Goal: Task Accomplishment & Management: Manage account settings

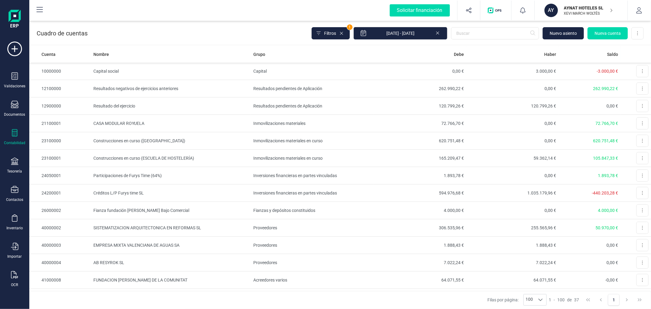
click at [592, 7] on p "AYNAT HOTELES SL" at bounding box center [588, 8] width 49 height 6
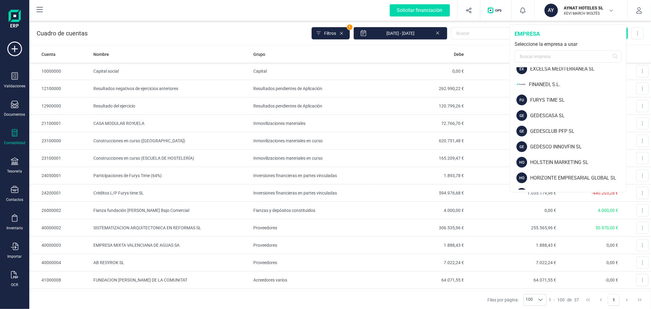
scroll to position [271, 0]
click at [554, 102] on div "GEDESCASA SL" at bounding box center [578, 99] width 96 height 7
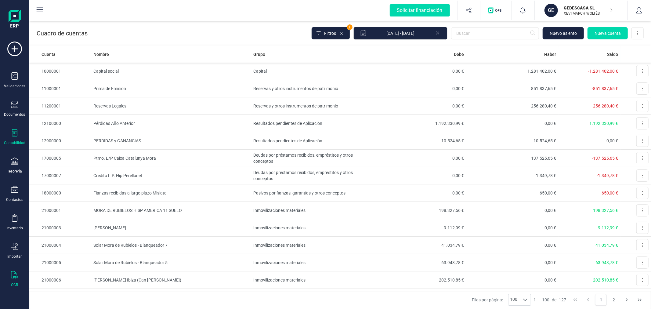
click at [13, 277] on icon at bounding box center [14, 274] width 7 height 7
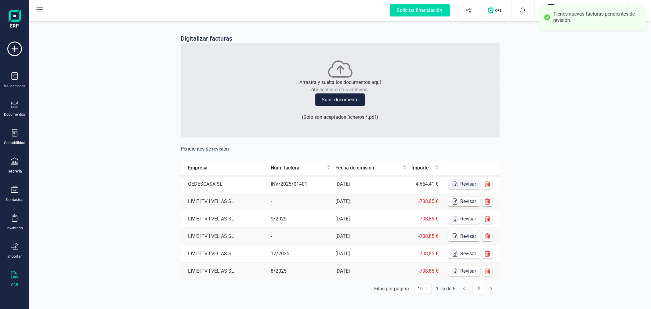
click at [466, 185] on button "Revisar" at bounding box center [464, 184] width 32 height 10
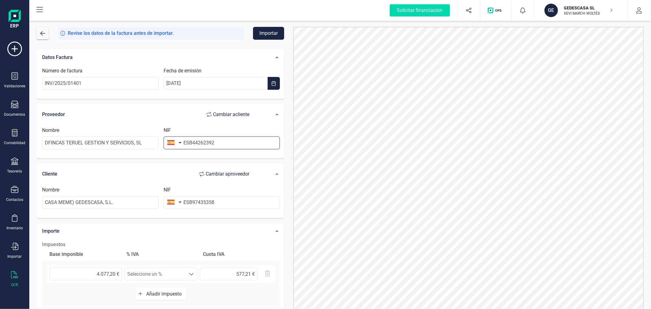
click at [189, 139] on input "ESB44262392" at bounding box center [222, 142] width 117 height 13
type input "B44262392"
click at [188, 203] on input "ESB97435358" at bounding box center [222, 202] width 117 height 13
type input "B97435358"
click at [210, 217] on li "B97435358" at bounding box center [222, 217] width 117 height 12
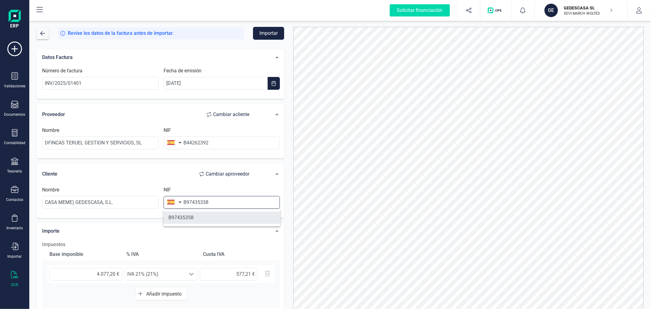
type input "GEDESCASA SL"
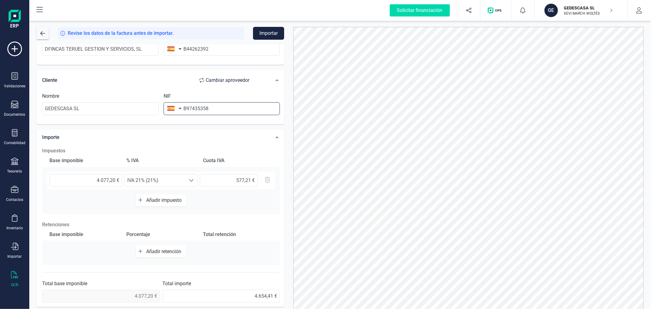
scroll to position [96, 0]
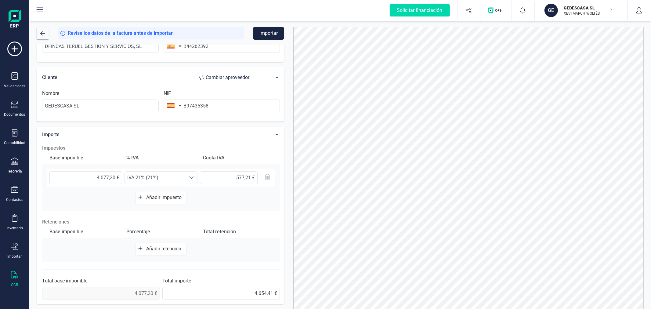
click at [290, 167] on div at bounding box center [468, 173] width 359 height 293
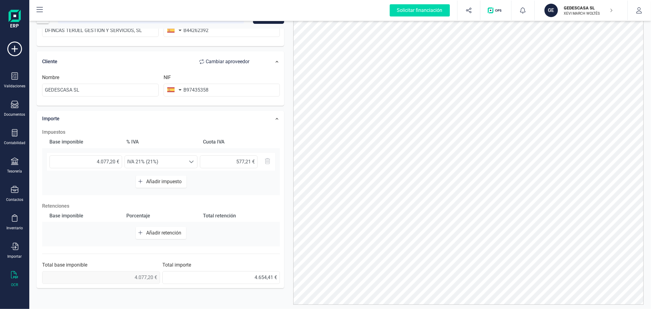
scroll to position [29, 0]
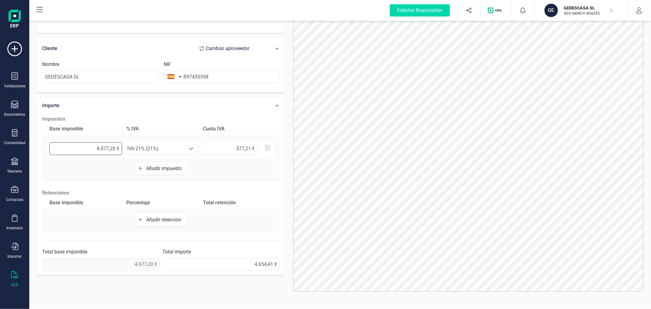
click at [103, 146] on input "4.077,20 €" at bounding box center [85, 148] width 73 height 13
type input "2,00 €"
type input "0,42 €"
type input "27,00 €"
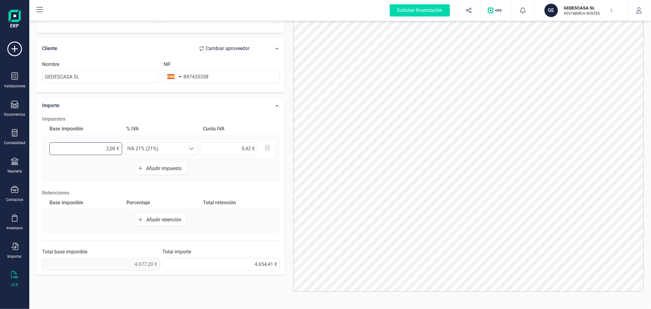
type input "5,67 €"
type input "274,00 €"
type input "57,54 €"
type input "2.748,00 €"
type input "577,08 €"
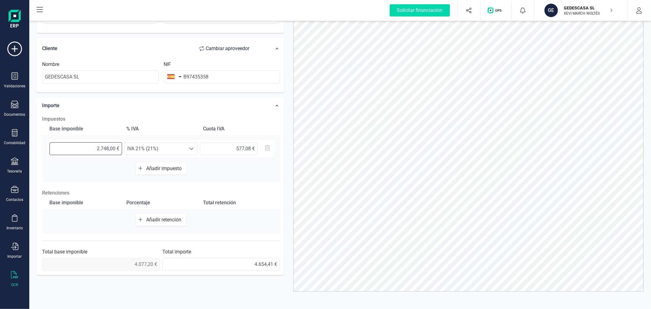
type input "27.486,00 €"
type input "5.772,06 €"
type input "274.863,00 €"
type input "57.721,23 €"
type input "27.486,00 €"
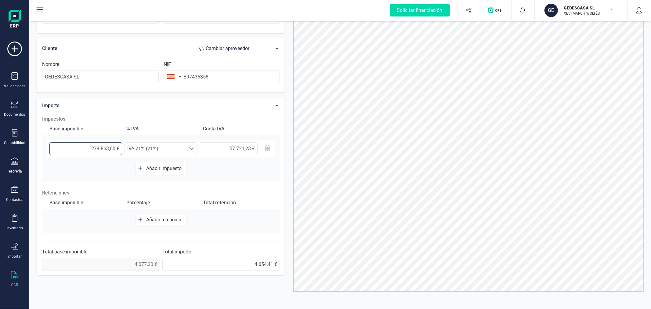
type input "5.772,06 €"
type input "2.748,00 €"
type input "577,08 €"
type input "2.748,60 €"
type input "577,21 €"
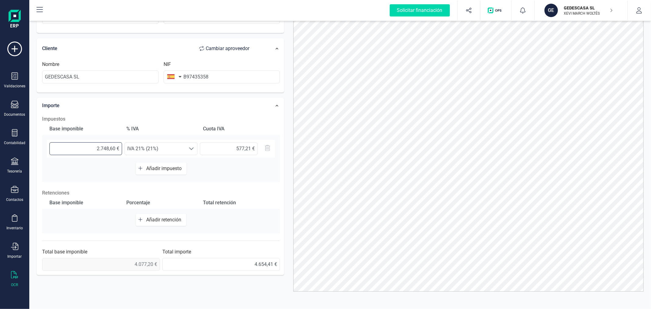
type input "2.748,63 €"
click at [290, 138] on div at bounding box center [468, 144] width 359 height 293
click at [167, 168] on span "Añadir impuesto" at bounding box center [165, 168] width 38 height 6
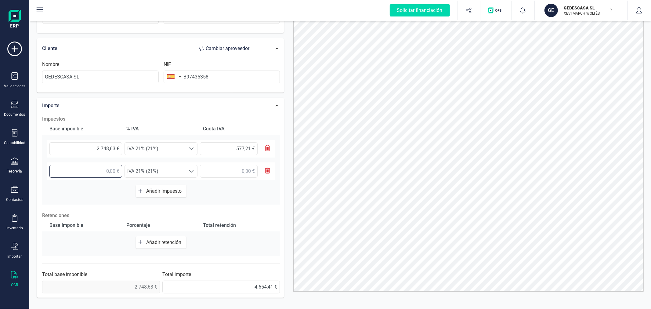
click at [112, 165] on input "text" at bounding box center [85, 171] width 73 height 13
type input "1.328,57 €"
click at [166, 170] on span "IVA 21% (21%)" at bounding box center [155, 171] width 61 height 12
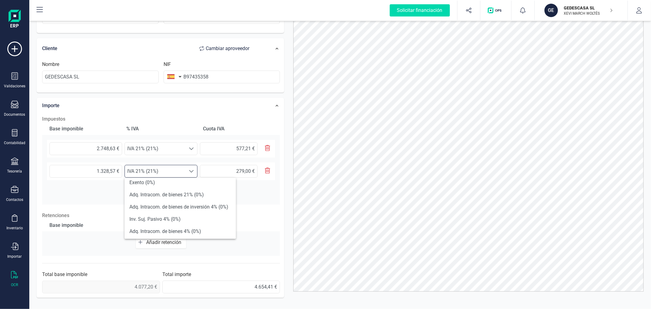
scroll to position [102, 0]
click at [165, 195] on li "Exento (0%)" at bounding box center [179, 194] width 111 height 12
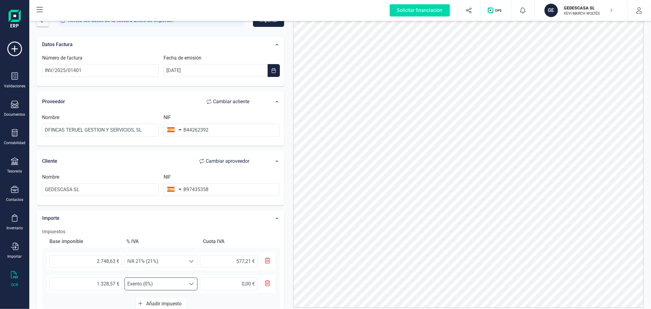
scroll to position [0, 0]
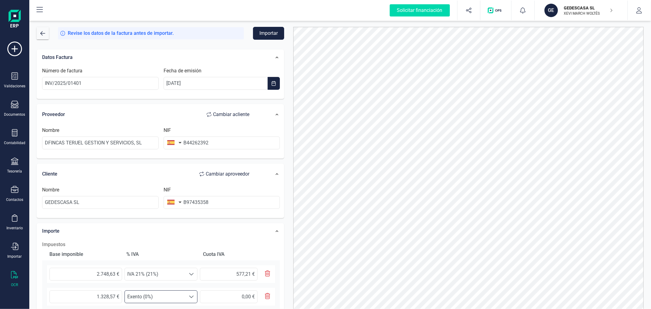
click at [269, 31] on button "Importar" at bounding box center [268, 33] width 31 height 13
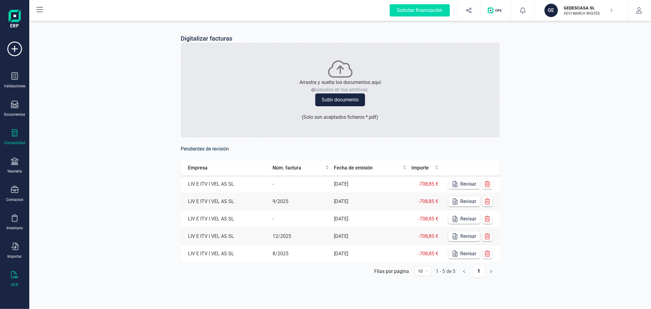
click at [18, 143] on div "Contabilidad" at bounding box center [14, 142] width 21 height 5
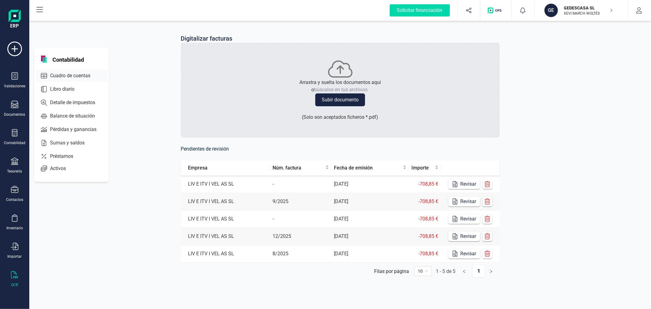
click at [79, 73] on span "Cuadro de cuentas" at bounding box center [75, 75] width 54 height 7
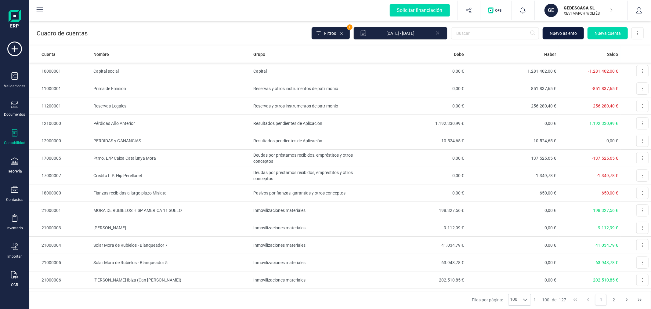
click at [561, 32] on span "Nuevo asiento" at bounding box center [563, 33] width 27 height 6
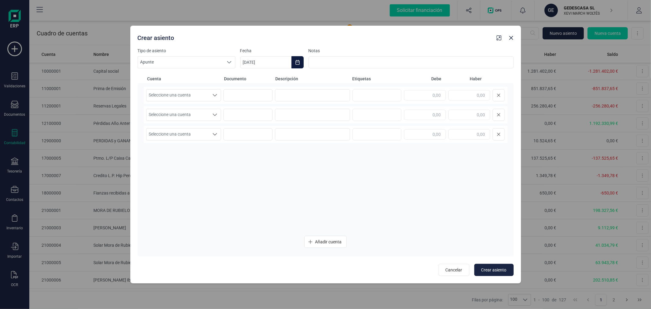
click at [296, 56] on button "Choose Date" at bounding box center [297, 62] width 12 height 12
click at [252, 82] on icon "Previous Month" at bounding box center [252, 80] width 2 height 4
click at [383, 184] on span "31" at bounding box center [387, 185] width 12 height 12
type input "31/08/2025"
click at [200, 99] on span "Seleccione una cuenta" at bounding box center [177, 95] width 63 height 12
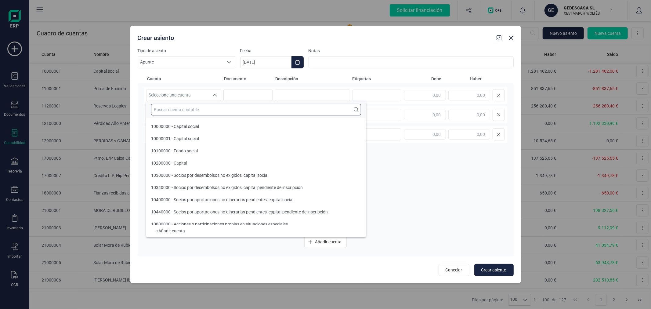
click at [211, 111] on input "text" at bounding box center [256, 110] width 210 height 12
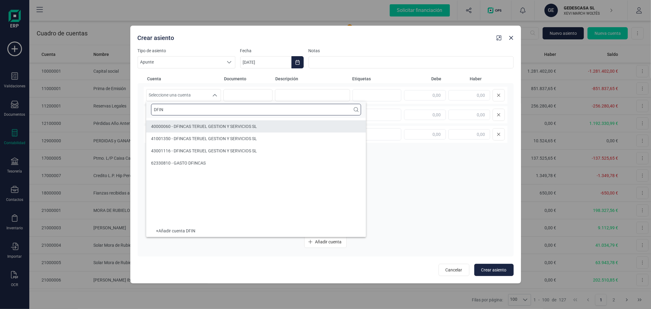
type input "DFIN"
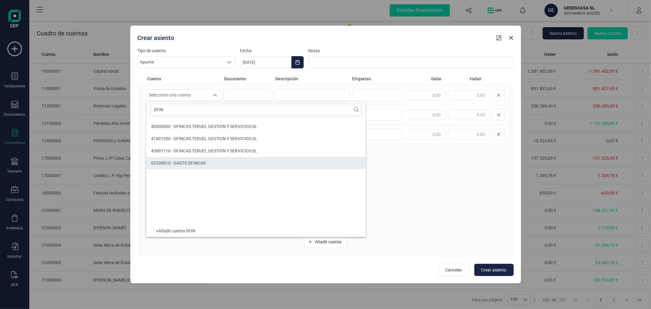
click at [207, 164] on li "62330810 - GASTO DFINCAS" at bounding box center [256, 163] width 220 height 12
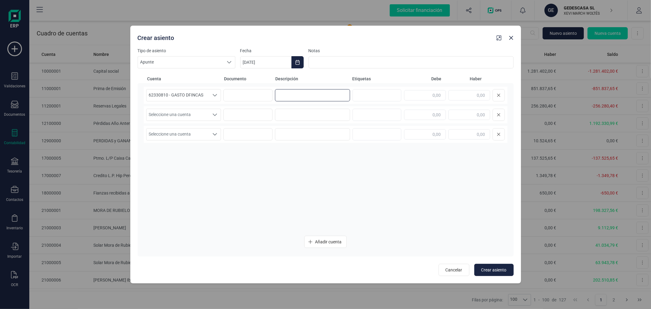
click at [292, 96] on input at bounding box center [312, 95] width 75 height 12
type input "P"
type input "PROVISION AGOSTO"
type input "4.077,20"
click at [185, 110] on span "Seleccione una cuenta" at bounding box center [177, 115] width 63 height 12
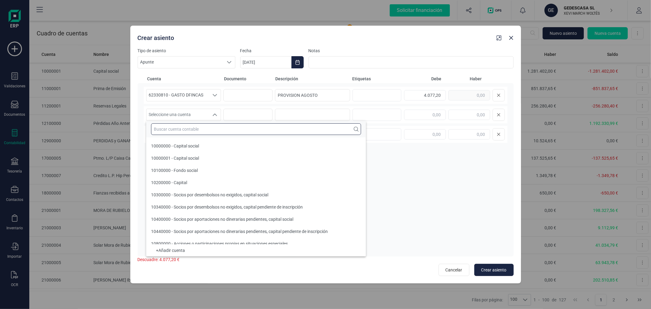
click at [186, 126] on input "text" at bounding box center [256, 129] width 210 height 12
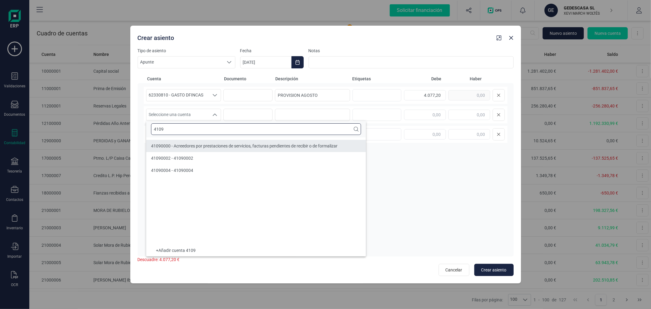
type input "4109"
click at [223, 140] on li "41090000 - Acreedores por prestaciones de servicios, facturas pendientes de rec…" at bounding box center [256, 146] width 220 height 12
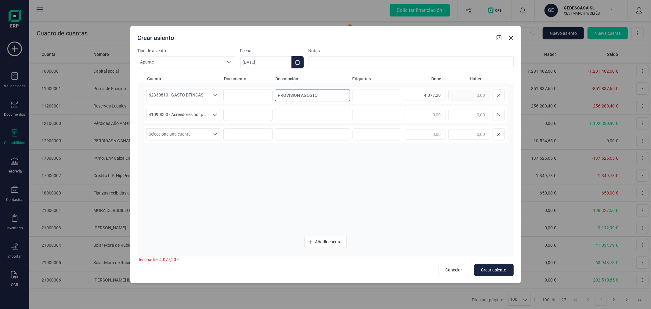
click at [330, 95] on input "PROVISION AGOSTO" at bounding box center [312, 95] width 75 height 12
click at [313, 116] on input at bounding box center [312, 115] width 75 height 12
paste input "PROVISION AGOSTO"
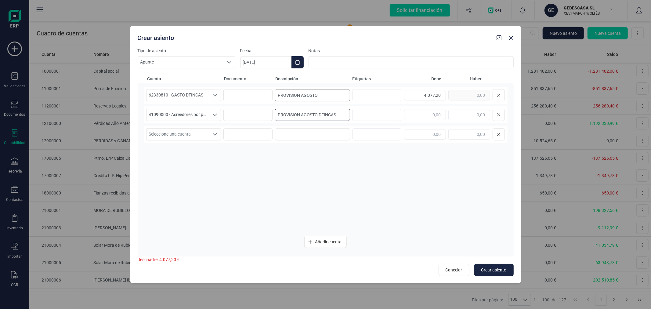
type input "PROVISION AGOSTO DFINCAS"
click at [331, 92] on input "PROVISION AGOSTO" at bounding box center [312, 95] width 75 height 12
type input "PROVISION AGOSTO DFINCAS"
click at [481, 115] on input "text" at bounding box center [469, 115] width 42 height 10
type input "4.077,20"
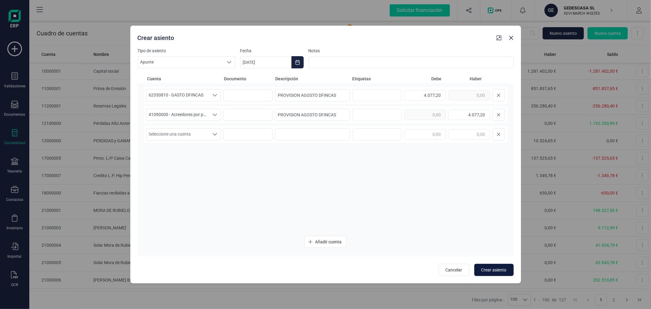
click at [497, 272] on span "Crear asiento" at bounding box center [493, 270] width 25 height 6
type input "[DATE]"
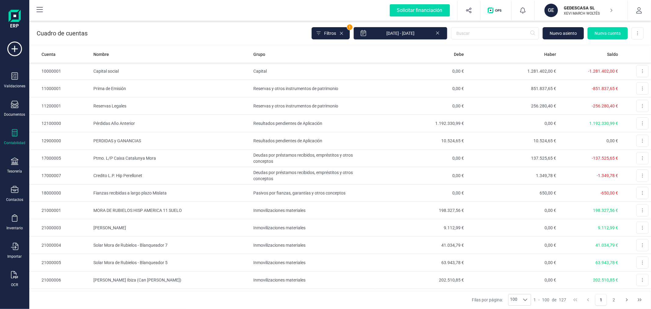
click at [577, 7] on p "GEDESCASA SL" at bounding box center [588, 8] width 49 height 6
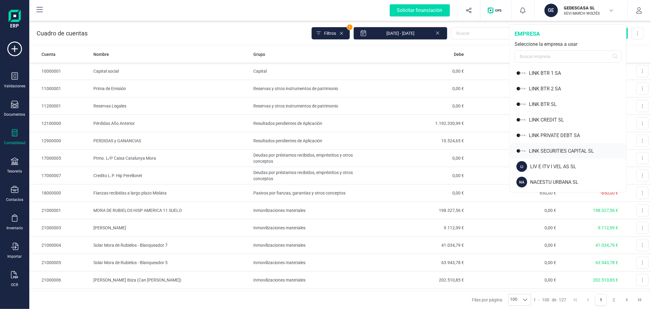
scroll to position [624, 0]
click at [551, 181] on div "VERDOLAGA SA" at bounding box center [578, 182] width 96 height 7
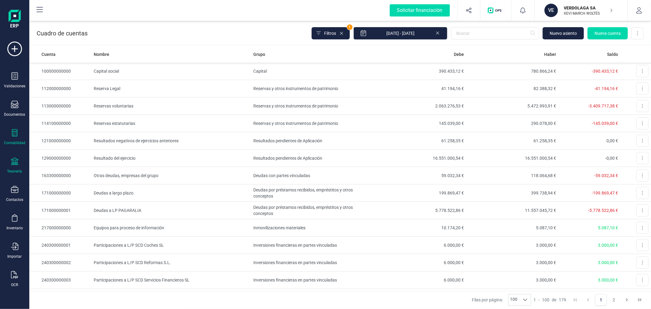
click at [16, 163] on icon at bounding box center [14, 160] width 7 height 7
click at [62, 102] on span "Cuentas bancarias" at bounding box center [75, 103] width 54 height 7
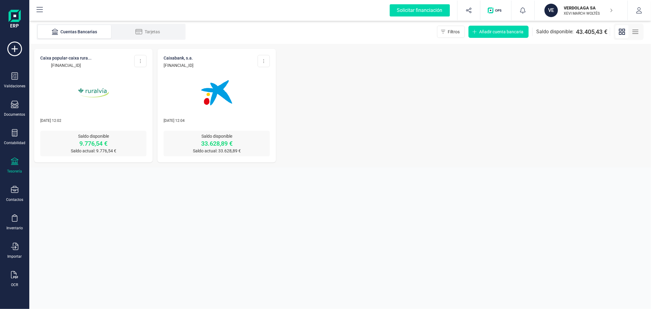
click at [575, 9] on p "VERDOLAGA SA" at bounding box center [588, 8] width 49 height 6
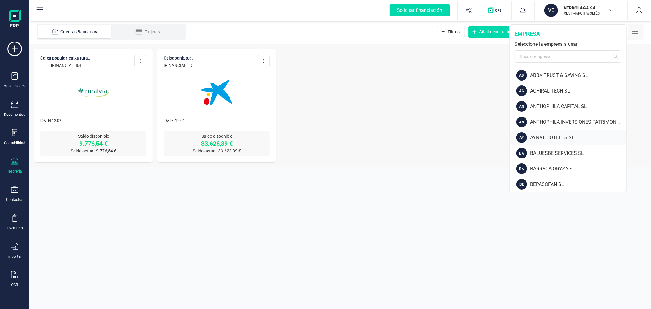
click at [552, 136] on div "AYNAT HOTELES SL" at bounding box center [578, 137] width 96 height 7
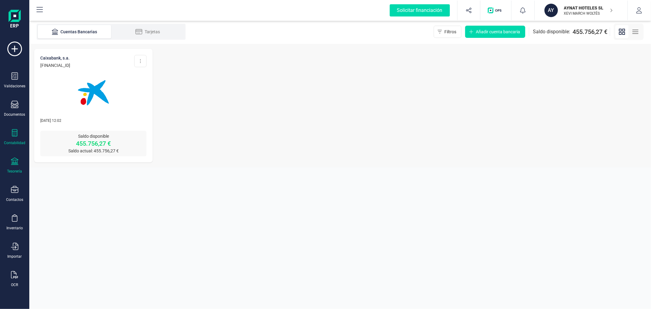
click at [8, 139] on div "Contabilidad" at bounding box center [14, 137] width 24 height 16
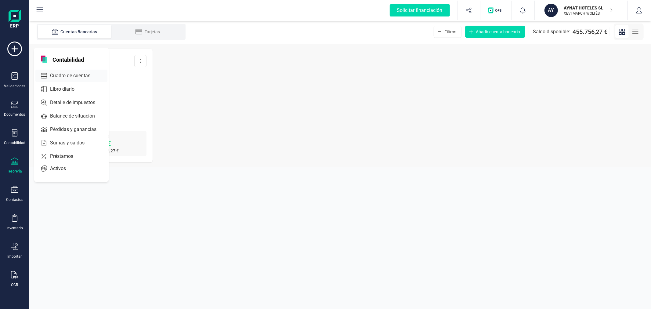
click at [76, 79] on span "Cuadro de cuentas" at bounding box center [75, 75] width 54 height 7
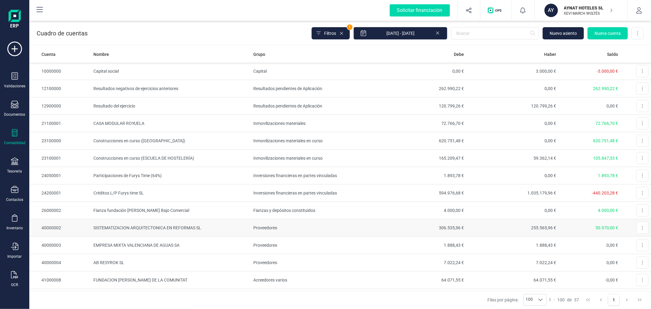
click at [262, 224] on td "Proveedores" at bounding box center [312, 227] width 123 height 17
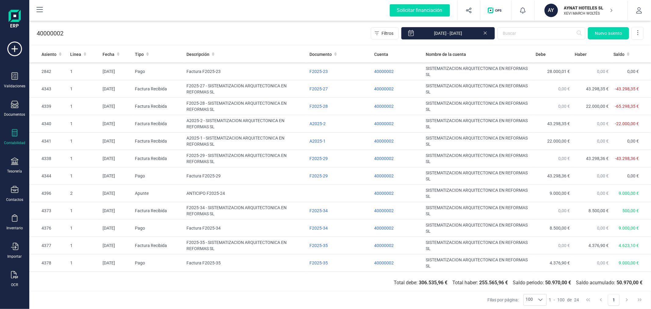
scroll to position [206, 0]
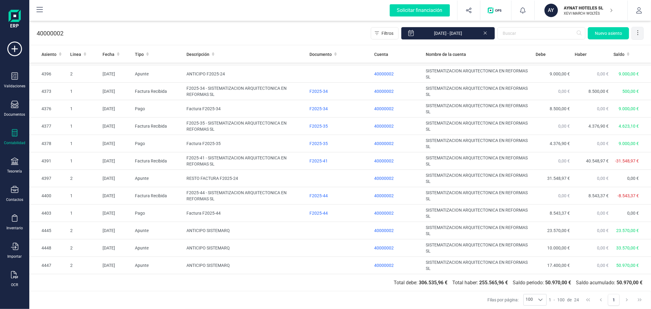
click at [638, 34] on icon at bounding box center [638, 33] width 6 height 6
click at [618, 46] on span "Exportar Excel" at bounding box center [617, 47] width 44 height 5
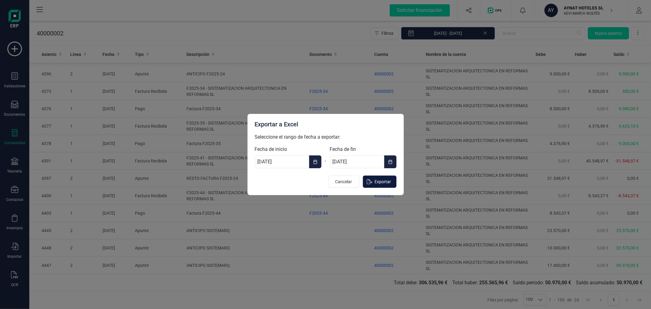
click at [387, 178] on button "Exportar" at bounding box center [380, 181] width 34 height 12
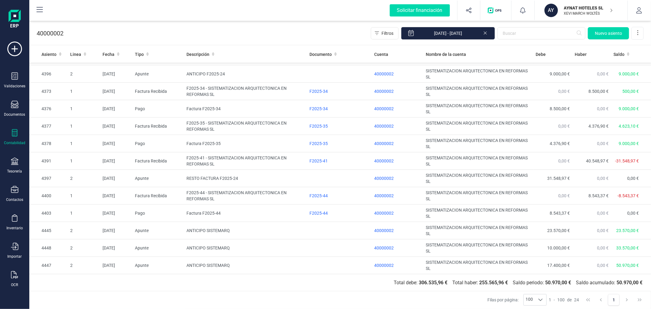
click at [574, 6] on p "AYNAT HOTELES SL" at bounding box center [588, 8] width 49 height 6
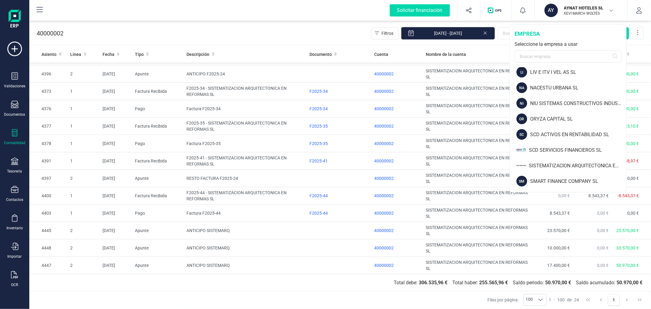
scroll to position [576, 0]
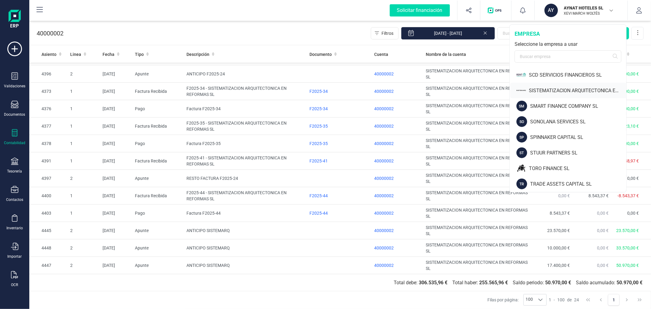
click at [557, 89] on div "SISTEMATIZACION ARQUITECTONICA EN REFORMAS SL" at bounding box center [577, 90] width 97 height 7
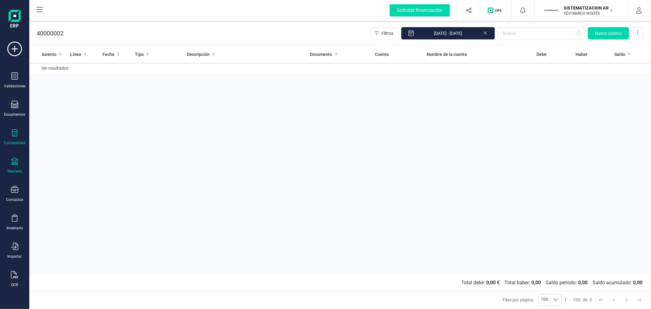
click at [14, 165] on div at bounding box center [14, 161] width 7 height 9
click at [76, 103] on span "Cuentas bancarias" at bounding box center [75, 103] width 54 height 7
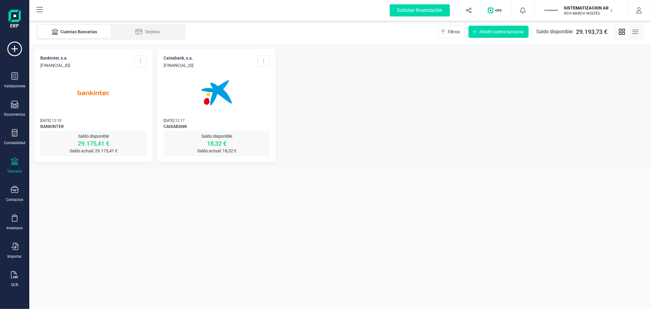
click at [107, 230] on section "Cuentas Bancarias Tarjetas Filtros Añadir cuenta bancaria Saldo disponible: 29.…" at bounding box center [340, 164] width 622 height 289
click at [572, 12] on p "XEVI MARCH WOLTÉS" at bounding box center [588, 13] width 49 height 5
click at [86, 105] on img at bounding box center [93, 92] width 51 height 51
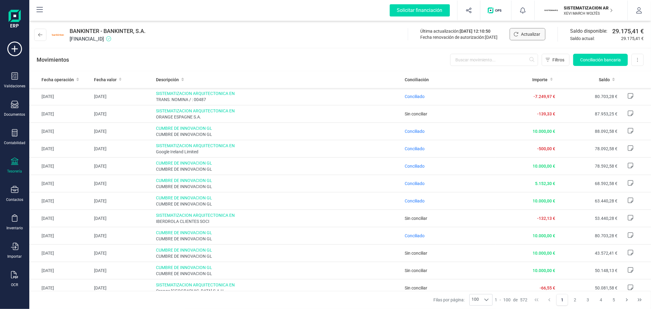
click at [532, 34] on span "Actualizar" at bounding box center [530, 34] width 19 height 6
click at [33, 28] on div "BANKINTER - BANKINTER, S.A. ES7301280605600100043345 Última actualización: 04/0…" at bounding box center [340, 34] width 622 height 28
click at [41, 32] on icon at bounding box center [40, 34] width 4 height 5
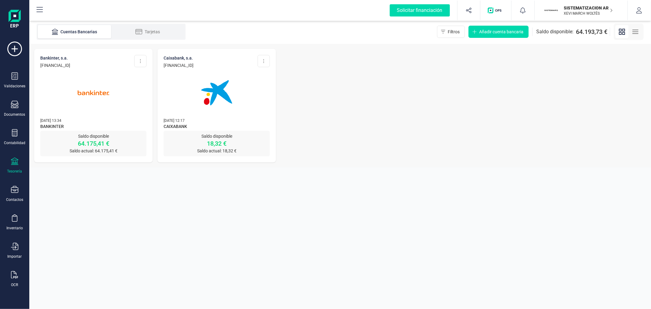
click at [594, 6] on p "SISTEMATIZACION ARQUITECTONICA EN REFORMAS SL" at bounding box center [588, 8] width 49 height 6
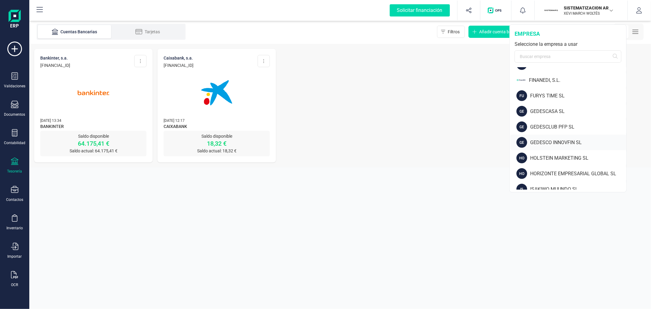
scroll to position [271, 0]
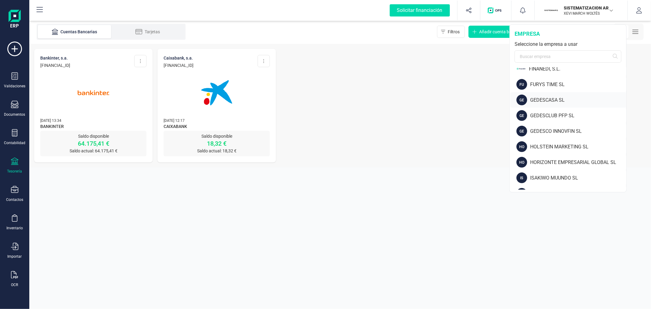
click at [547, 99] on div "GEDESCASA SL" at bounding box center [578, 99] width 96 height 7
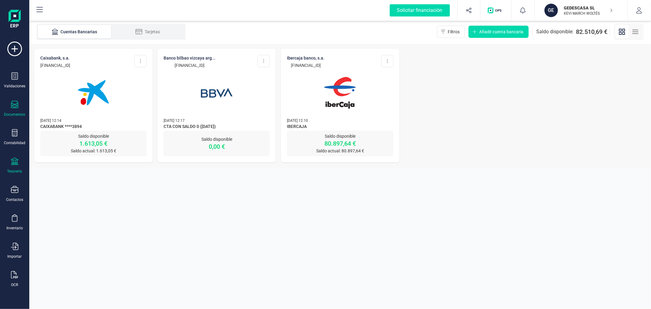
click at [20, 110] on div "Documentos" at bounding box center [14, 109] width 24 height 16
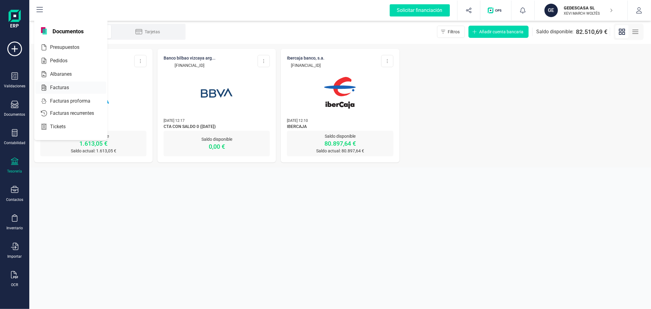
click at [63, 87] on span "Facturas" at bounding box center [64, 87] width 32 height 7
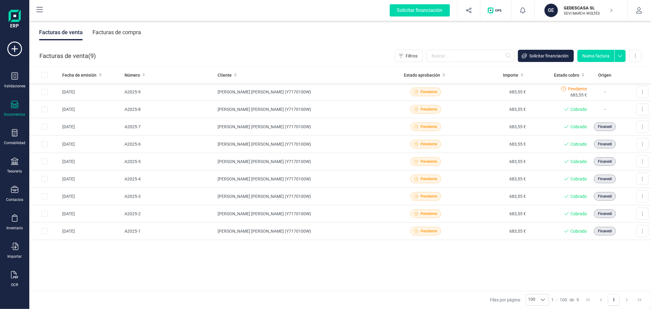
click at [106, 28] on div "Facturas de compra" at bounding box center [116, 32] width 49 height 16
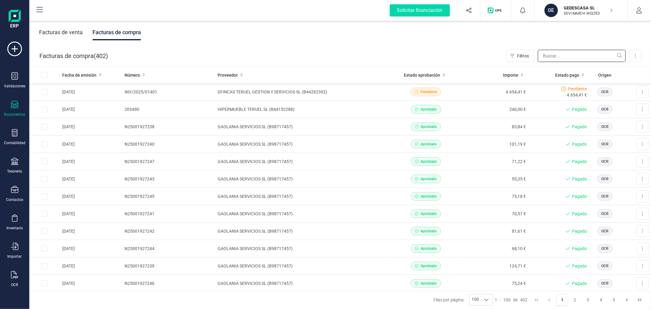
click at [565, 56] on input "text" at bounding box center [582, 56] width 88 height 12
type input "gaol"
click at [579, 11] on p "XEVI MARCH WOLTÉS" at bounding box center [588, 13] width 49 height 5
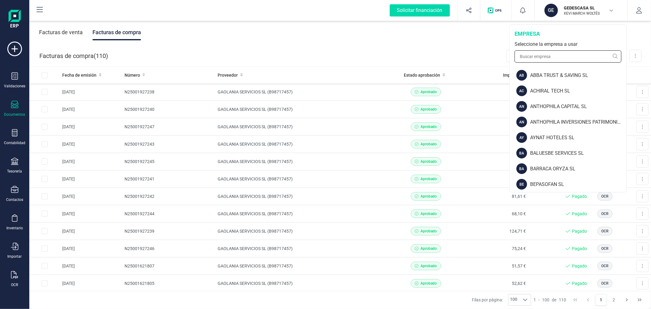
click at [568, 57] on input "text" at bounding box center [567, 56] width 107 height 12
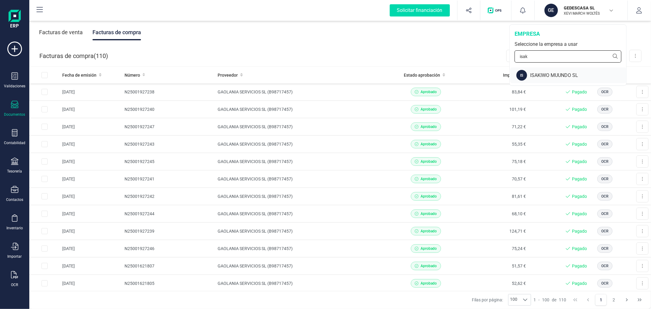
type input "isak"
click at [571, 71] on div "IS ISAKIWO MUUNDO SL" at bounding box center [568, 75] width 116 height 16
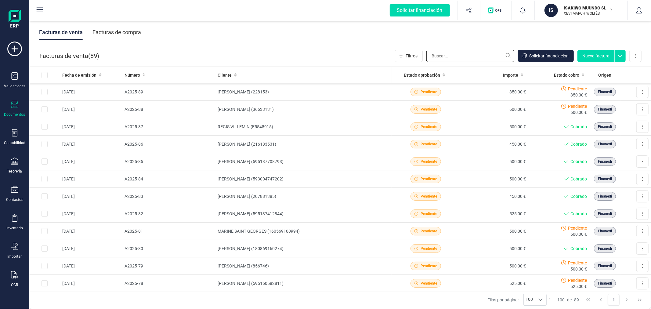
click at [462, 55] on input "text" at bounding box center [470, 56] width 88 height 12
click at [122, 32] on div "Facturas de compra" at bounding box center [116, 32] width 49 height 16
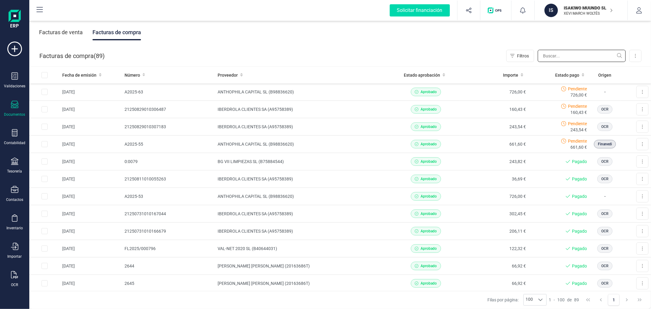
click at [556, 57] on input "text" at bounding box center [582, 56] width 88 height 12
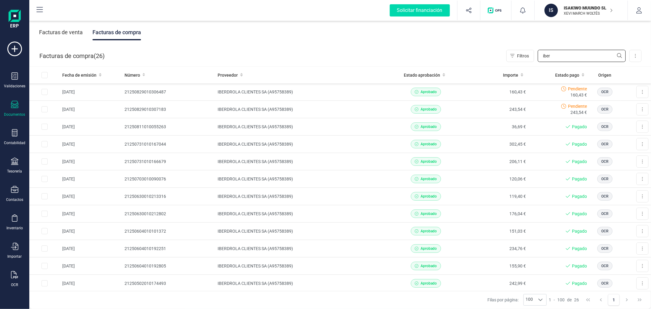
type input "iber"
click at [14, 132] on icon at bounding box center [14, 132] width 7 height 7
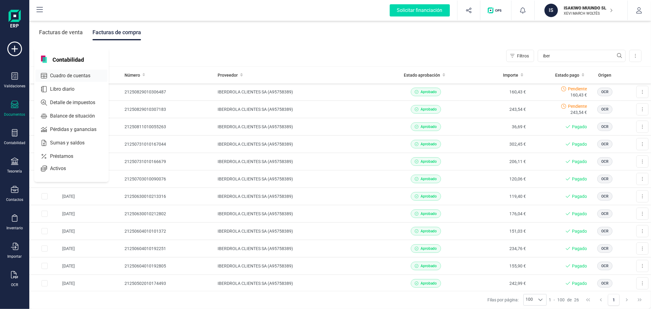
click at [78, 78] on span "Cuadro de cuentas" at bounding box center [75, 75] width 54 height 7
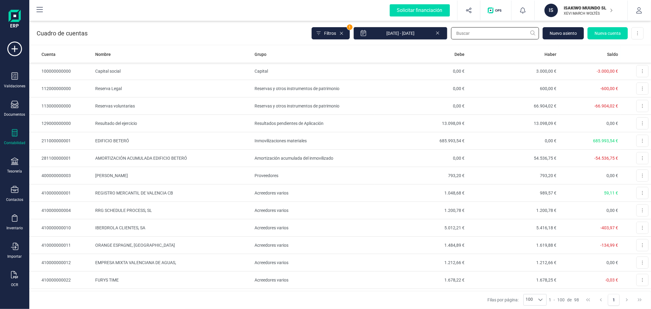
click at [476, 37] on input "text" at bounding box center [495, 33] width 88 height 12
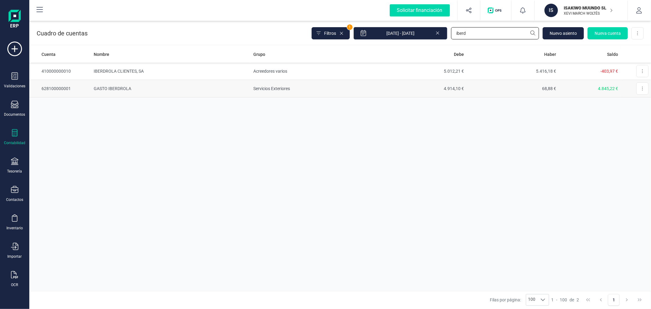
type input "iberd"
click at [239, 86] on td "GASTO IBERDROLA" at bounding box center [171, 88] width 160 height 17
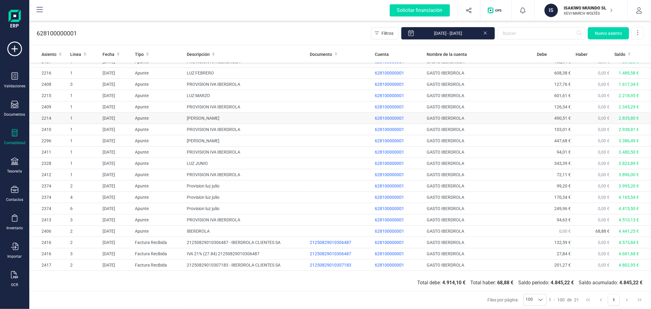
scroll to position [26, 0]
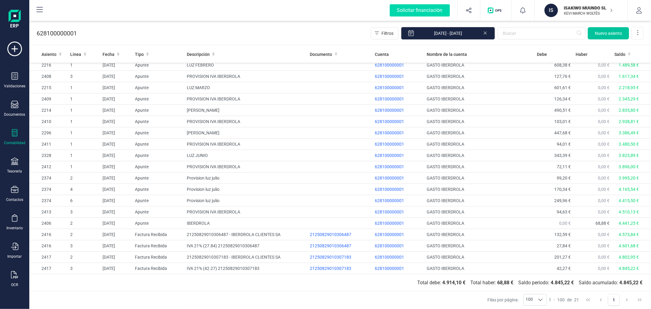
click at [607, 30] on span "Nuevo asiento" at bounding box center [608, 33] width 27 height 6
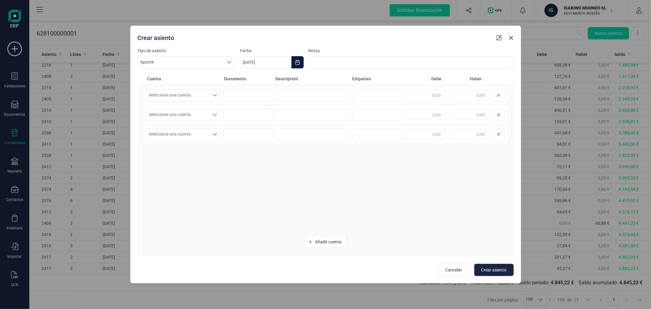
click at [298, 59] on button "Choose Date" at bounding box center [297, 62] width 12 height 12
click at [253, 77] on button "Previous Month" at bounding box center [252, 81] width 10 height 10
click at [384, 184] on span "31" at bounding box center [387, 185] width 12 height 12
type input "31/08/2025"
click at [184, 92] on span "Seleccione una cuenta" at bounding box center [177, 95] width 63 height 12
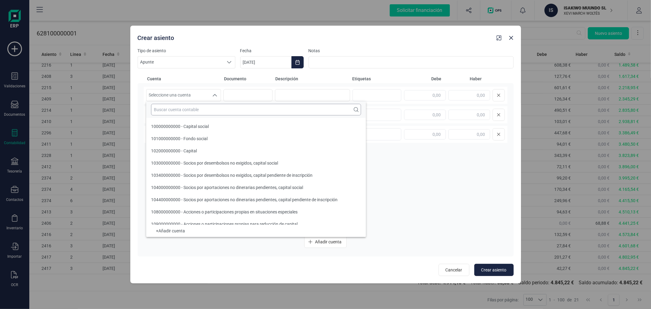
click at [186, 110] on input "text" at bounding box center [256, 110] width 210 height 12
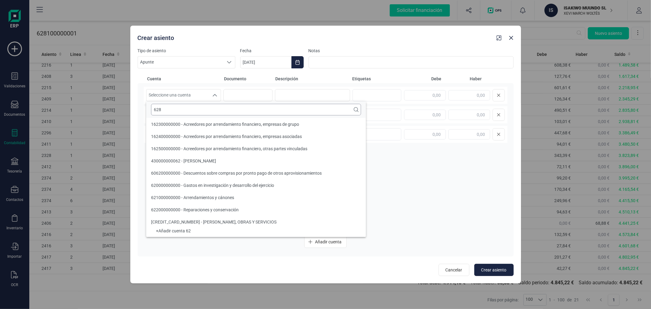
scroll to position [0, 0]
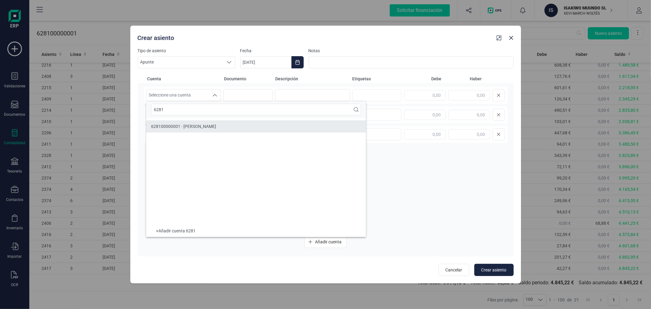
type input "6281"
click at [182, 130] on li "628100000001 - GASTO IBERDROLA" at bounding box center [256, 126] width 220 height 12
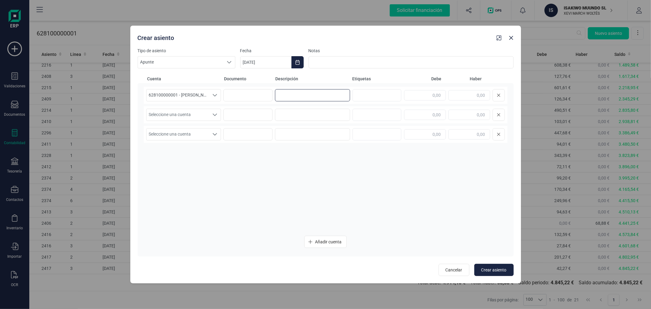
click at [291, 97] on input at bounding box center [312, 95] width 75 height 12
type input "PROVISION IBERDROLA"
type input "180,58"
click at [213, 117] on icon "Seleccione una cuenta" at bounding box center [214, 114] width 5 height 5
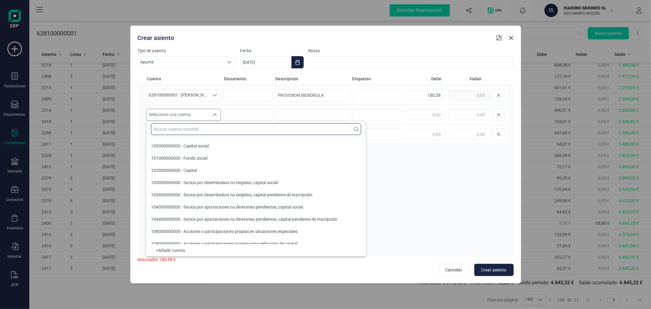
click at [215, 131] on input "text" at bounding box center [256, 129] width 210 height 12
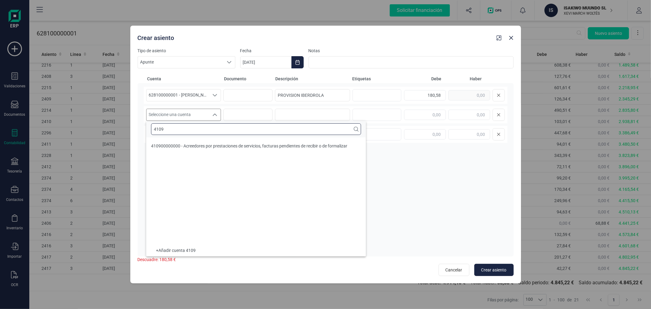
type input "4109"
click at [235, 147] on span "410900000000 - Acreedores por prestaciones de servicios, facturas pendientes de…" at bounding box center [249, 145] width 196 height 5
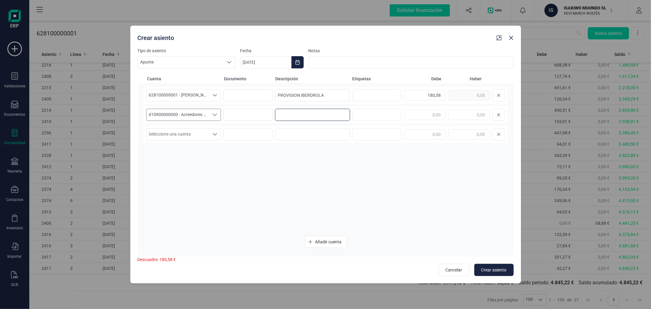
click at [285, 113] on input at bounding box center [312, 115] width 75 height 12
paste input "PROVISION IBERDROLA"
type input "PROVISION IBERDROLA"
click at [467, 116] on input "text" at bounding box center [469, 115] width 42 height 10
type input "180,58"
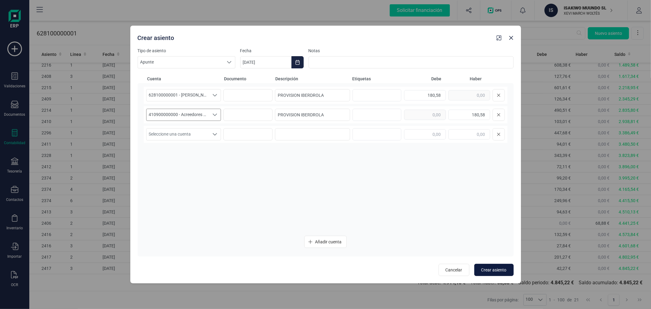
click at [496, 268] on span "Crear asiento" at bounding box center [493, 270] width 25 height 6
type input "[DATE]"
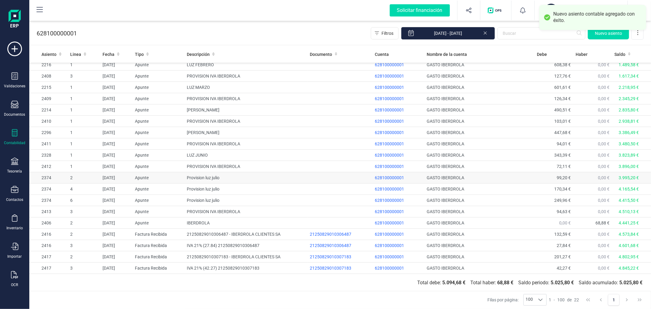
scroll to position [37, 0]
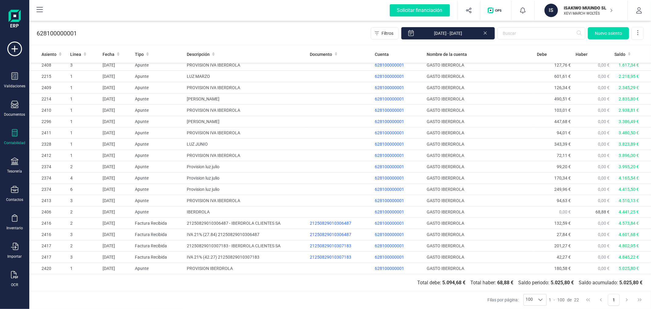
click at [579, 5] on p "ISAKIWO MUUNDO SL" at bounding box center [588, 8] width 49 height 6
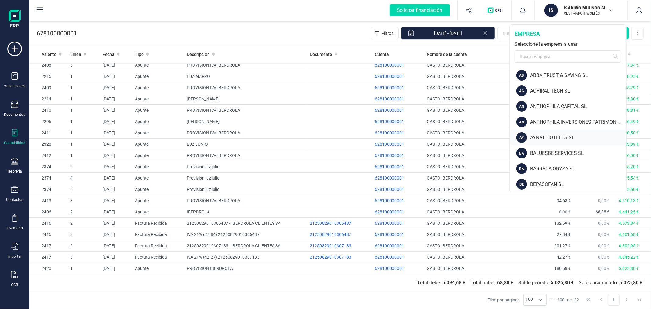
click at [556, 136] on div "AYNAT HOTELES SL" at bounding box center [578, 137] width 96 height 7
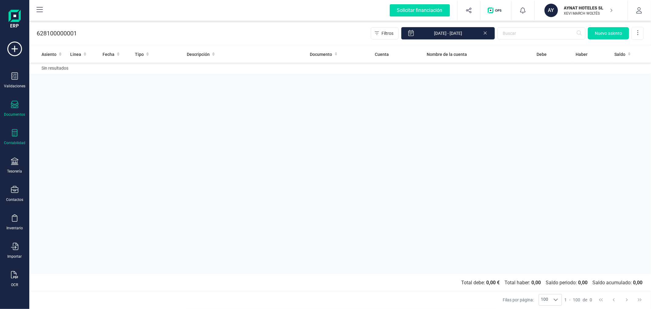
click at [15, 110] on div "Documentos" at bounding box center [14, 109] width 24 height 16
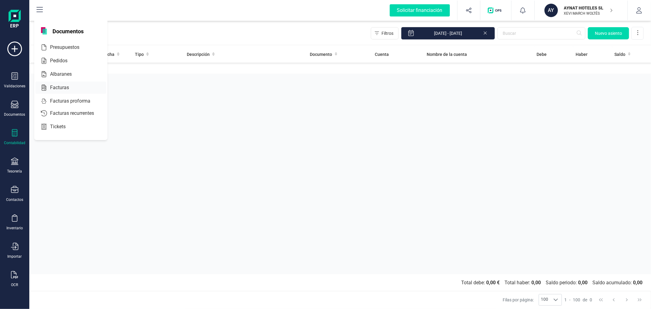
click at [58, 87] on span "Facturas" at bounding box center [64, 87] width 32 height 7
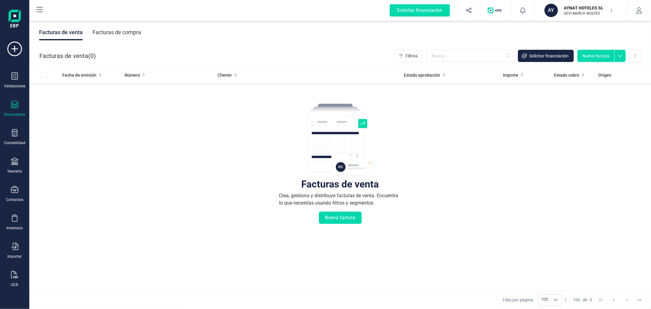
drag, startPoint x: 106, startPoint y: 30, endPoint x: 114, endPoint y: 31, distance: 9.0
click at [106, 29] on div "Facturas de compra" at bounding box center [116, 32] width 49 height 16
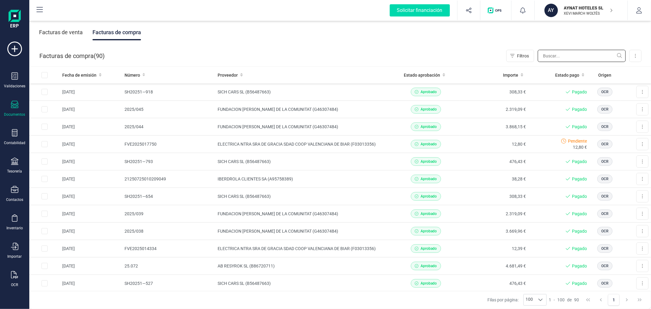
click at [586, 54] on input "text" at bounding box center [582, 56] width 88 height 12
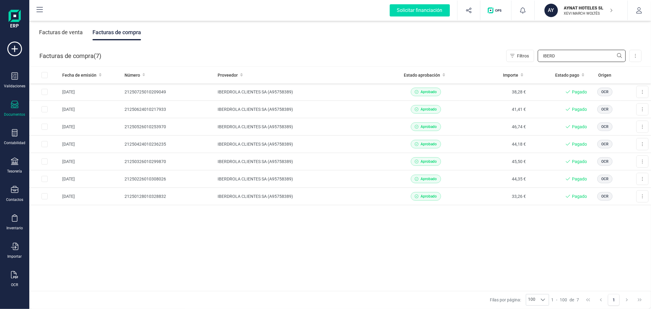
click at [560, 57] on input "IBERD" at bounding box center [582, 56] width 88 height 12
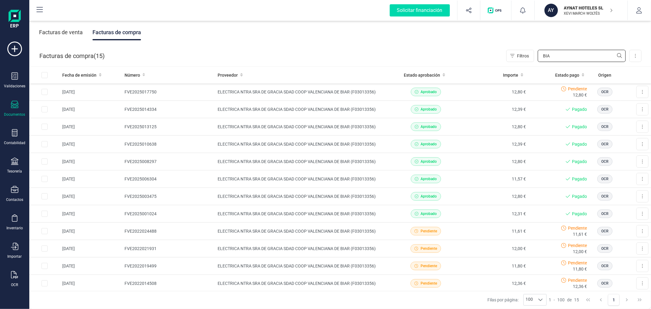
type input "BIA"
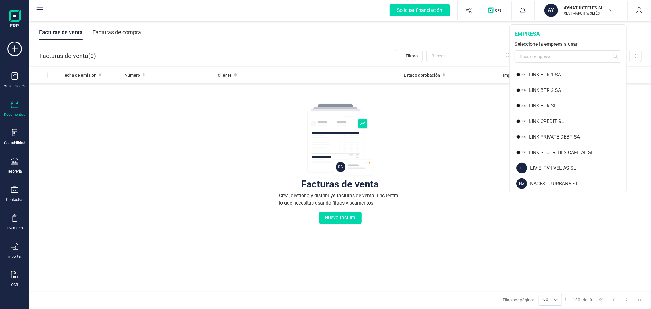
scroll to position [508, 0]
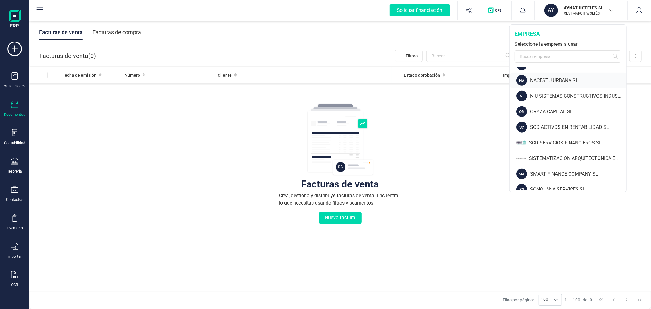
click at [543, 83] on div "NACESTU URBANA SL" at bounding box center [578, 80] width 96 height 7
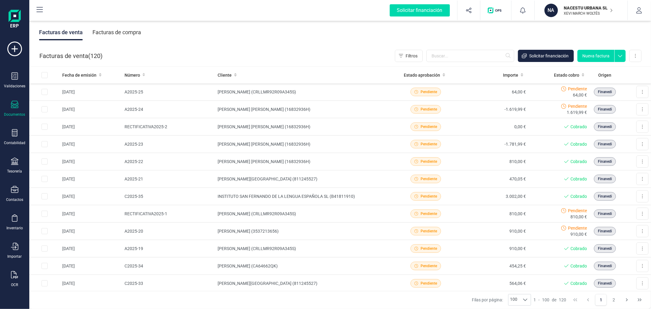
click at [104, 31] on div "Facturas de compra" at bounding box center [116, 32] width 49 height 16
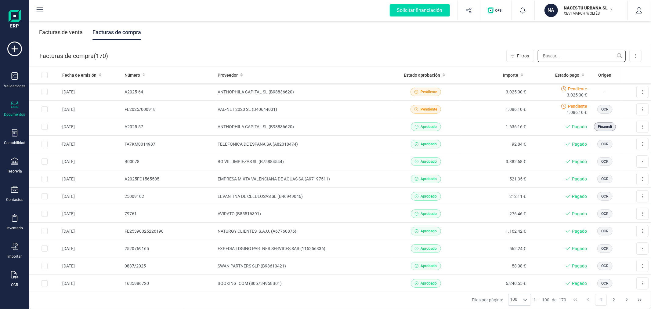
click at [557, 55] on input "text" at bounding box center [582, 56] width 88 height 12
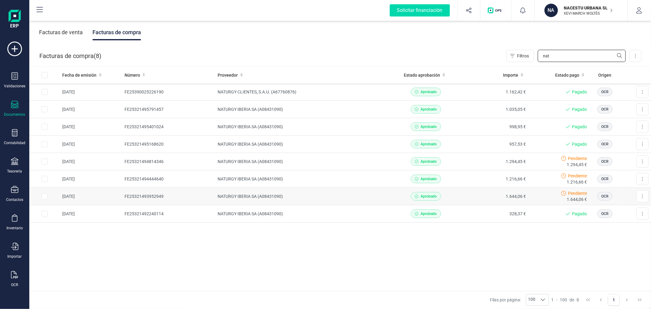
type input "nat"
click at [257, 190] on td "NATURGY IBERIA SA (A08431090)" at bounding box center [303, 196] width 176 height 17
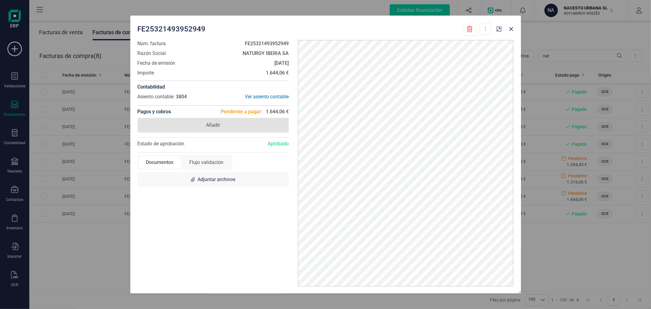
click at [228, 121] on span "Añadir" at bounding box center [213, 125] width 151 height 15
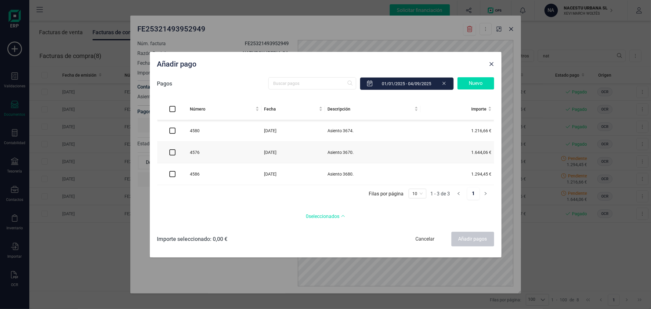
click at [173, 151] on input "checkbox" at bounding box center [172, 152] width 6 height 6
checkbox input "true"
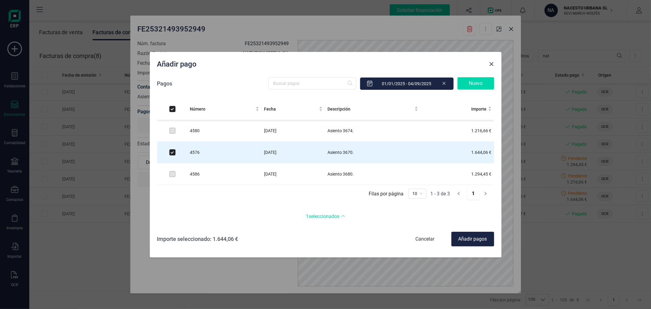
click at [481, 240] on div "Añadir pagos" at bounding box center [472, 239] width 43 height 15
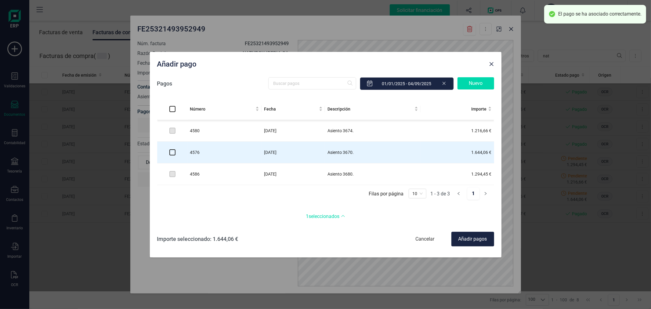
checkbox input "false"
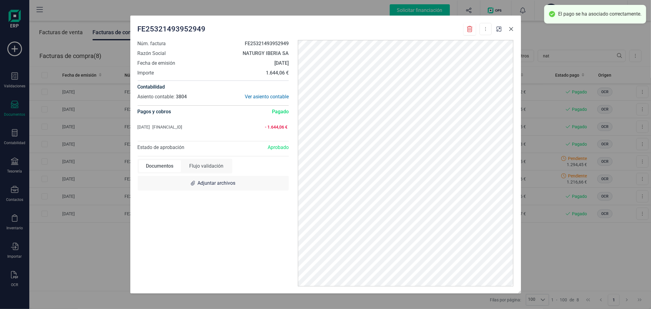
click at [511, 30] on icon "button" at bounding box center [511, 29] width 5 height 5
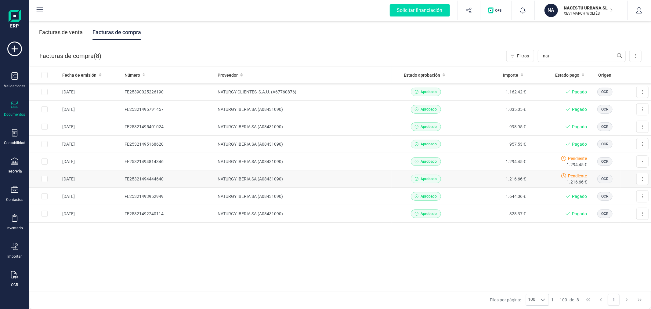
click at [193, 178] on td "FE25321494444640" at bounding box center [168, 178] width 93 height 17
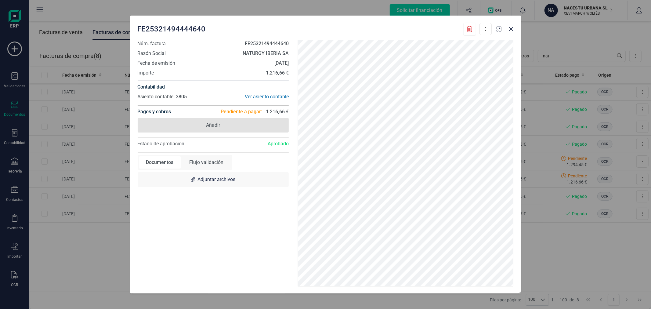
click at [217, 128] on span "Añadir" at bounding box center [213, 125] width 151 height 15
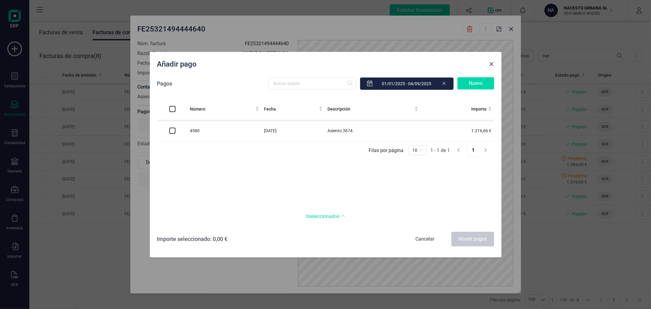
click at [174, 129] on input "checkbox" at bounding box center [172, 131] width 6 height 6
checkbox input "true"
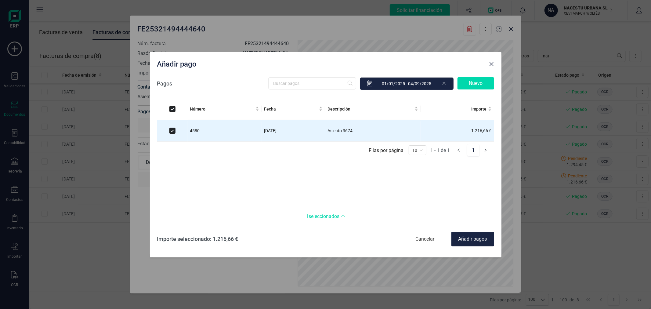
click at [464, 234] on div "Añadir pagos" at bounding box center [472, 239] width 43 height 15
checkbox input "false"
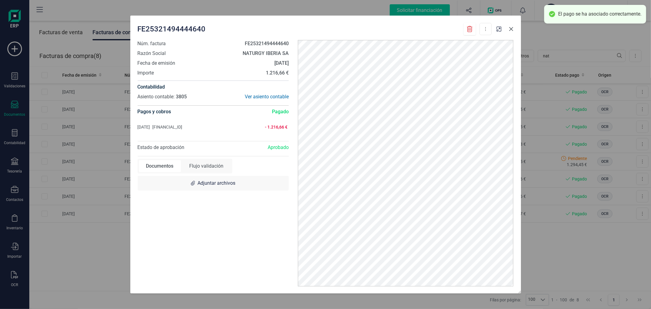
click at [513, 29] on icon "button" at bounding box center [511, 29] width 5 height 5
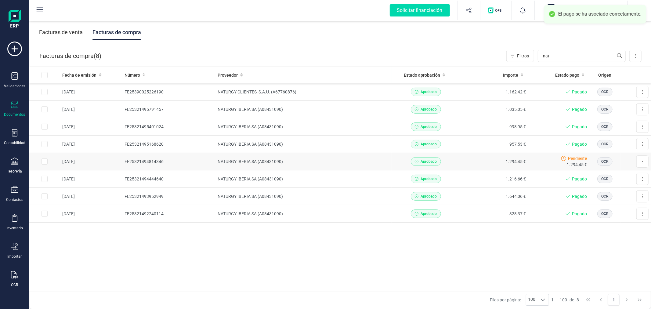
click at [234, 157] on td "NATURGY IBERIA SA (A08431090)" at bounding box center [303, 161] width 176 height 17
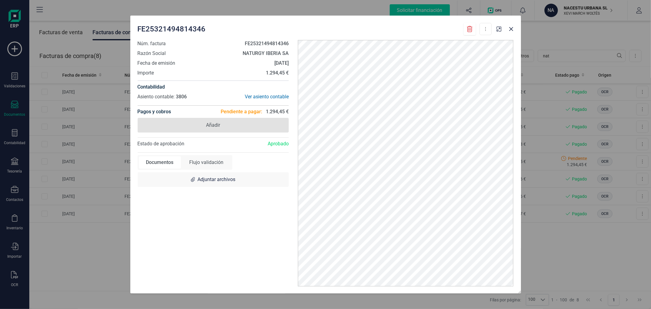
click at [200, 126] on span "Añadir" at bounding box center [213, 125] width 151 height 15
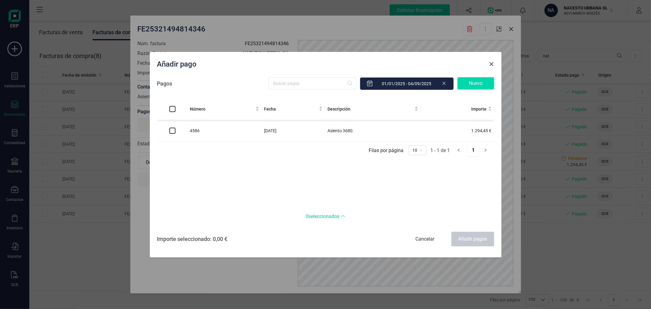
click at [187, 129] on td at bounding box center [172, 131] width 31 height 22
click at [172, 130] on input "checkbox" at bounding box center [172, 131] width 6 height 6
checkbox input "true"
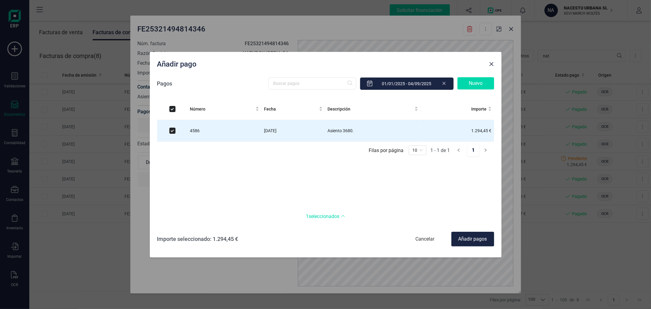
click at [470, 237] on div "Añadir pagos" at bounding box center [472, 239] width 43 height 15
checkbox input "false"
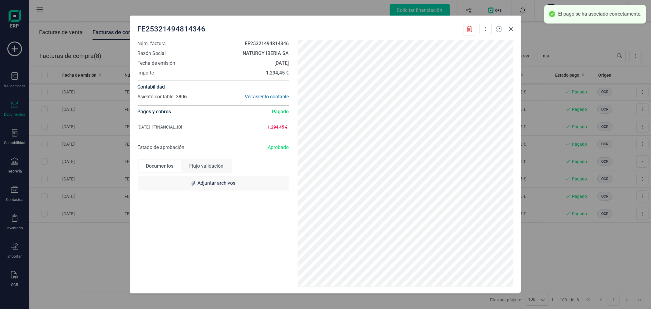
click at [510, 30] on icon "button" at bounding box center [511, 29] width 4 height 4
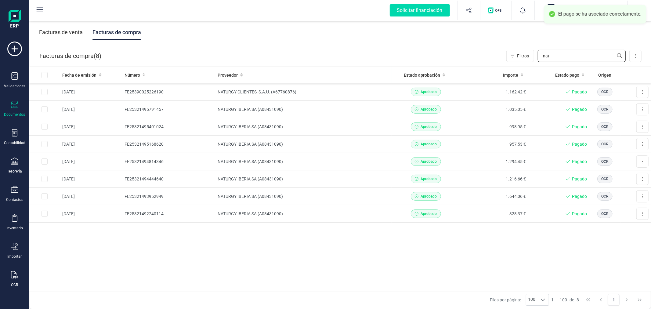
click at [551, 55] on input "nat" at bounding box center [582, 56] width 88 height 12
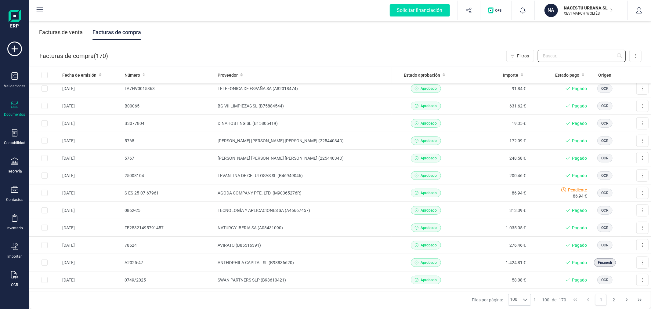
scroll to position [305, 0]
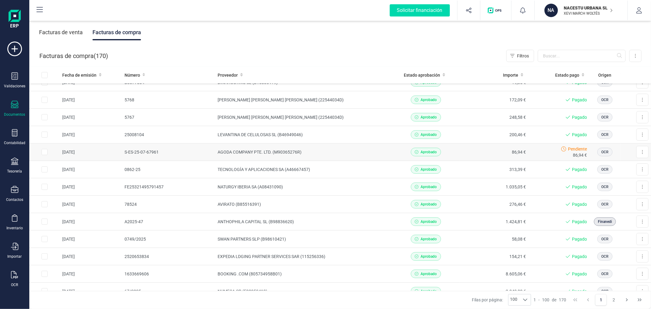
click at [337, 153] on td "AGODA COMPANY PTE. LTD. (M90365276R)" at bounding box center [303, 151] width 176 height 17
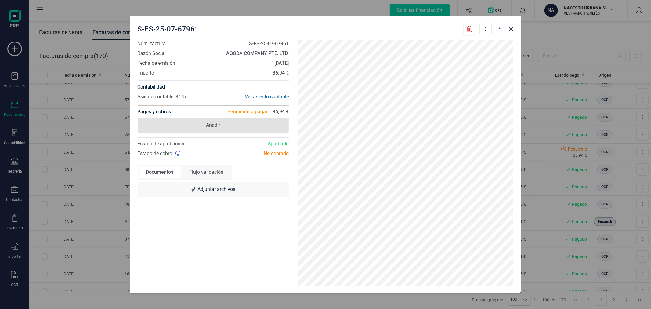
click at [208, 128] on span "Añadir" at bounding box center [213, 125] width 151 height 15
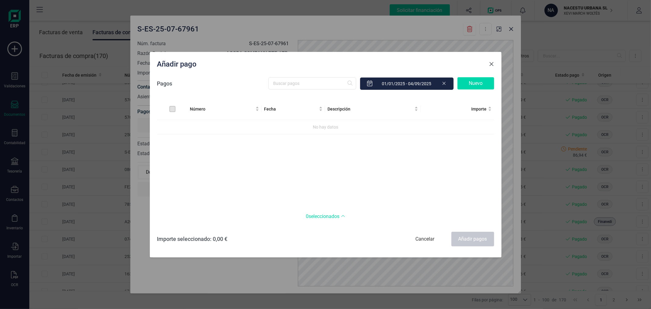
click at [493, 60] on button "Close" at bounding box center [492, 64] width 10 height 10
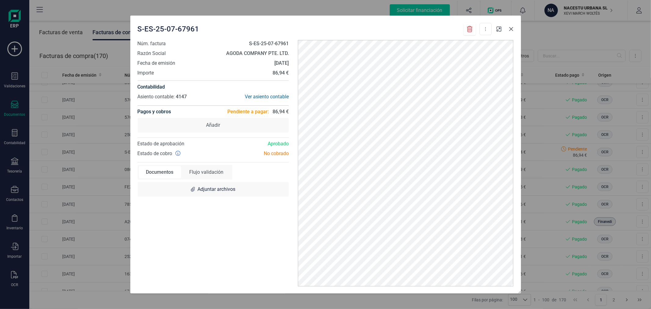
click at [510, 27] on icon "button" at bounding box center [511, 29] width 5 height 5
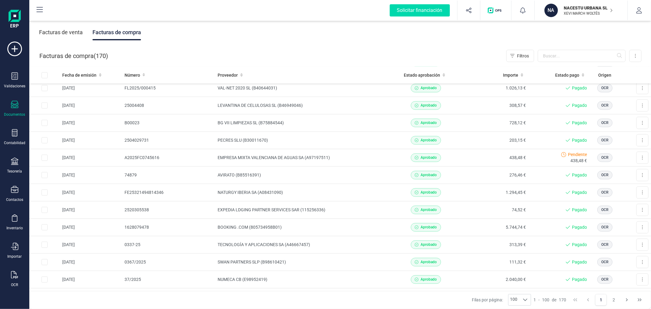
scroll to position [1153, 0]
click at [346, 155] on td "EMPRESA MIXTA VALENCIANA DE AGUAS SA (A97197511)" at bounding box center [303, 156] width 176 height 17
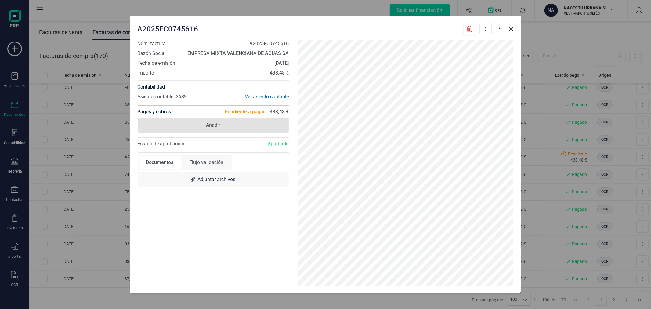
click at [216, 125] on span "Añadir" at bounding box center [213, 124] width 14 height 7
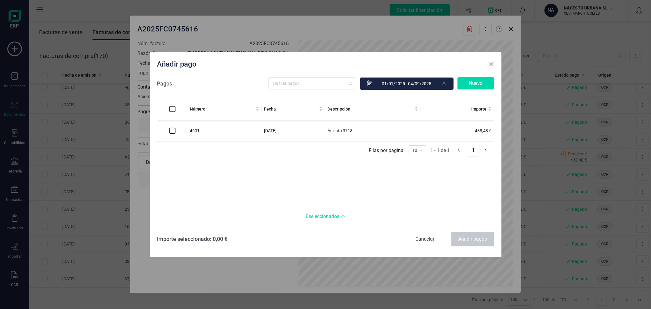
click at [171, 132] on input "checkbox" at bounding box center [172, 131] width 6 height 6
checkbox input "true"
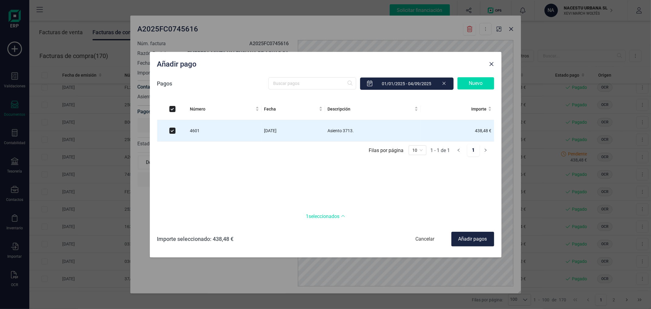
click at [466, 237] on div "Añadir pagos" at bounding box center [472, 239] width 43 height 15
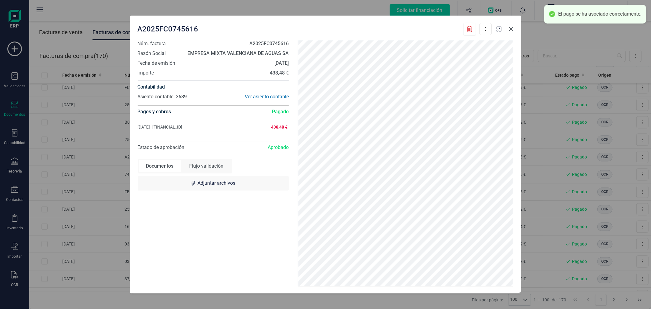
click at [511, 27] on icon "button" at bounding box center [511, 29] width 5 height 5
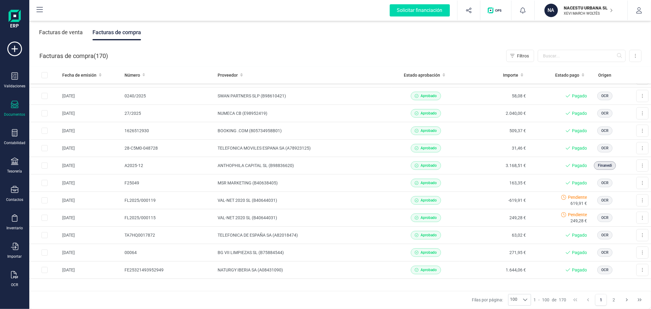
scroll to position [1546, 0]
click at [294, 202] on td "VAL-NET 2020 SL (B40644031)" at bounding box center [303, 200] width 176 height 17
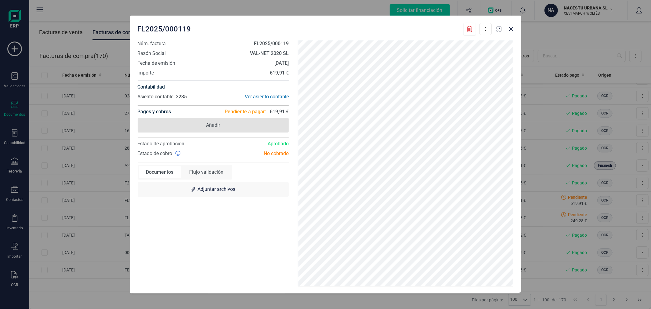
click at [243, 128] on span "Añadir" at bounding box center [213, 125] width 151 height 15
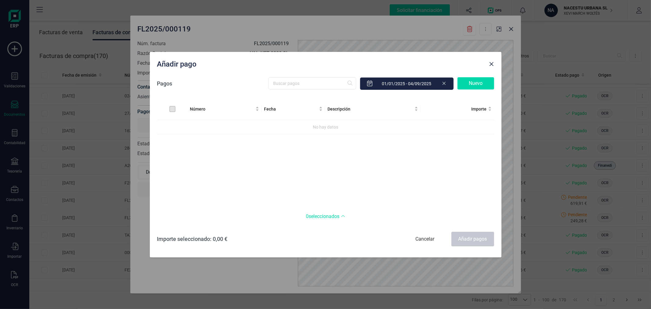
click at [492, 65] on span "Close" at bounding box center [491, 64] width 5 height 5
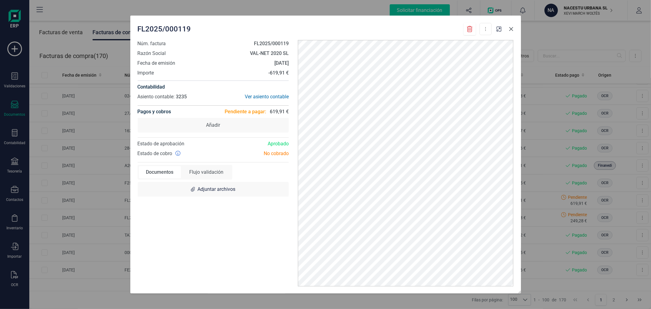
click at [511, 30] on icon "button" at bounding box center [511, 29] width 5 height 5
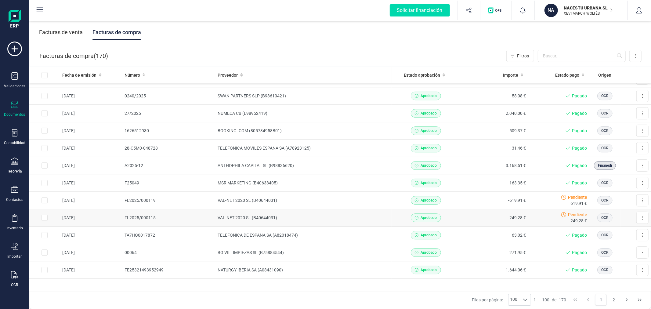
click at [261, 215] on td "VAL-NET 2020 SL (B40644031)" at bounding box center [303, 217] width 176 height 17
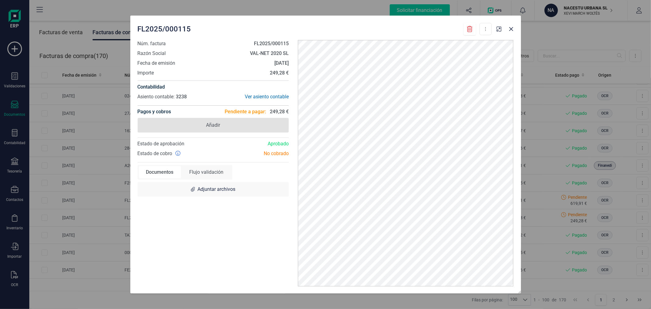
click at [248, 122] on span "Añadir" at bounding box center [213, 125] width 151 height 15
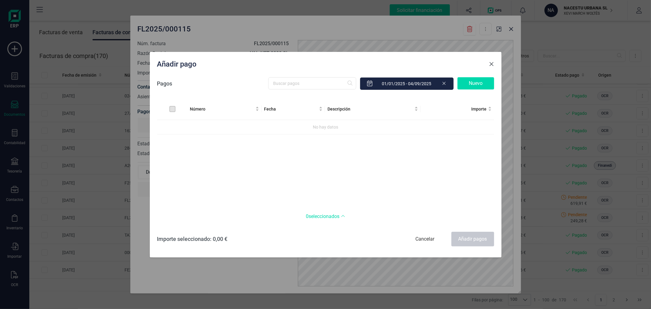
click at [491, 63] on span "Close" at bounding box center [491, 64] width 5 height 5
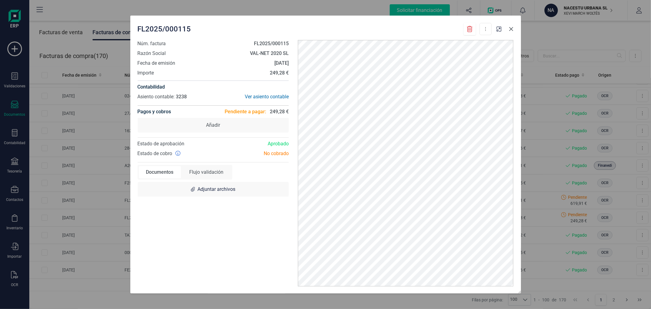
click at [511, 28] on icon "button" at bounding box center [511, 29] width 5 height 5
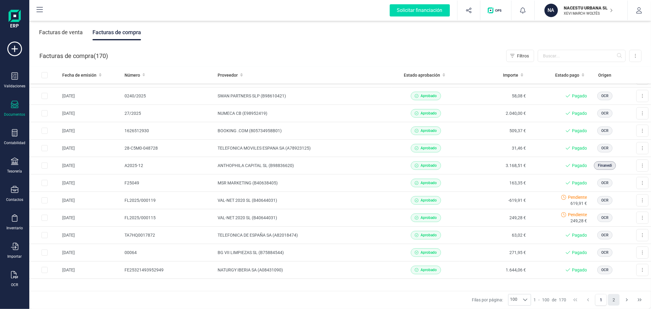
click at [612, 300] on button "2" at bounding box center [614, 300] width 12 height 12
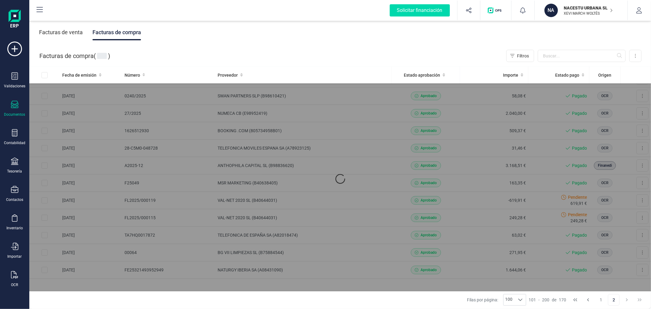
scroll to position [0, 0]
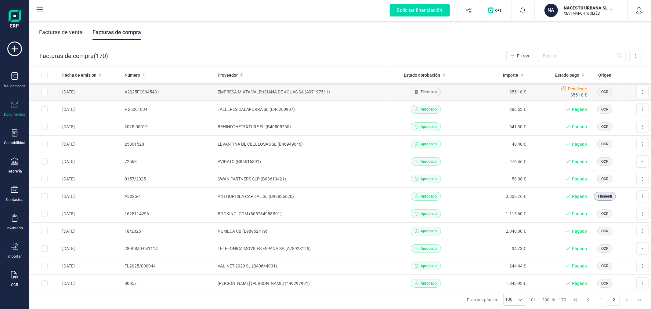
click at [295, 93] on td "EMPRESA MIXTA VALENCIANA DE AGUAS SA (A97197511)" at bounding box center [303, 91] width 176 height 17
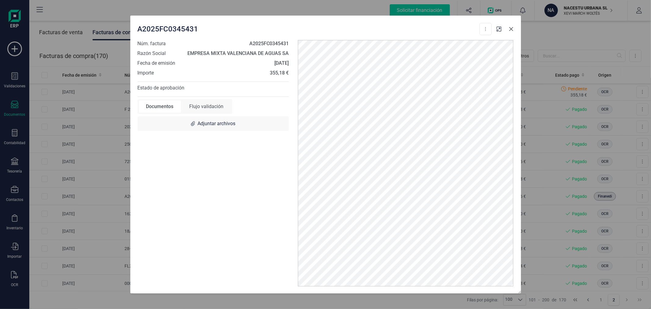
click at [511, 28] on icon "button" at bounding box center [511, 29] width 5 height 5
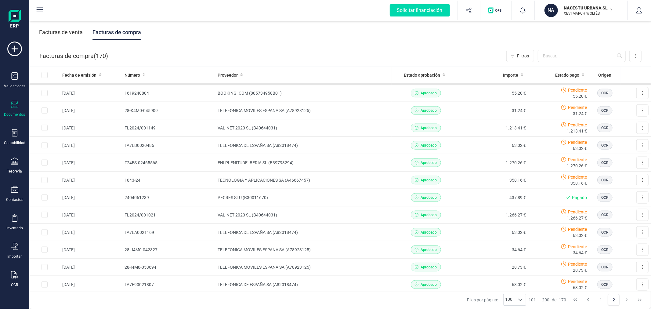
scroll to position [644, 0]
click at [603, 297] on button "1" at bounding box center [601, 300] width 12 height 12
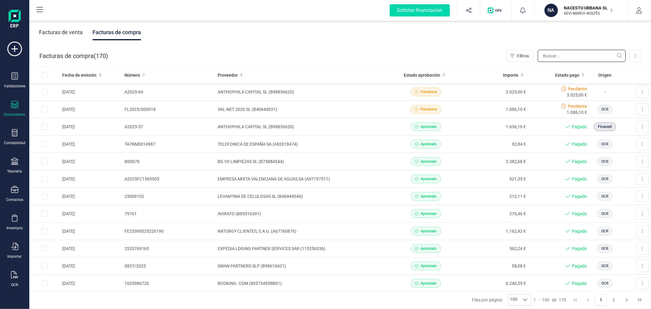
click at [553, 56] on input "text" at bounding box center [582, 56] width 88 height 12
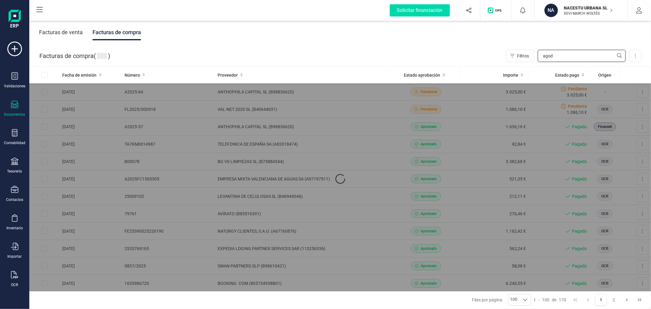
type input "agoda"
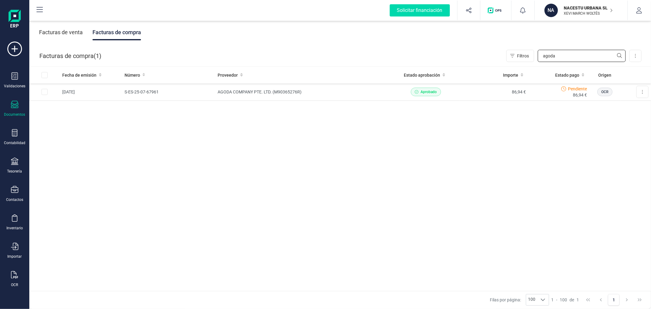
click at [553, 57] on input "agoda" at bounding box center [582, 56] width 88 height 12
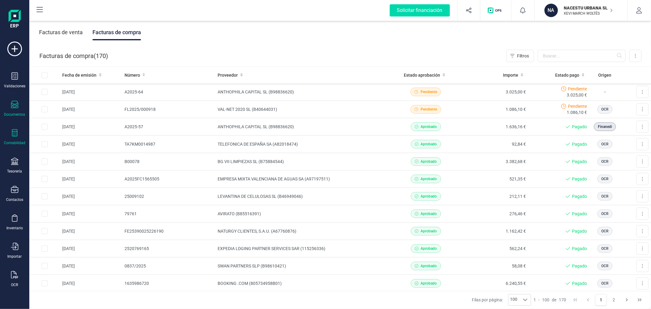
click at [16, 138] on div at bounding box center [14, 133] width 7 height 9
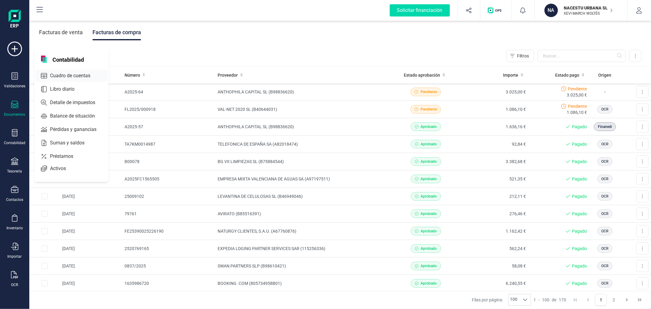
click at [66, 75] on span "Cuadro de cuentas" at bounding box center [75, 75] width 54 height 7
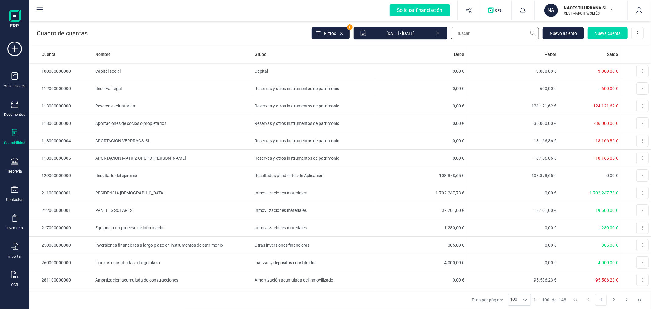
click at [483, 36] on input "text" at bounding box center [495, 33] width 88 height 12
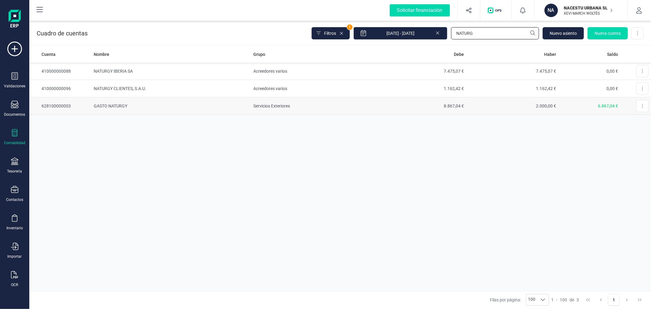
type input "NATURG"
click at [283, 109] on td "Servicios Exteriores" at bounding box center [312, 105] width 123 height 17
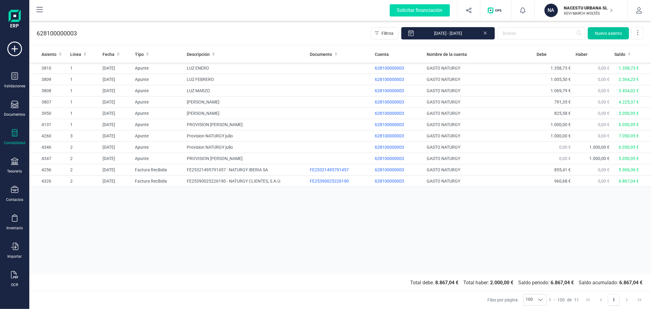
click at [597, 38] on button "Nuevo asiento" at bounding box center [608, 33] width 41 height 12
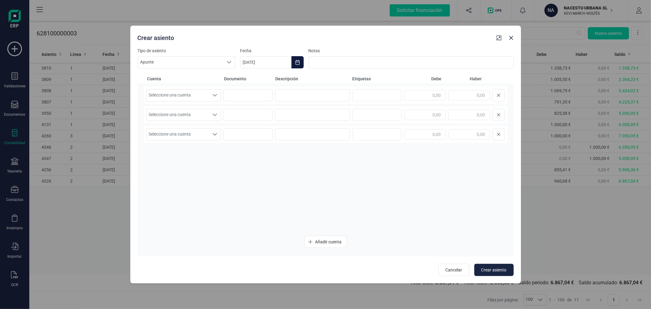
click at [298, 63] on icon "Choose Date" at bounding box center [297, 62] width 5 height 5
click at [251, 80] on icon "Previous Month" at bounding box center [252, 80] width 5 height 5
click at [381, 184] on span "31" at bounding box center [387, 185] width 12 height 12
type input "31/08/2025"
click at [207, 98] on span "Seleccione una cuenta" at bounding box center [177, 95] width 63 height 12
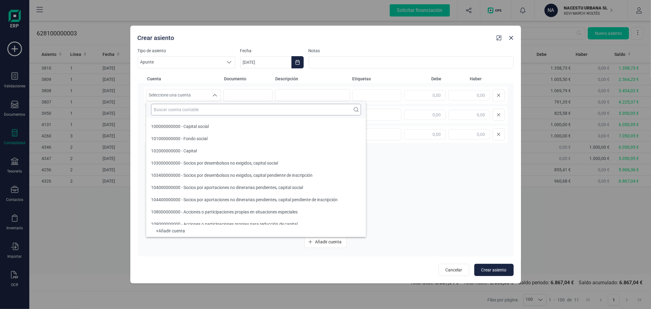
click at [206, 114] on input "text" at bounding box center [256, 110] width 210 height 12
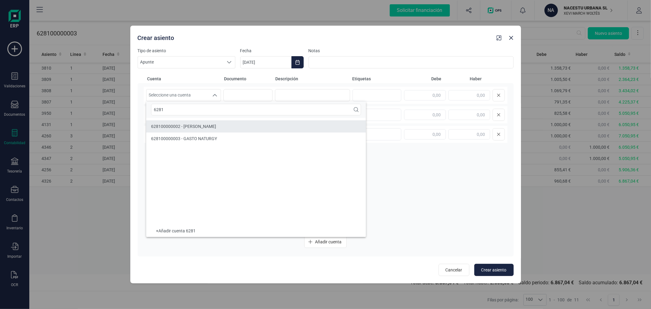
type input "6281"
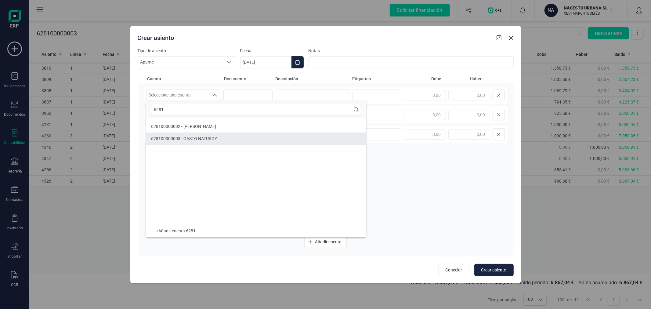
click at [218, 139] on li "628100000003 - GASTO NATURGY" at bounding box center [256, 138] width 220 height 12
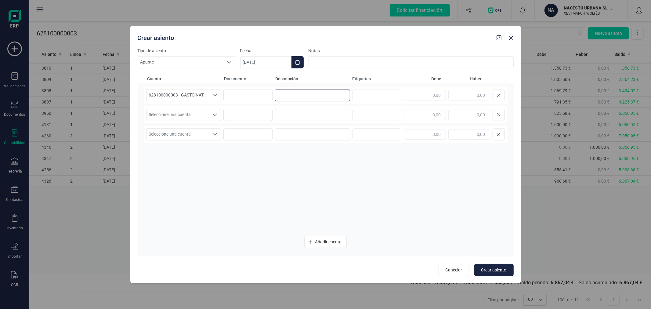
click at [280, 98] on input at bounding box center [312, 95] width 75 height 12
type input "PROVISION LUZ AGOSTO"
type input "1.000,00"
click at [193, 112] on span "Seleccione una cuenta" at bounding box center [177, 115] width 63 height 12
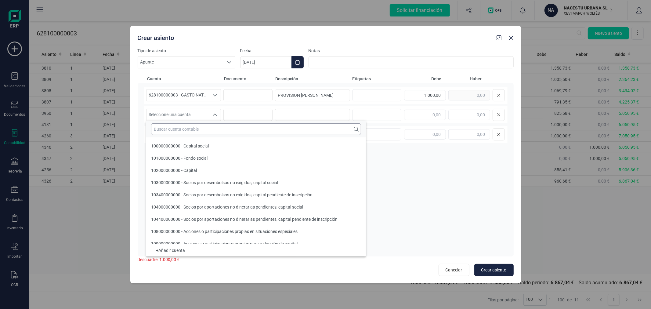
click at [195, 126] on input "text" at bounding box center [256, 129] width 210 height 12
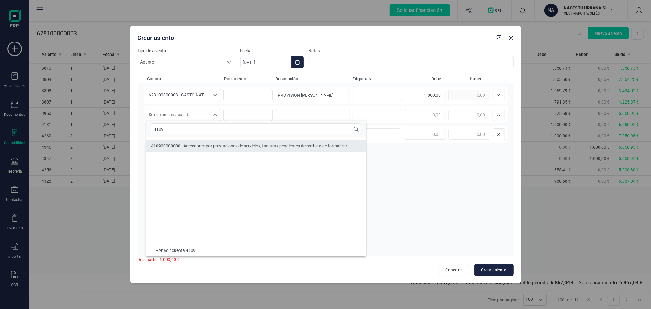
type input "4109"
click at [213, 148] on div "410900000000 - Acreedores por prestaciones de servicios, facturas pendientes de…" at bounding box center [249, 146] width 196 height 6
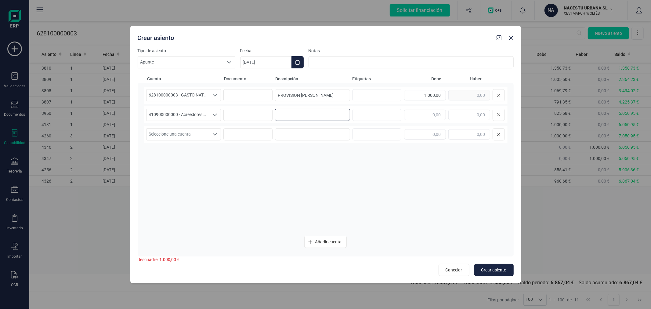
paste input "PROVISION LUZ AGOSTO"
type input "PROVISION LUZ AGOSTO"
type input "1.000,00"
click at [491, 270] on span "Crear asiento" at bounding box center [493, 270] width 25 height 6
type input "[DATE]"
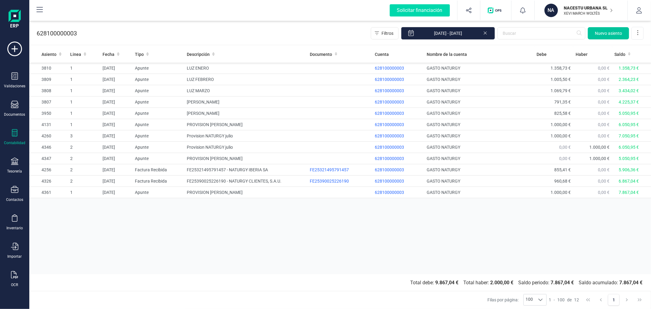
click at [602, 35] on span "Nuevo asiento" at bounding box center [608, 33] width 27 height 6
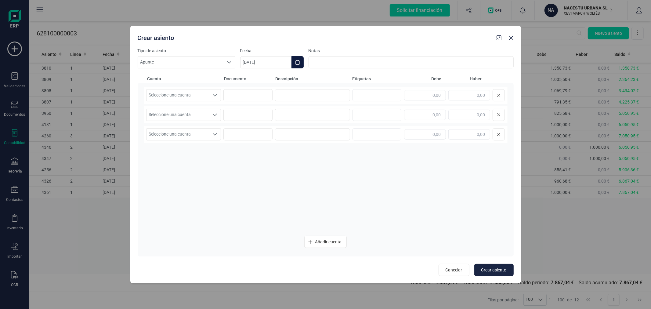
click at [297, 61] on icon "Choose Date" at bounding box center [297, 62] width 5 height 5
click at [257, 116] on span "1" at bounding box center [256, 116] width 12 height 12
type input "[DATE]"
click at [206, 96] on span "Seleccione una cuenta" at bounding box center [177, 95] width 63 height 12
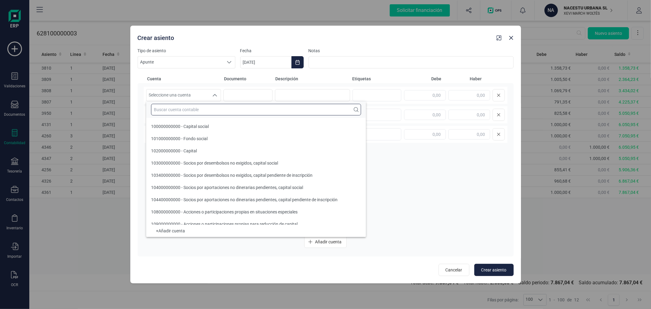
click at [197, 110] on input "text" at bounding box center [256, 110] width 210 height 12
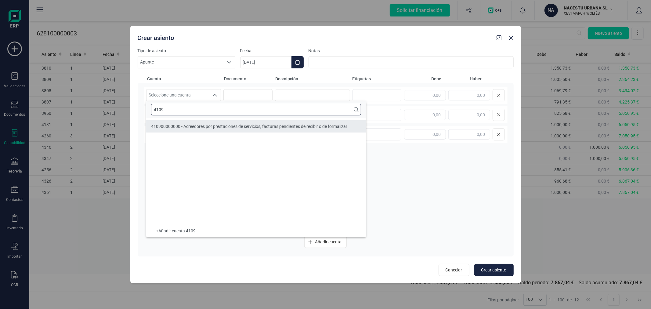
type input "4109"
click at [200, 121] on li "410900000000 - Acreedores por prestaciones de servicios, facturas pendientes de…" at bounding box center [256, 126] width 220 height 12
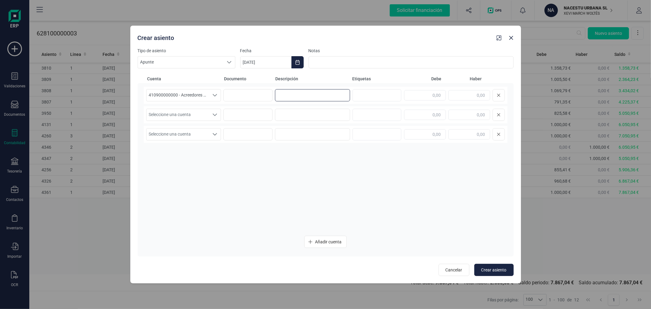
paste input "PROVISION LUZ AGOSTO"
type input "PROVISION LUZ AGOSTO"
type input "1.000,00"
click at [193, 116] on span "Seleccione una cuenta" at bounding box center [177, 115] width 63 height 12
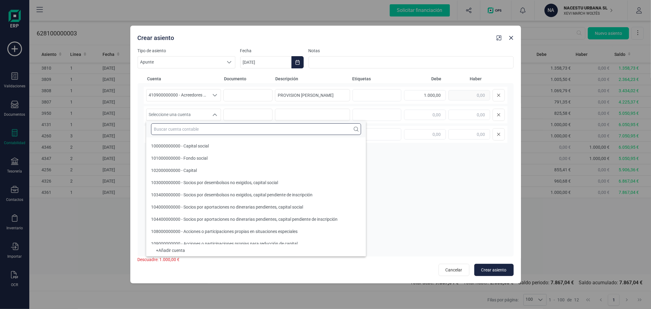
click at [193, 131] on input "text" at bounding box center [256, 129] width 210 height 12
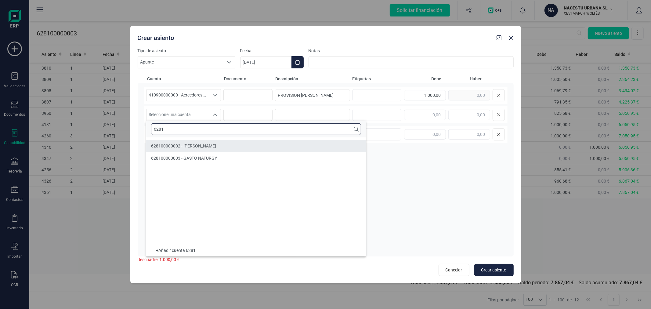
type input "6281"
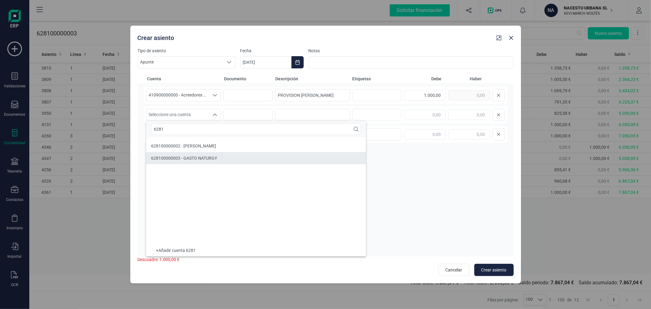
click at [202, 158] on span "628100000003 - GASTO NATURGY" at bounding box center [184, 158] width 66 height 5
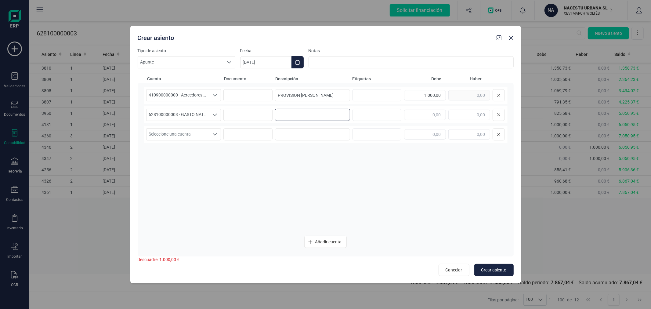
paste input "PROVISION LUZ AGOSTO"
type input "PROVISION LUZ AGOSTO"
type input "1.000,00"
click at [478, 270] on button "Crear asiento" at bounding box center [493, 270] width 39 height 12
type input "[DATE]"
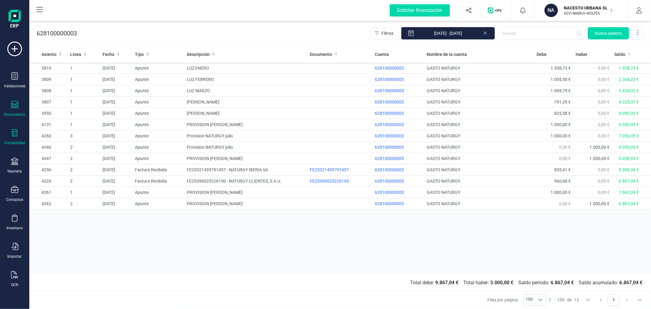
click at [13, 102] on icon at bounding box center [14, 104] width 7 height 7
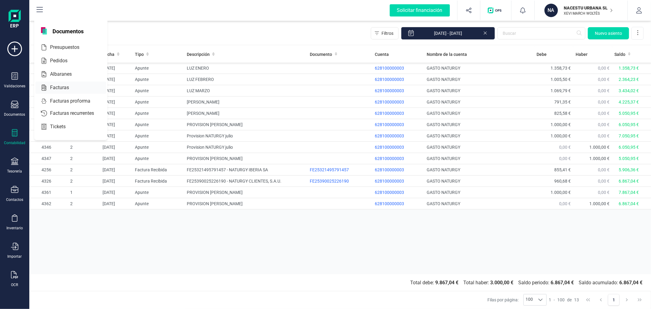
click at [57, 84] on span "Facturas" at bounding box center [64, 87] width 32 height 7
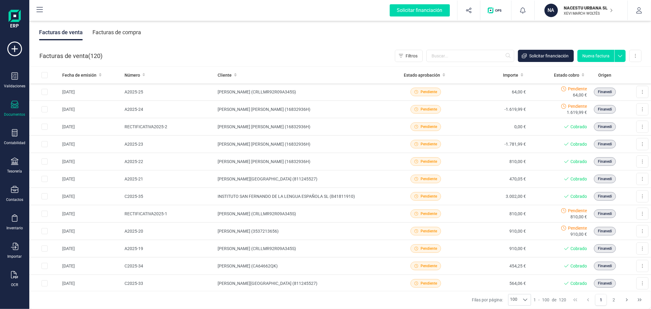
click at [128, 28] on div "Facturas de compra" at bounding box center [116, 32] width 49 height 16
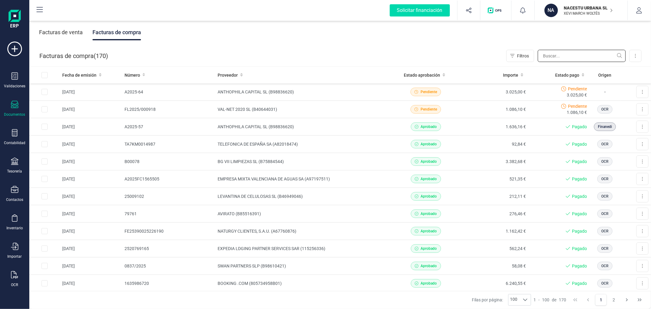
click at [556, 56] on input "text" at bounding box center [582, 56] width 88 height 12
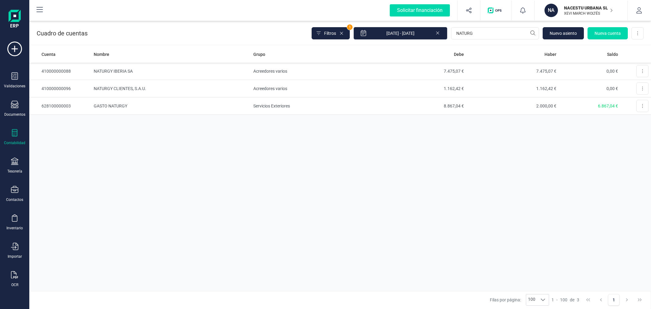
click at [504, 33] on input "NATURG" at bounding box center [495, 33] width 88 height 12
click at [501, 31] on input "EMPRES" at bounding box center [495, 33] width 88 height 12
type input "EMIVASA"
click at [265, 120] on div "Cuenta Nombre Grupo Debe Haber Saldo 628000000001 GASTO EMIVASA Servicios Exter…" at bounding box center [340, 168] width 622 height 245
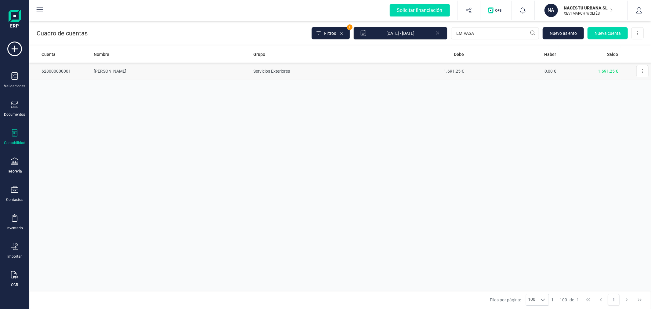
click at [205, 71] on td "GASTO EMIVASA" at bounding box center [171, 71] width 160 height 17
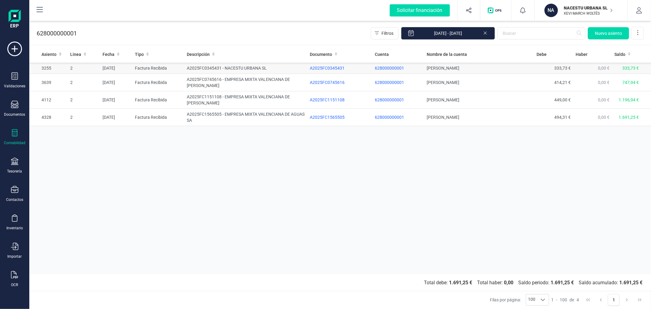
click at [242, 68] on td "A2025FC0345431 - NACESTU URBANA SL" at bounding box center [245, 68] width 123 height 11
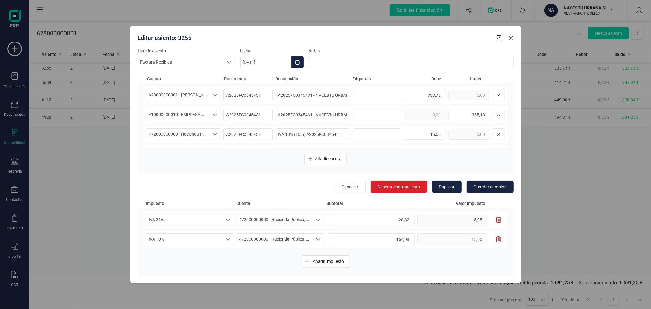
click at [514, 38] on button "button" at bounding box center [511, 38] width 10 height 10
type input "[DATE]"
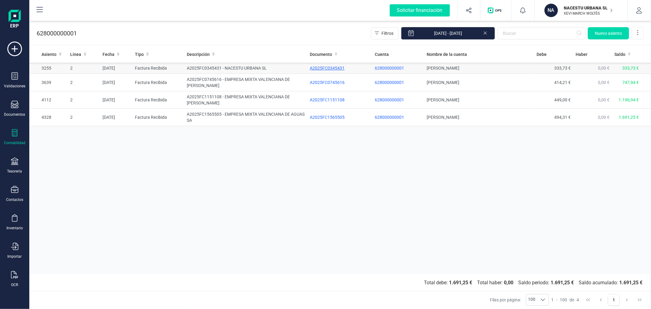
click at [324, 68] on div "A2025FC0345431" at bounding box center [340, 68] width 60 height 6
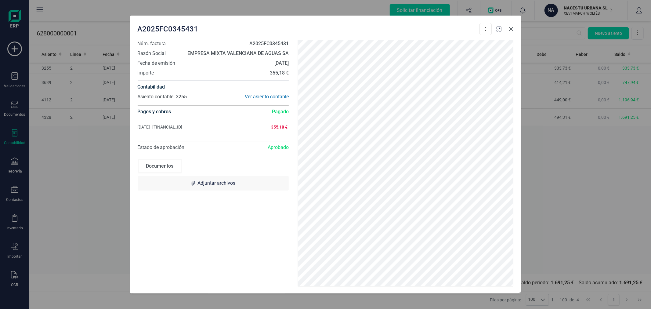
click at [510, 32] on button "button" at bounding box center [511, 29] width 10 height 10
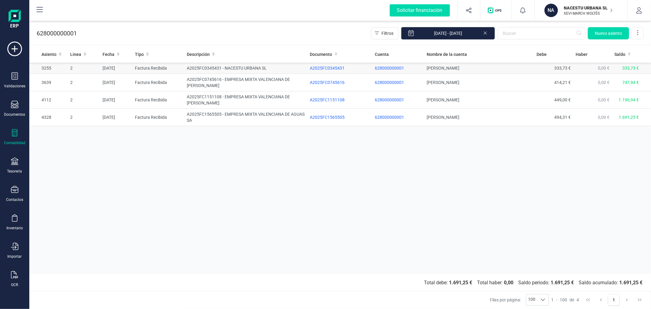
click at [215, 65] on td "A2025FC0345431 - NACESTU URBANA SL" at bounding box center [245, 68] width 123 height 11
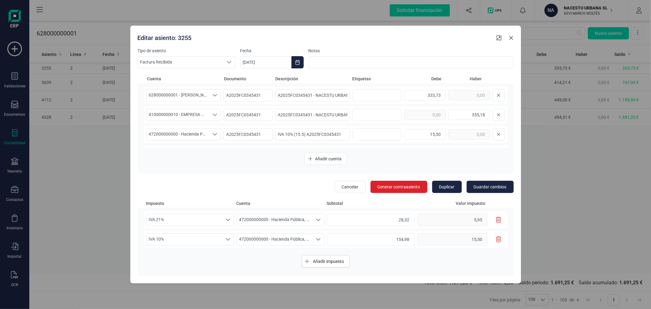
click at [510, 40] on icon "button" at bounding box center [511, 37] width 5 height 5
type input "[DATE]"
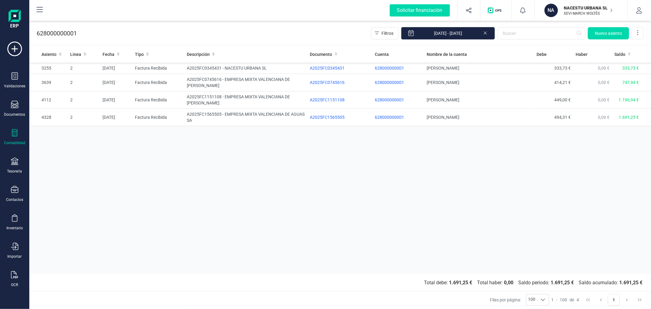
click at [164, 221] on div "Asiento Linea Fecha Tipo Descripción Documento Cuenta Nombre de la cuenta Debe …" at bounding box center [340, 160] width 622 height 228
click at [578, 11] on p "XEVI MARCH WOLTÉS" at bounding box center [588, 13] width 49 height 5
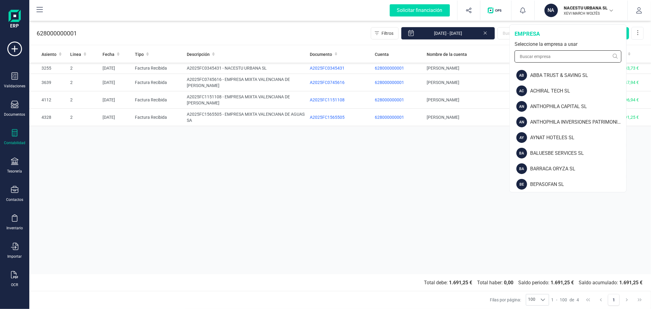
click at [573, 56] on input "text" at bounding box center [567, 56] width 107 height 12
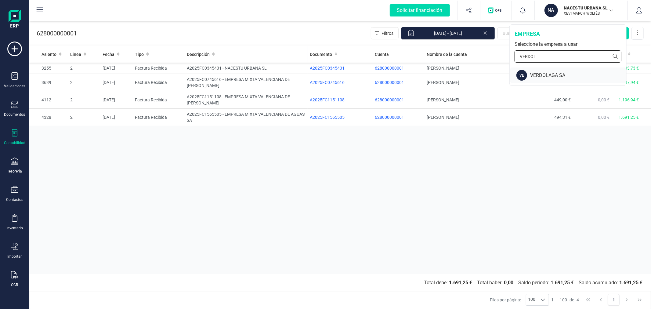
type input "VERDOL"
click at [545, 76] on div "VERDOLAGA SA" at bounding box center [578, 75] width 96 height 7
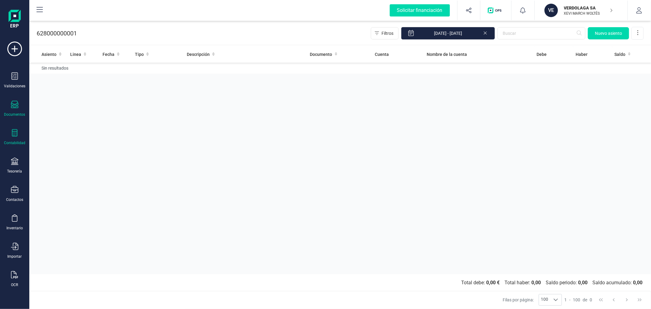
click at [12, 104] on icon at bounding box center [14, 104] width 7 height 7
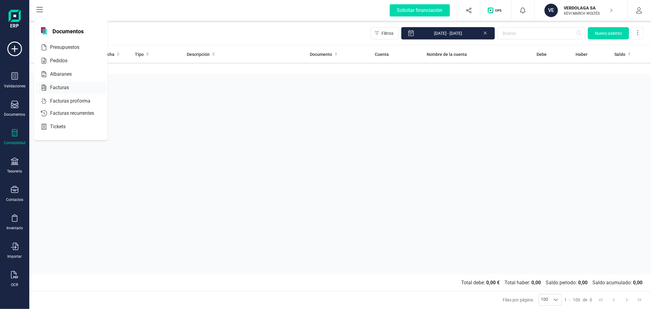
click at [70, 83] on div "Facturas" at bounding box center [70, 87] width 71 height 12
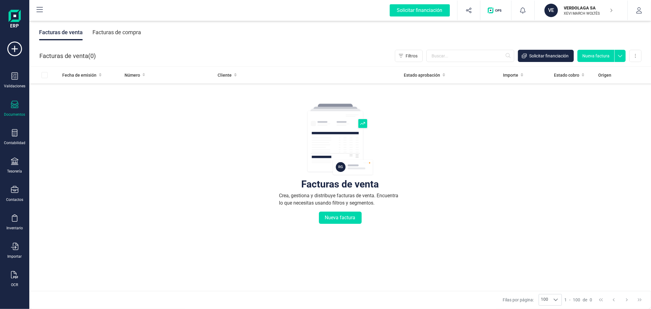
click at [109, 29] on div "Facturas de compra" at bounding box center [116, 32] width 49 height 16
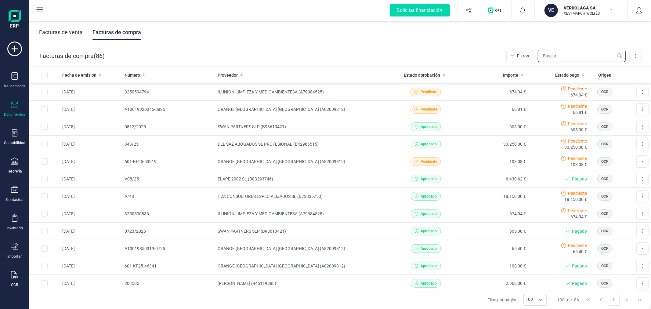
click at [584, 54] on input "text" at bounding box center [582, 56] width 88 height 12
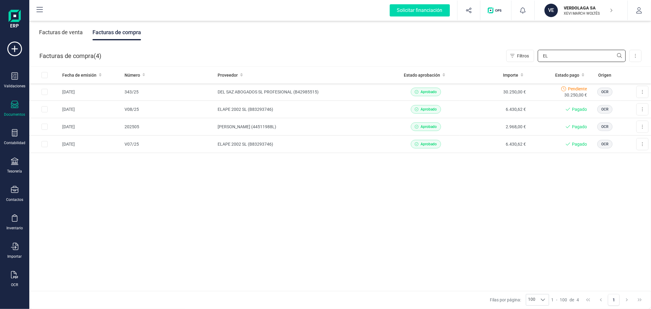
type input "E"
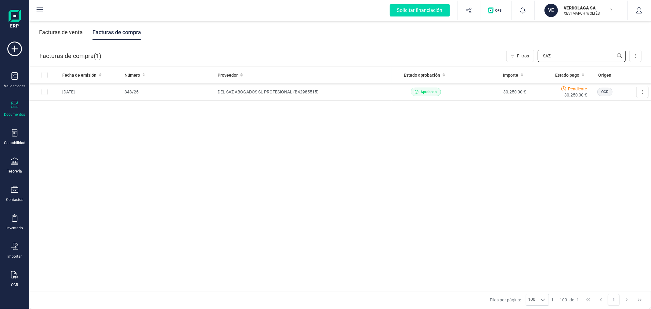
type input "SAZ"
click at [14, 278] on icon at bounding box center [14, 274] width 7 height 7
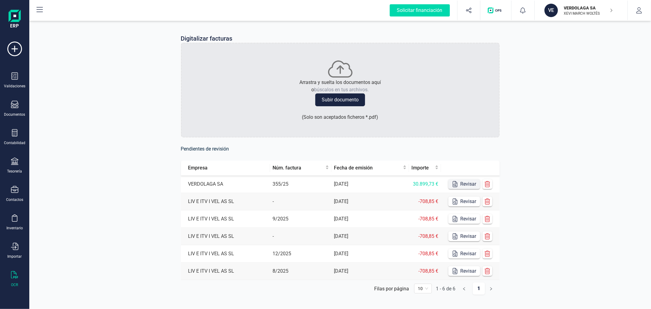
click at [471, 185] on button "Revisar" at bounding box center [464, 184] width 32 height 10
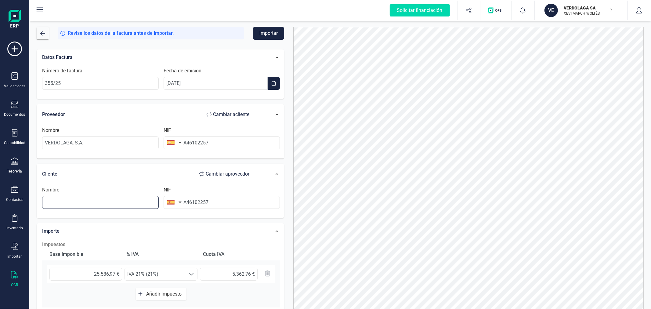
click at [110, 198] on input "text" at bounding box center [100, 202] width 117 height 13
click at [236, 113] on span "Cambiar a cliente" at bounding box center [231, 114] width 36 height 7
type input "VERDOLAGA, S.A."
click at [225, 140] on input "A46102257" at bounding box center [222, 142] width 117 height 13
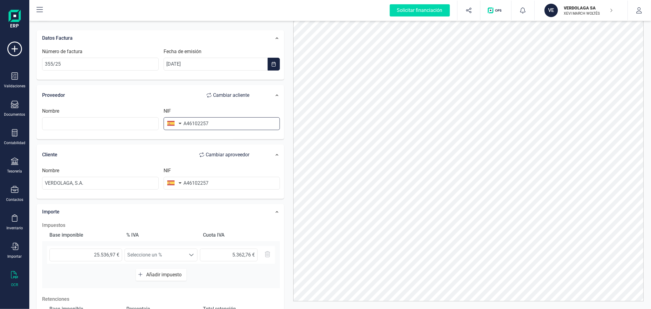
scroll to position [29, 0]
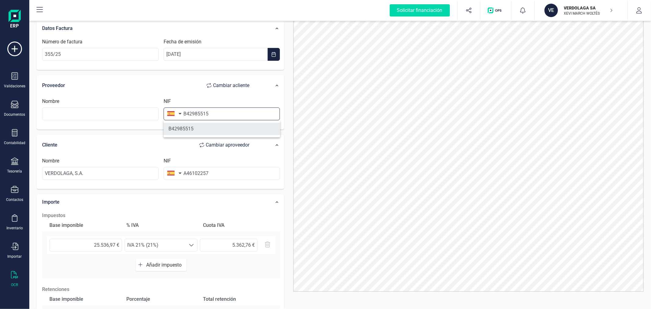
type input "B42985515"
click at [217, 130] on li "B42985515" at bounding box center [222, 129] width 117 height 12
type input "DEL SAZ ABOGADOS SL PROFESIONAL"
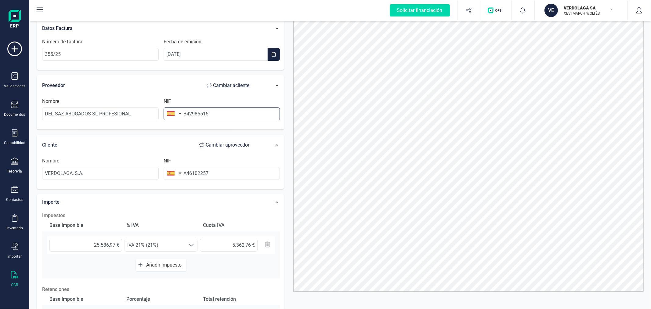
scroll to position [0, 0]
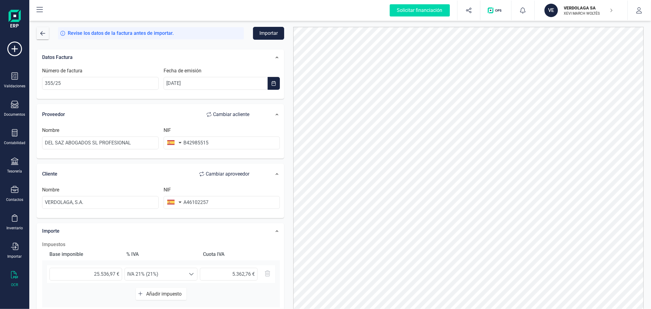
click at [273, 30] on button "Importar" at bounding box center [268, 33] width 31 height 13
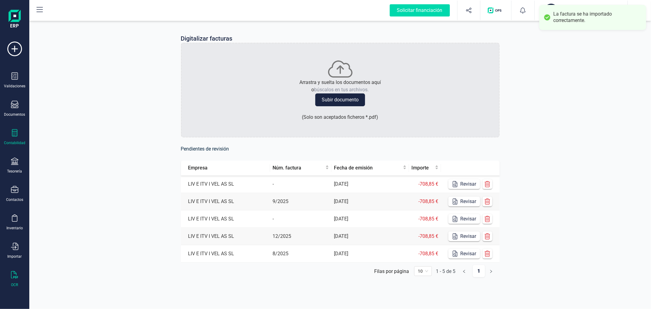
click at [13, 133] on icon at bounding box center [14, 132] width 7 height 7
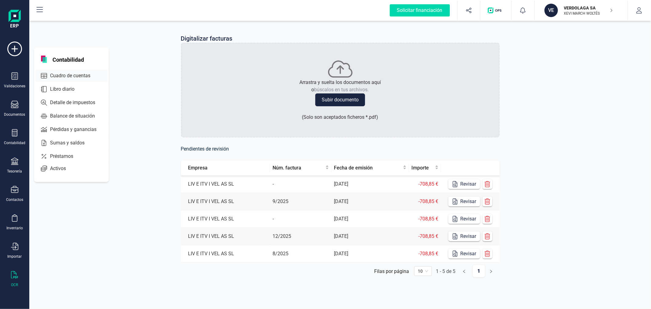
click at [64, 74] on span "Cuadro de cuentas" at bounding box center [75, 75] width 54 height 7
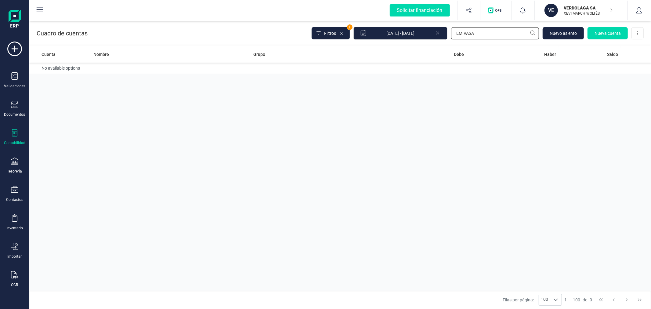
click at [472, 31] on input "EMIVASA" at bounding box center [495, 33] width 88 height 12
type input "SAZ"
click at [289, 74] on td "Acreedores varios" at bounding box center [312, 71] width 123 height 17
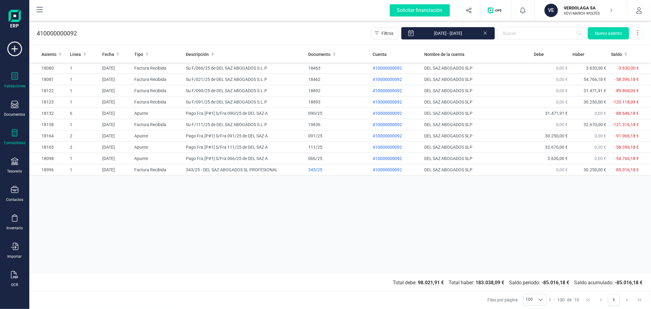
click at [18, 78] on div "Validaciones" at bounding box center [14, 80] width 24 height 16
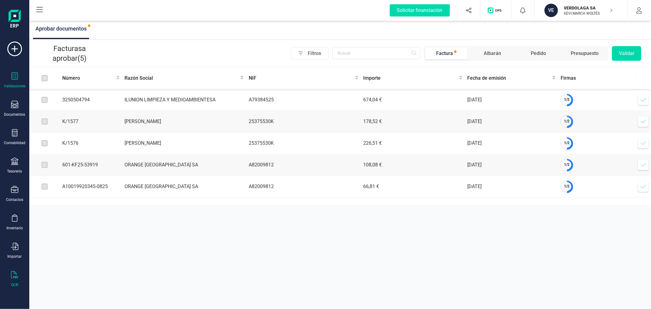
click at [17, 278] on icon at bounding box center [14, 274] width 7 height 7
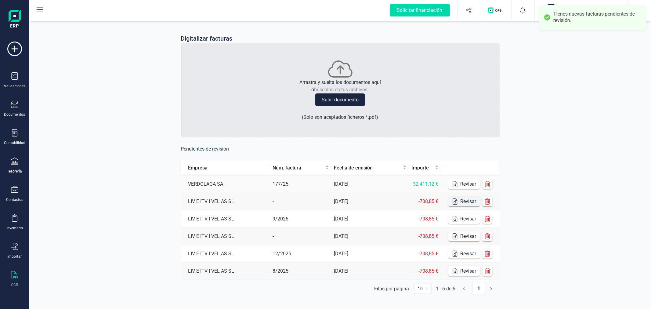
click at [468, 180] on button "Revisar" at bounding box center [464, 184] width 32 height 10
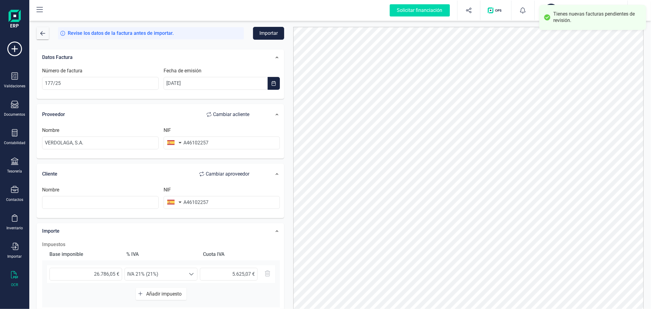
click at [246, 112] on span "Cambiar a cliente" at bounding box center [231, 114] width 36 height 7
type input "VERDOLAGA, S.A."
click at [230, 144] on input "A46102257" at bounding box center [222, 142] width 117 height 13
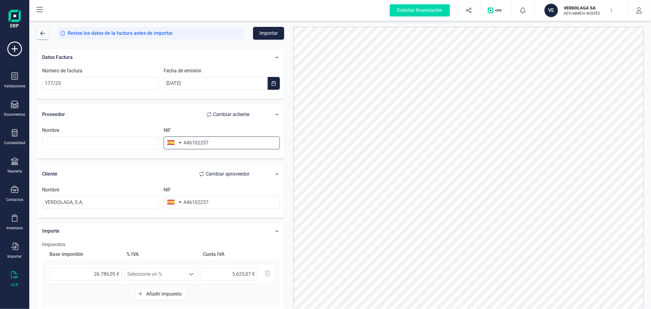
click at [230, 144] on input "A46102257" at bounding box center [222, 142] width 117 height 13
type input "B42985515"
click at [214, 159] on li "B42985515" at bounding box center [222, 158] width 117 height 12
type input "DEL SAZ ABOGADOS SL PROFESIONAL"
click at [276, 32] on button "Importar" at bounding box center [268, 33] width 31 height 13
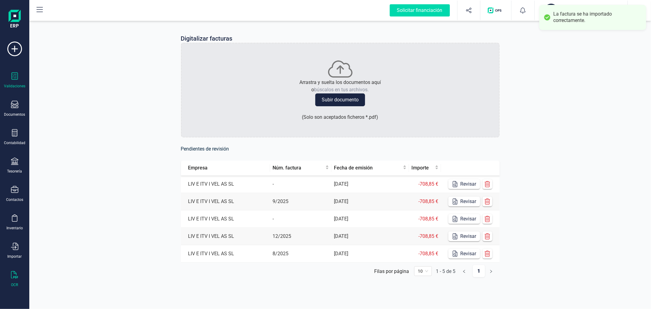
click at [19, 79] on div "Validaciones" at bounding box center [14, 80] width 24 height 16
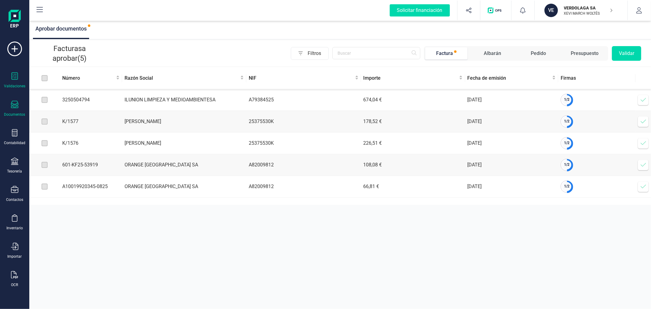
click at [20, 107] on div "Documentos" at bounding box center [14, 109] width 24 height 16
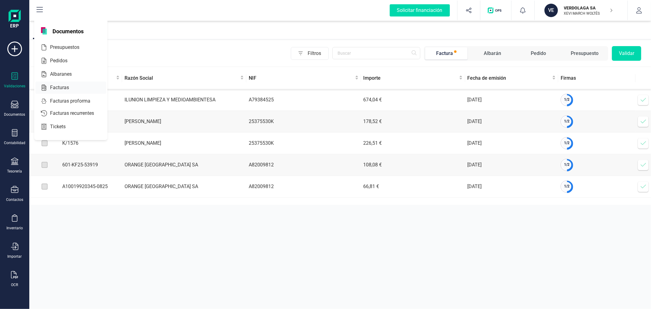
click at [63, 91] on span "Facturas" at bounding box center [64, 87] width 32 height 7
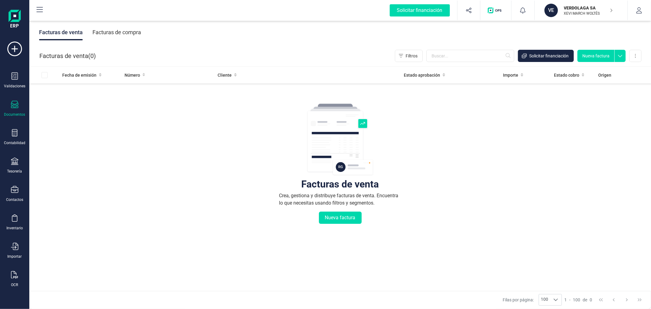
click at [114, 35] on div "Facturas de compra" at bounding box center [116, 32] width 49 height 16
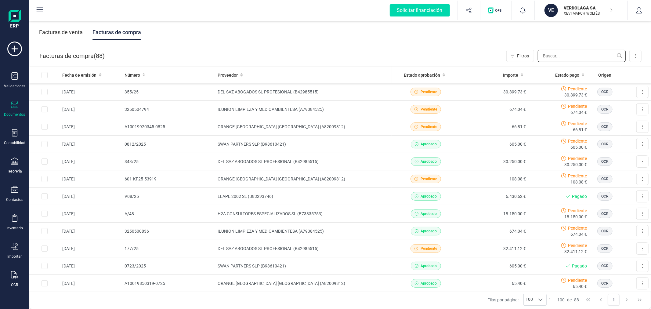
click at [577, 56] on input "text" at bounding box center [582, 56] width 88 height 12
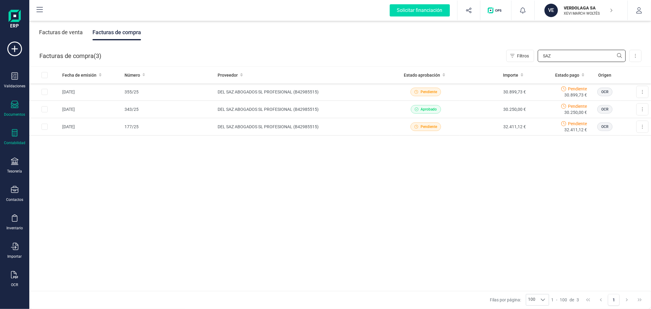
type input "SAZ"
click at [17, 139] on div "Contabilidad" at bounding box center [14, 137] width 24 height 16
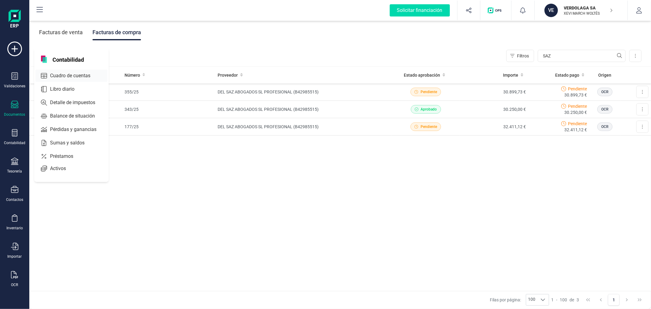
click at [78, 78] on span "Cuadro de cuentas" at bounding box center [75, 75] width 54 height 7
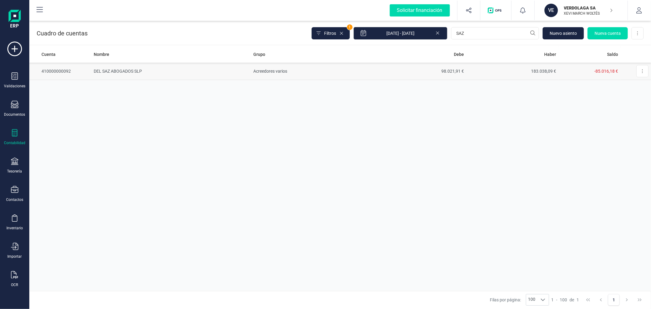
click at [200, 67] on td "DEL SAZ ABOGADOS SLP" at bounding box center [171, 71] width 160 height 17
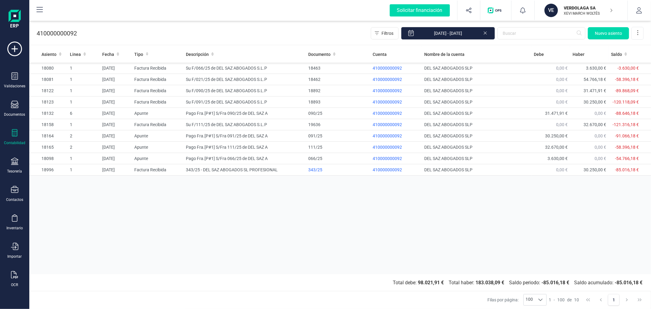
click at [224, 218] on div "Asiento Linea Fecha Tipo Descripción Documento Cuenta Nombre de la cuenta Debe …" at bounding box center [340, 160] width 622 height 228
click at [17, 164] on icon at bounding box center [14, 160] width 7 height 7
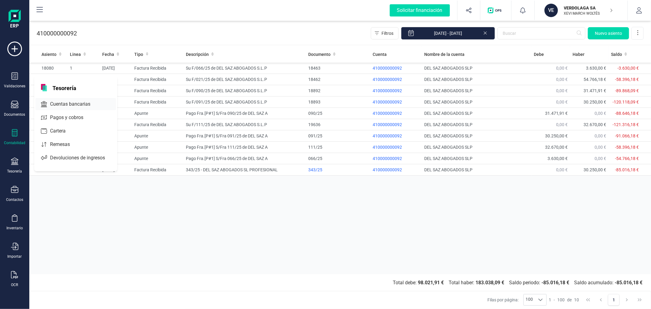
click at [81, 107] on span "Cuentas bancarias" at bounding box center [75, 103] width 54 height 7
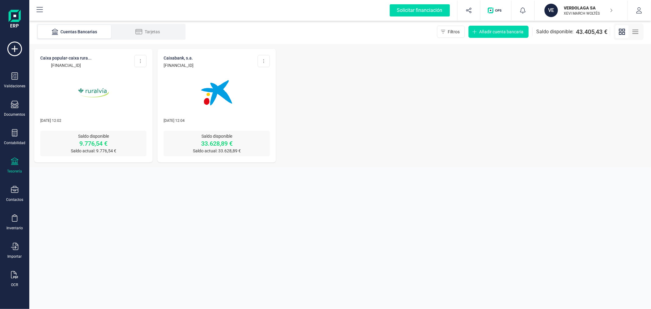
click at [222, 112] on img at bounding box center [216, 92] width 51 height 51
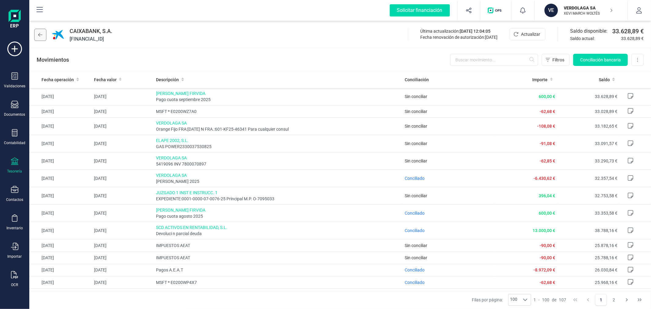
click at [42, 37] on button at bounding box center [40, 35] width 12 height 12
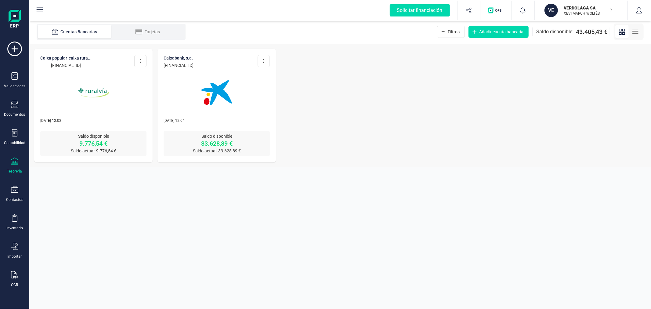
click at [372, 68] on div "CAIXA POPULAR-CAIXA RURA... ES06 3159 0078 5428 6906 3426 Editar cuenta Actuali…" at bounding box center [340, 105] width 622 height 123
click at [593, 5] on p "VERDOLAGA SA" at bounding box center [588, 8] width 49 height 6
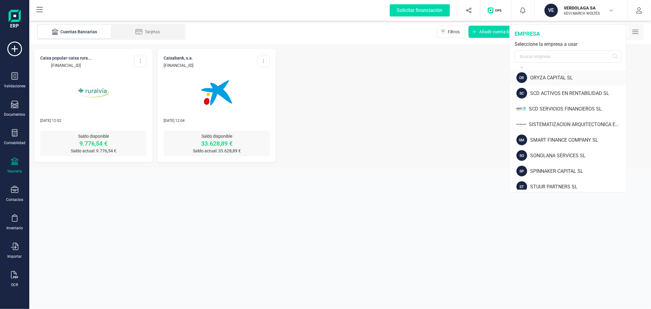
scroll to position [474, 0]
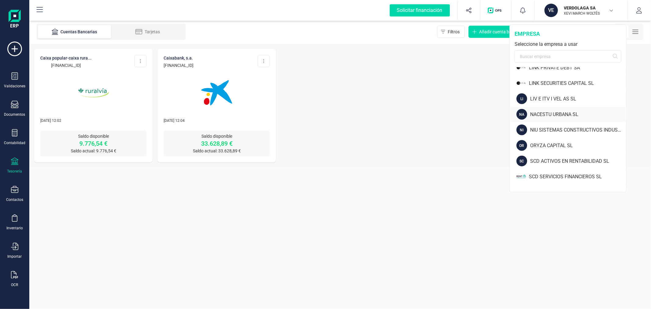
click at [544, 111] on div "NACESTU URBANA SL" at bounding box center [578, 114] width 96 height 7
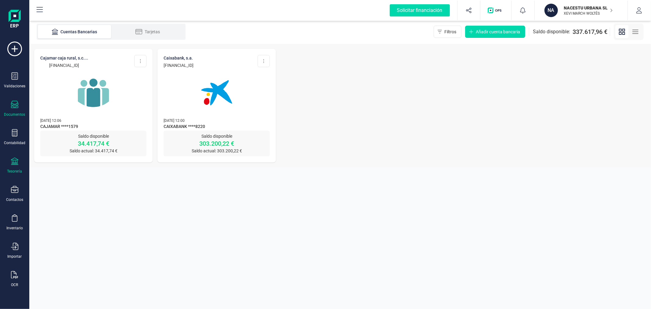
click at [12, 115] on div "Documentos" at bounding box center [14, 114] width 21 height 5
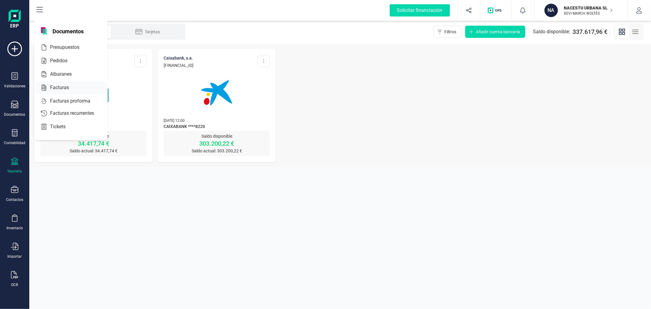
click at [62, 87] on span "Facturas" at bounding box center [64, 87] width 32 height 7
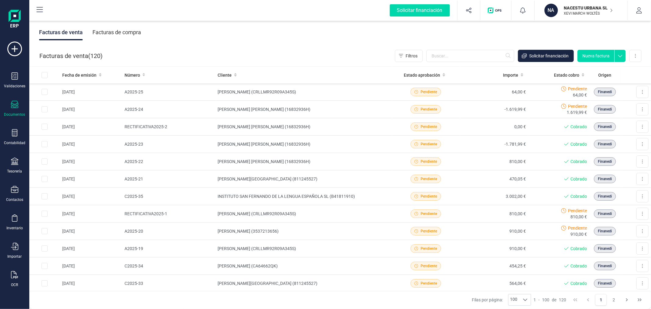
click at [559, 14] on div "NACESTU URBANA SL XEVI MARCH WOLTÉS" at bounding box center [586, 10] width 54 height 13
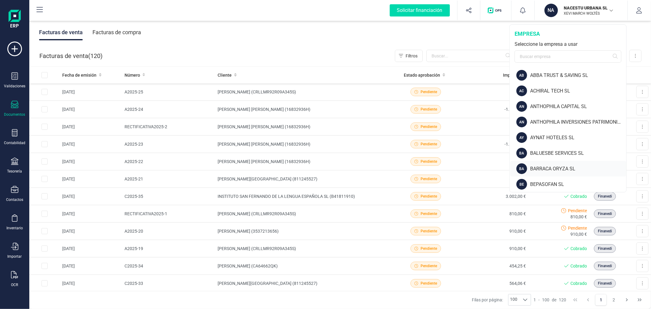
click at [545, 167] on div "BARRACA ORYZA SL" at bounding box center [578, 168] width 96 height 7
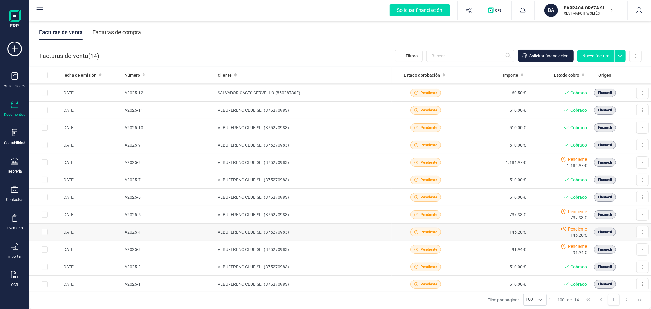
scroll to position [61, 0]
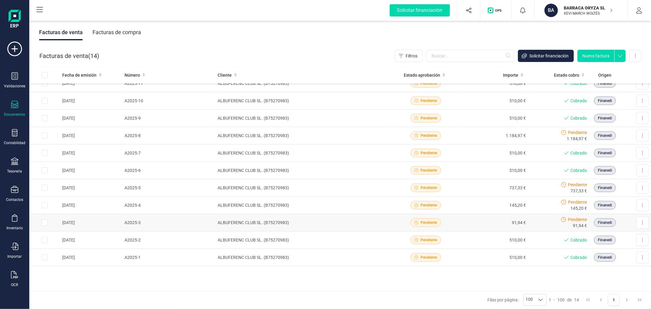
click at [277, 223] on td "ALBUFERENC CLUB SL. (B75270983)" at bounding box center [303, 222] width 176 height 17
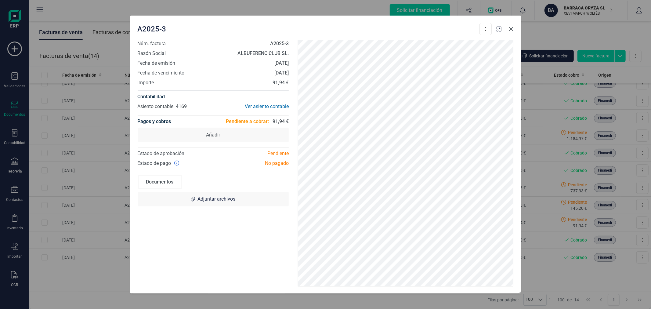
click at [512, 29] on icon "button" at bounding box center [511, 29] width 5 height 5
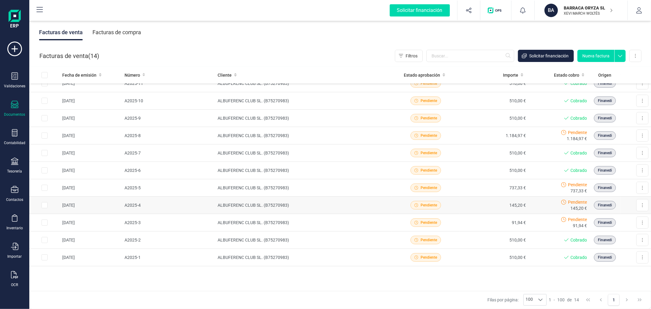
click at [358, 201] on td "ALBUFERENC CLUB SL. (B75270983)" at bounding box center [303, 205] width 176 height 17
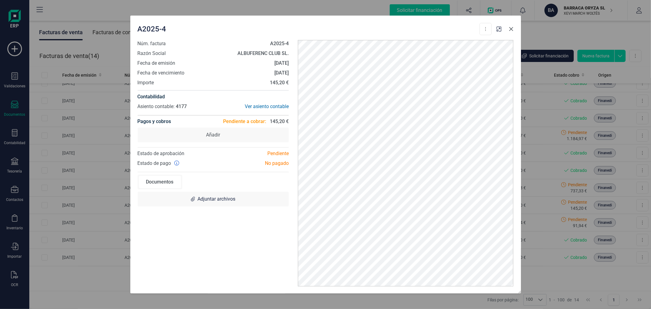
click at [513, 31] on icon "button" at bounding box center [511, 29] width 5 height 5
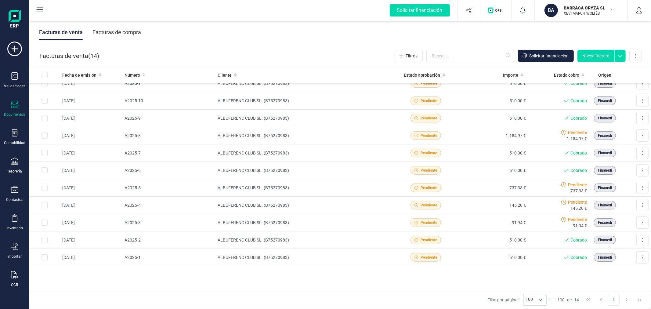
click at [587, 13] on p "XEVI MARCH WOLTÉS" at bounding box center [588, 13] width 49 height 5
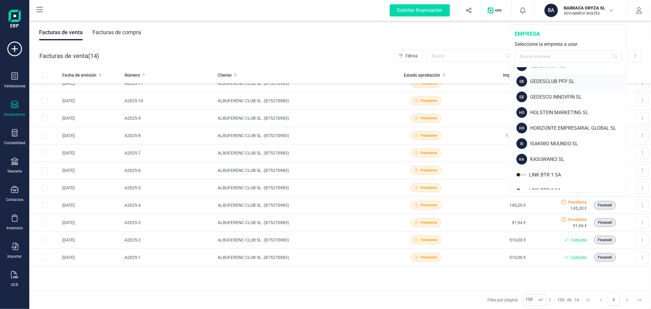
scroll to position [271, 0]
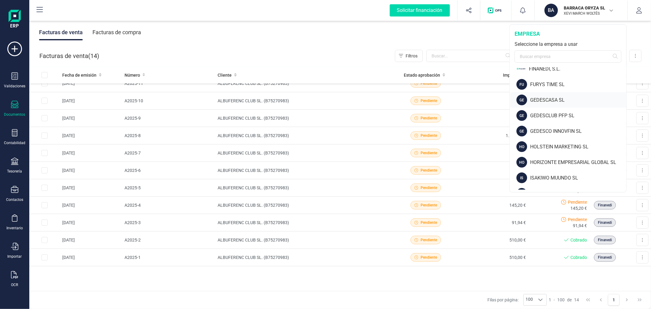
click at [549, 97] on div "GEDESCASA SL" at bounding box center [578, 99] width 96 height 7
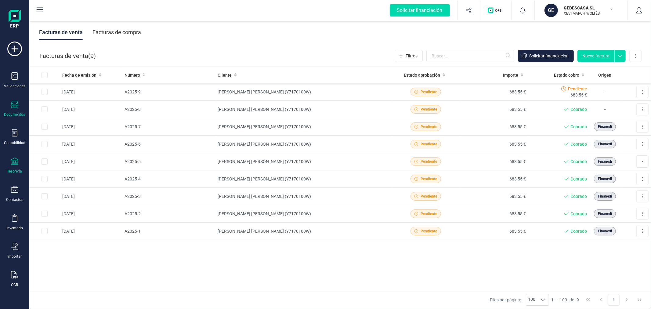
click at [20, 159] on div "Tesorería" at bounding box center [14, 165] width 24 height 16
click at [81, 101] on span "Cuentas bancarias" at bounding box center [75, 103] width 54 height 7
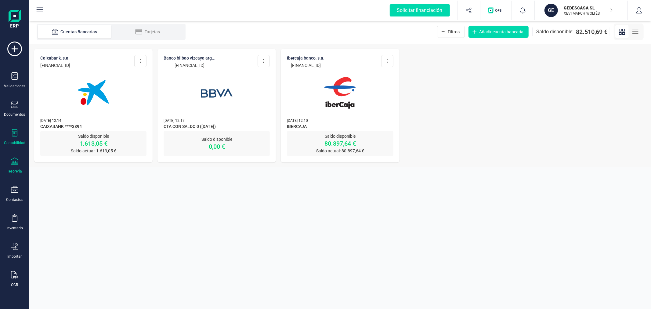
click at [17, 140] on div "Contabilidad" at bounding box center [14, 137] width 24 height 16
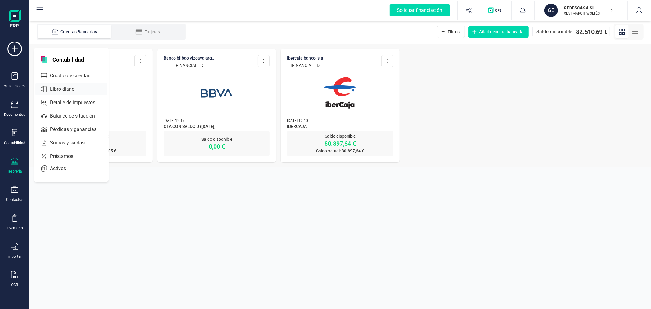
click at [65, 88] on span "Libro diario" at bounding box center [67, 88] width 38 height 7
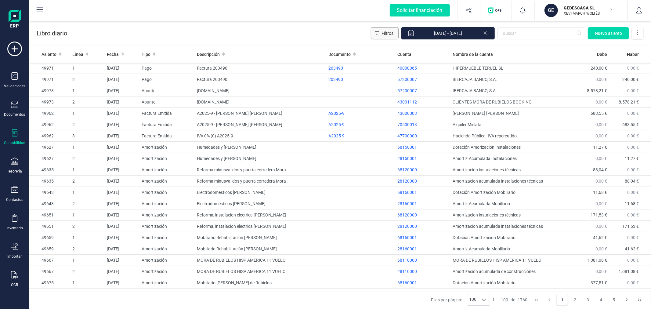
click at [389, 34] on span "Filtros" at bounding box center [387, 33] width 12 height 6
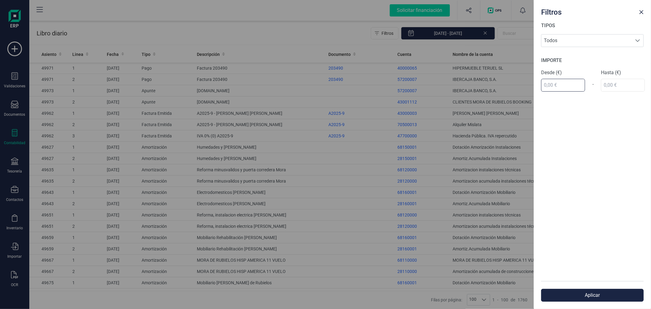
click at [554, 86] on input "text" at bounding box center [563, 85] width 44 height 13
type input "103,00 €"
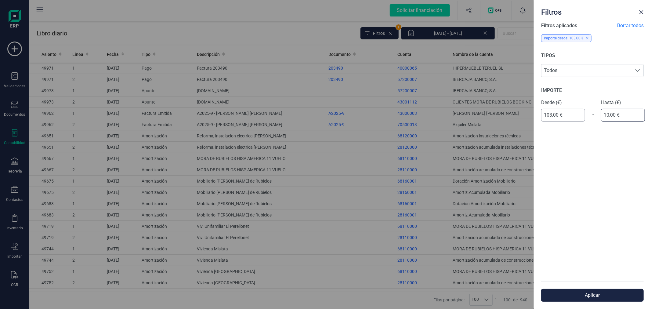
type input "104,00 €"
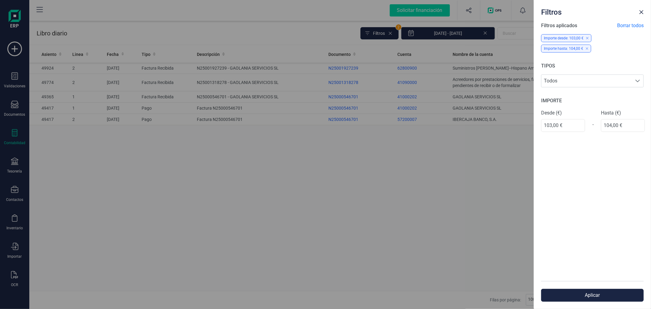
click at [487, 32] on div "Filtros Filtros aplicados Borrar todos Importe desde: 103,00 € Importe hasta: 1…" at bounding box center [325, 154] width 651 height 309
click at [642, 12] on span "Close" at bounding box center [641, 12] width 5 height 5
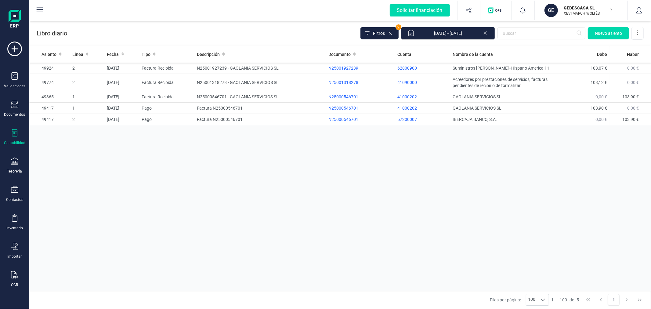
click at [485, 31] on icon at bounding box center [485, 32] width 5 height 6
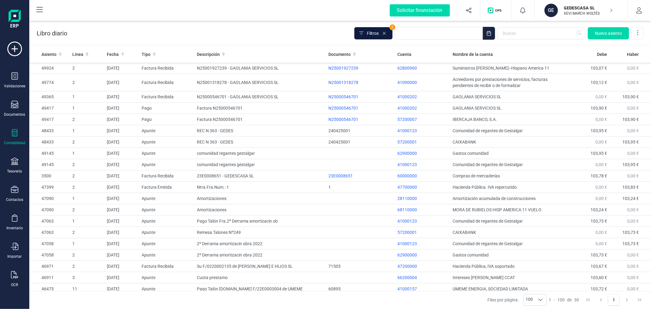
click at [374, 31] on span "Filtros" at bounding box center [373, 33] width 12 height 6
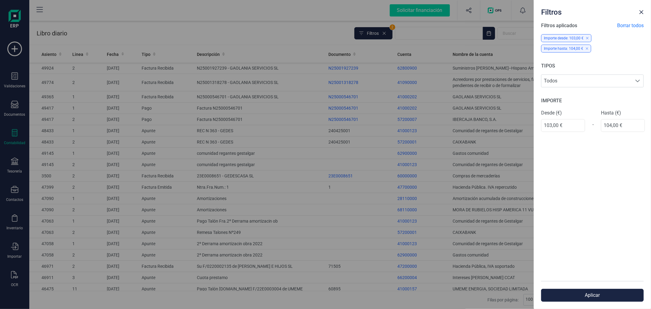
click at [573, 289] on button "Aplicar" at bounding box center [592, 295] width 103 height 13
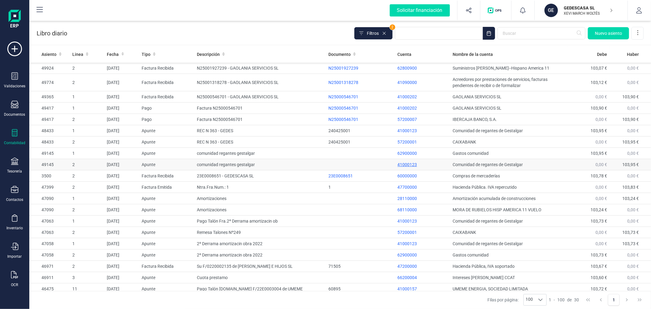
click at [407, 165] on p "41000123" at bounding box center [422, 164] width 50 height 6
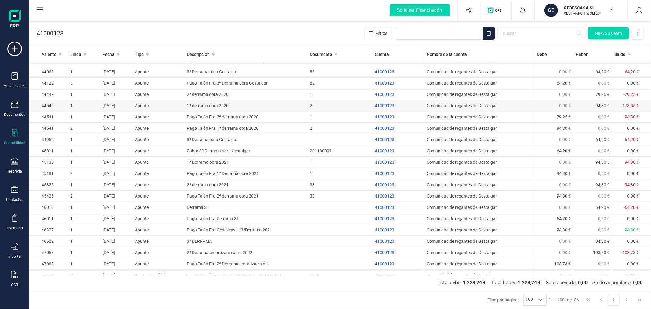
scroll to position [196, 0]
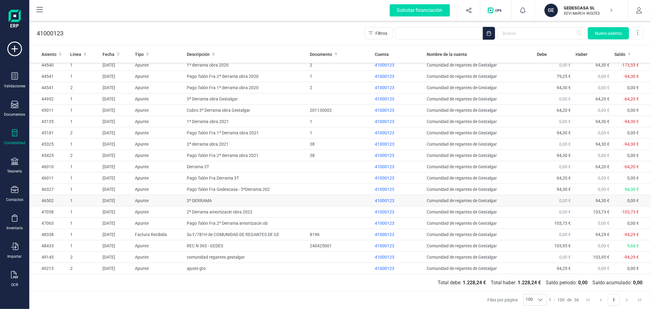
click at [194, 204] on td "3º DERRAMA" at bounding box center [245, 200] width 123 height 11
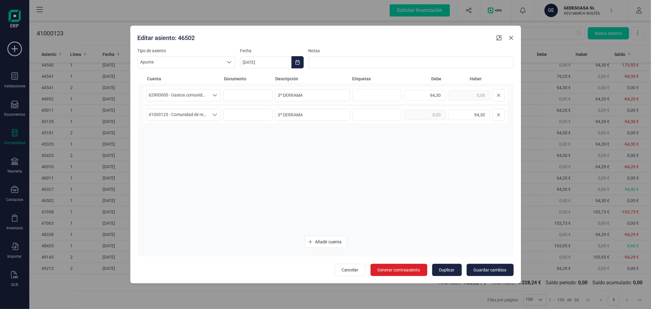
click at [511, 37] on icon "button" at bounding box center [511, 37] width 5 height 5
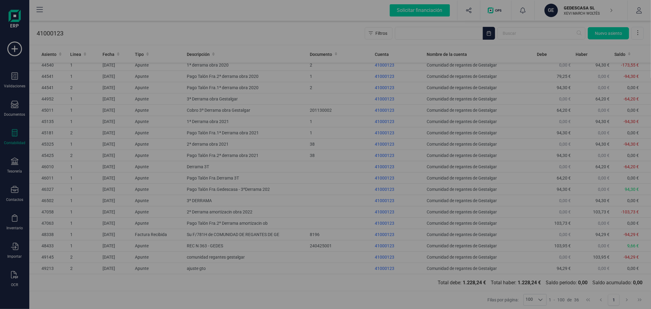
type input "[DATE]"
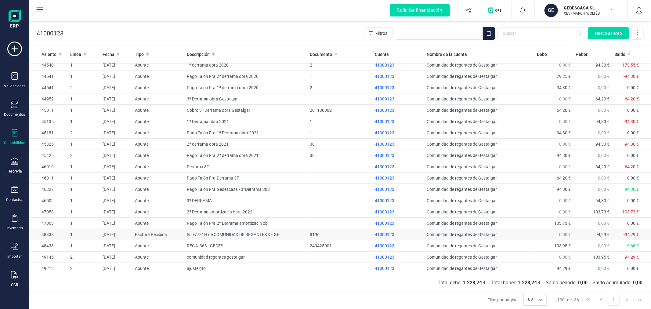
click at [211, 234] on td "Su F/781H de COMUNIDAD DE REGANTES DE GE" at bounding box center [245, 234] width 123 height 11
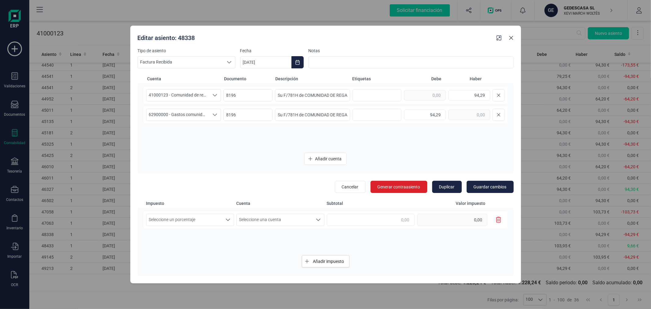
click at [510, 40] on icon "button" at bounding box center [511, 37] width 5 height 5
type input "[DATE]"
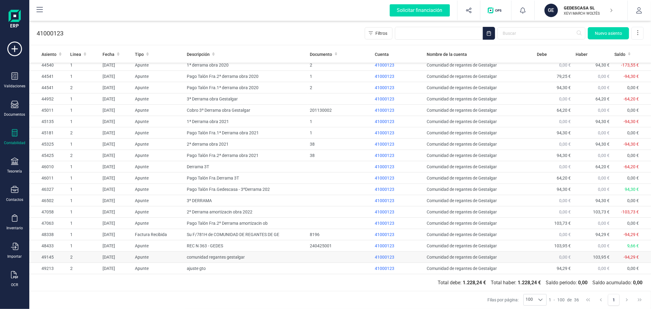
click at [234, 258] on td "comunidad regantes gestalgar" at bounding box center [245, 256] width 123 height 11
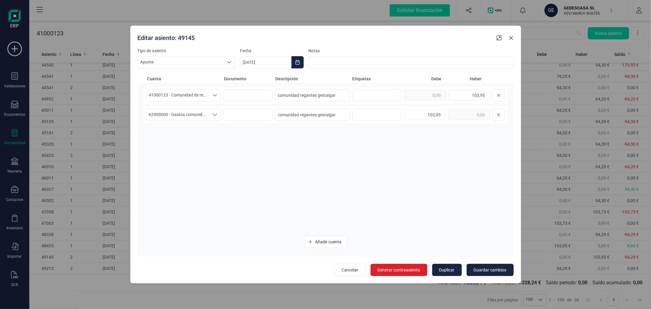
click at [512, 39] on icon "button" at bounding box center [511, 38] width 4 height 4
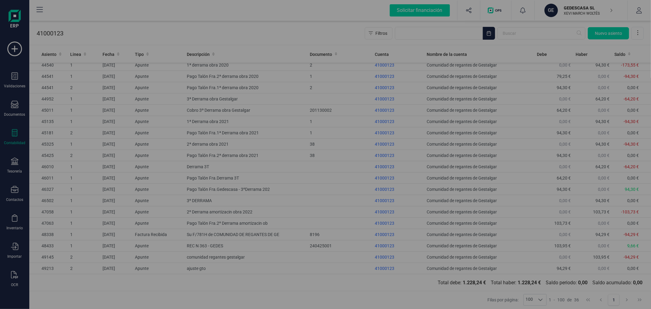
type input "[DATE]"
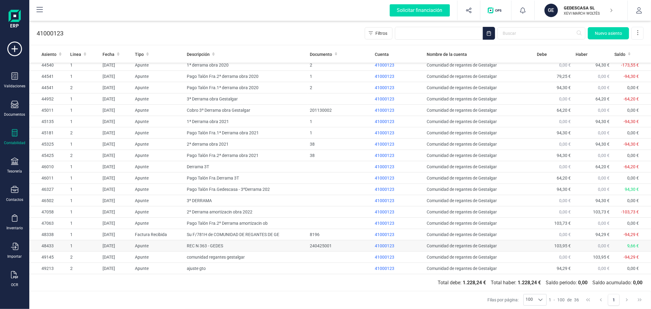
click at [190, 245] on td "REC N 363 - GEDES" at bounding box center [245, 245] width 123 height 11
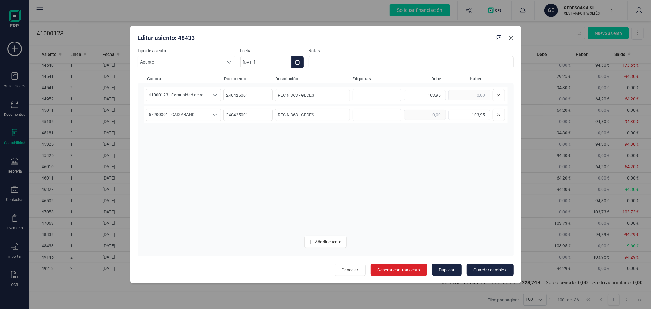
click at [511, 37] on icon "button" at bounding box center [511, 37] width 5 height 5
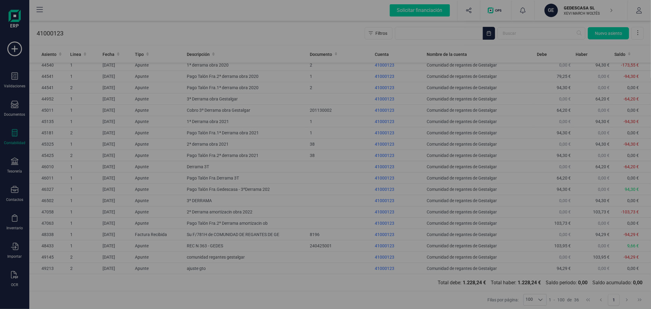
type input "[DATE]"
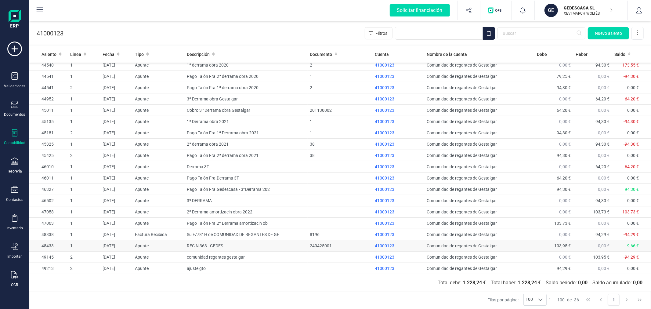
click at [242, 245] on td "REC N 363 - GEDES" at bounding box center [245, 245] width 123 height 11
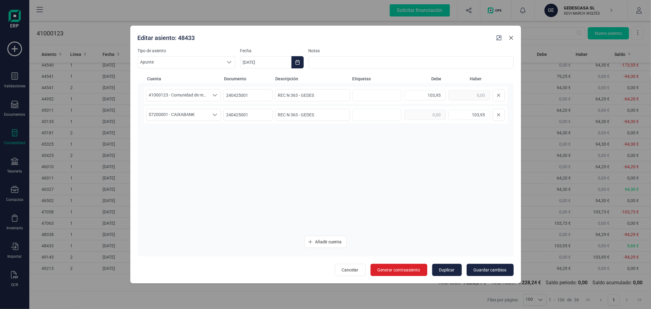
click at [509, 39] on icon "button" at bounding box center [511, 37] width 5 height 5
type input "[DATE]"
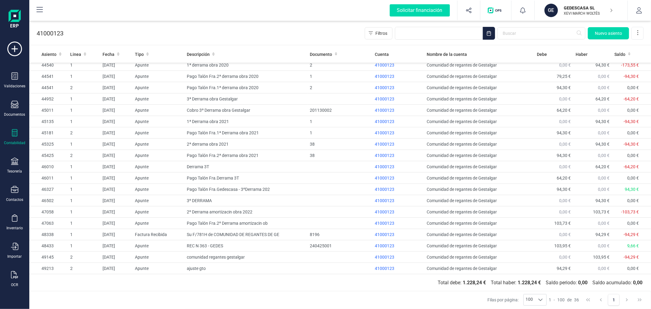
click at [579, 8] on p "GEDESCASA SL" at bounding box center [588, 8] width 49 height 6
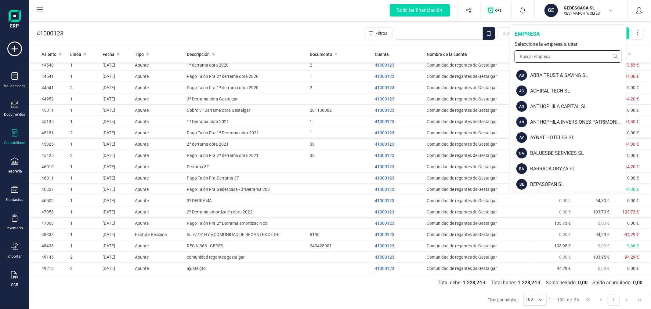
click at [552, 57] on input "text" at bounding box center [567, 56] width 107 height 12
click at [552, 166] on div "BARRACA ORYZA SL" at bounding box center [578, 168] width 96 height 7
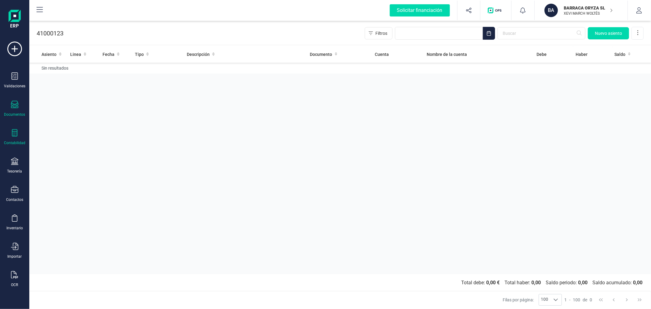
click at [14, 108] on icon at bounding box center [14, 104] width 7 height 7
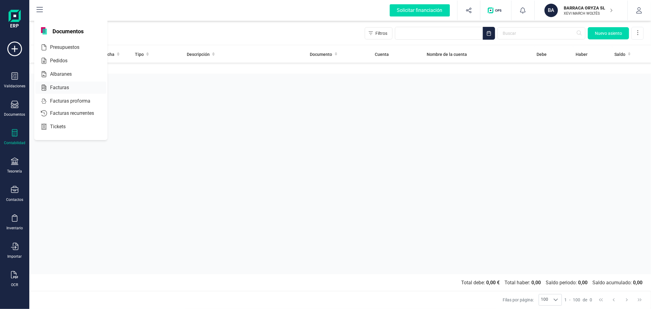
click at [63, 87] on span "Facturas" at bounding box center [64, 87] width 32 height 7
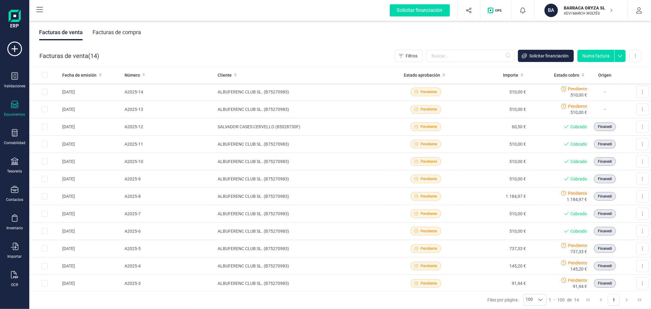
click at [602, 53] on button "Nueva factura" at bounding box center [595, 56] width 37 height 12
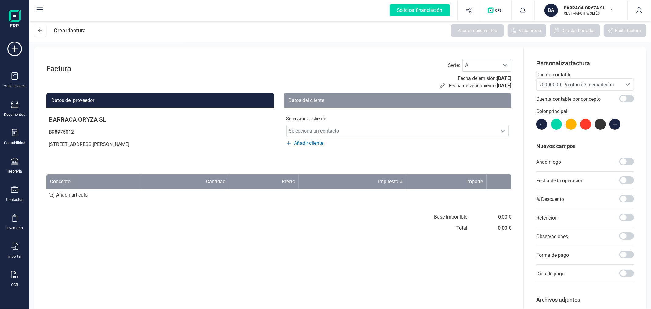
click at [574, 85] on span "70000000 - Ventas de mercaderías" at bounding box center [576, 85] width 75 height 6
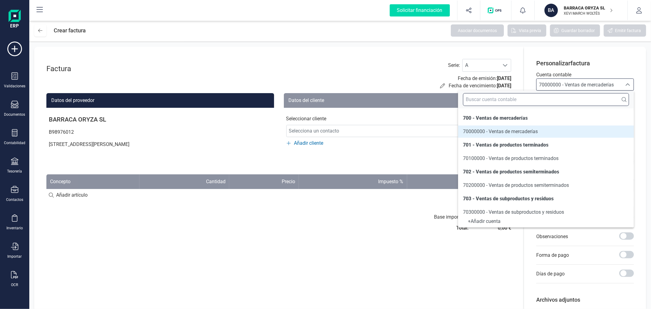
click at [564, 104] on input "text" at bounding box center [546, 99] width 166 height 13
click at [40, 32] on icon at bounding box center [40, 31] width 4 height 4
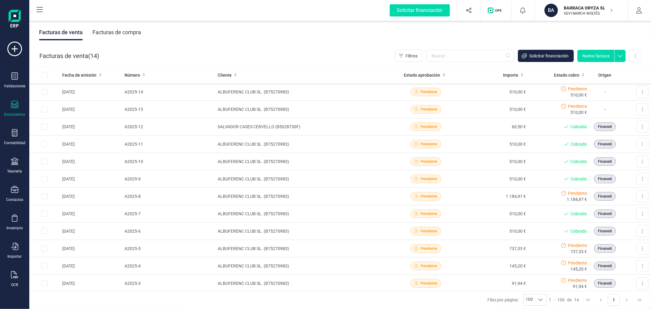
click at [601, 55] on button "Nueva factura" at bounding box center [595, 56] width 37 height 12
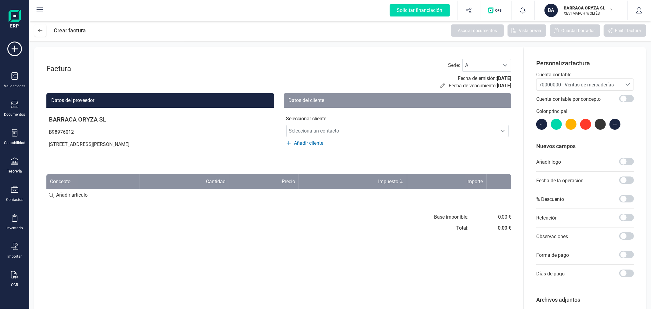
click at [572, 89] on span "70000000 - Ventas de mercaderías" at bounding box center [578, 85] width 85 height 12
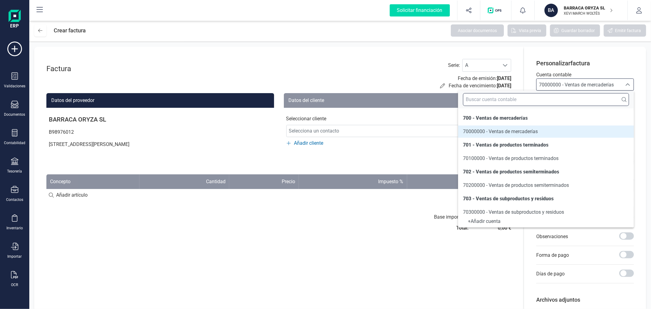
click at [565, 100] on input "text" at bounding box center [546, 99] width 166 height 13
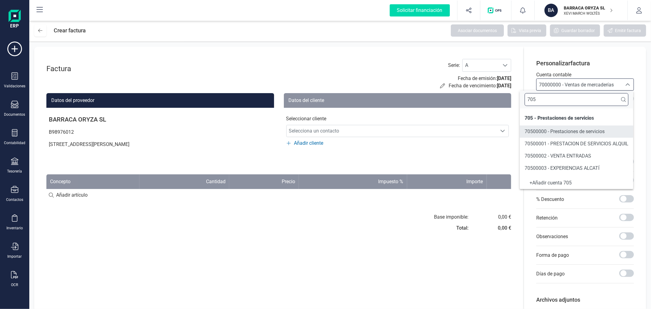
type input "705"
click at [578, 130] on span "70500000 - Prestaciones de servicios" at bounding box center [565, 131] width 80 height 6
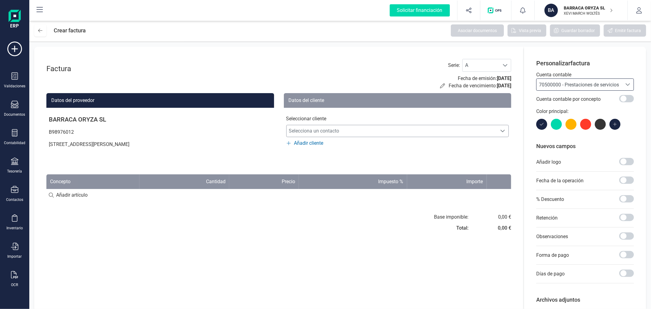
click at [380, 132] on span "Selecciona un contacto" at bounding box center [392, 131] width 211 height 12
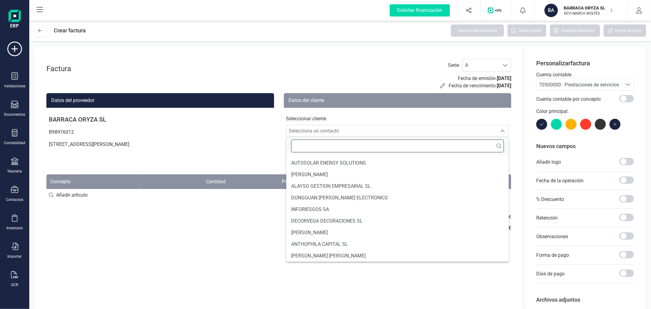
click at [368, 151] on input "text" at bounding box center [397, 145] width 213 height 13
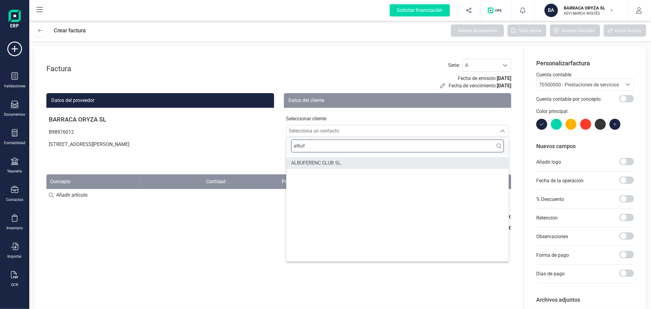
type input "albuf"
click at [352, 162] on li "ALBUFERENC CLUB SL." at bounding box center [397, 163] width 223 height 12
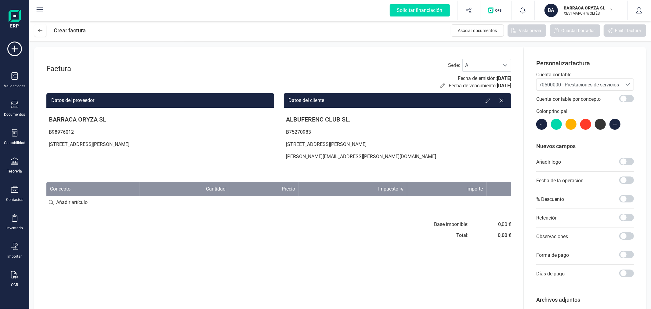
click at [102, 205] on input at bounding box center [278, 202] width 465 height 12
type input "Abono factura A-0004"
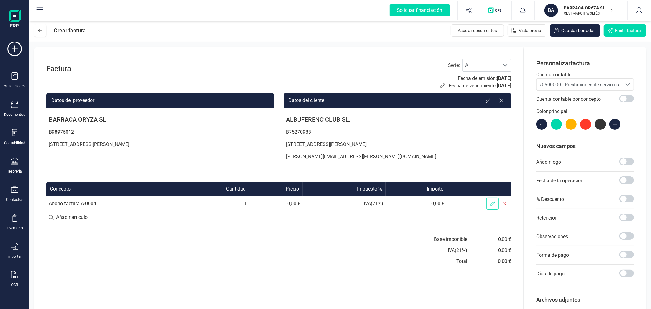
click at [493, 205] on icon at bounding box center [492, 203] width 5 height 5
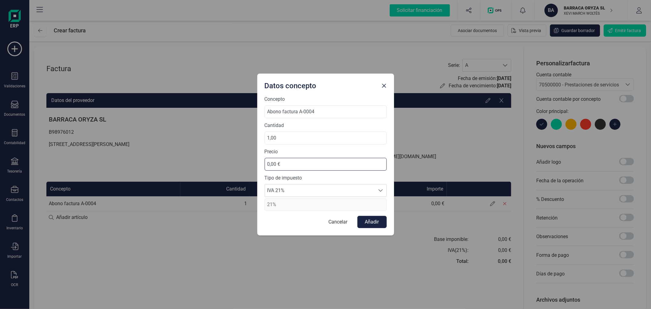
drag, startPoint x: 282, startPoint y: 165, endPoint x: 255, endPoint y: 164, distance: 27.5
click at [255, 164] on div "Datos concepto Concepto Abono factura A-0004 Cantidad 1,00 Precio 0,00 € Tipo d…" at bounding box center [325, 154] width 651 height 309
type input "-120,00 €"
click at [374, 222] on button "Añadir" at bounding box center [371, 222] width 29 height 12
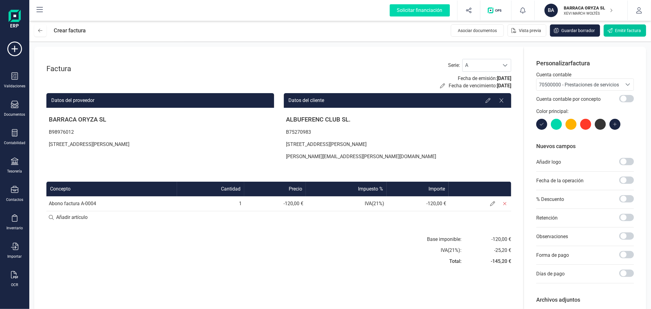
click at [617, 27] on span "Emitir factura" at bounding box center [628, 30] width 26 height 6
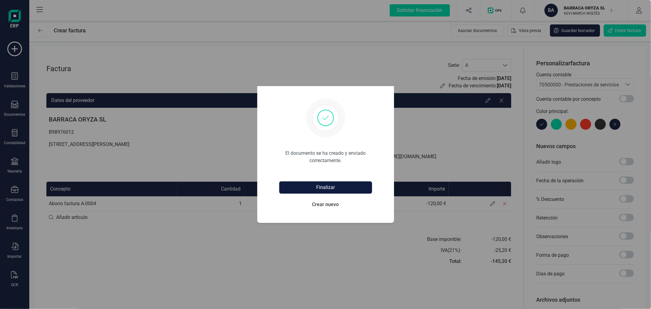
click at [318, 184] on button "Finalizar" at bounding box center [325, 187] width 93 height 12
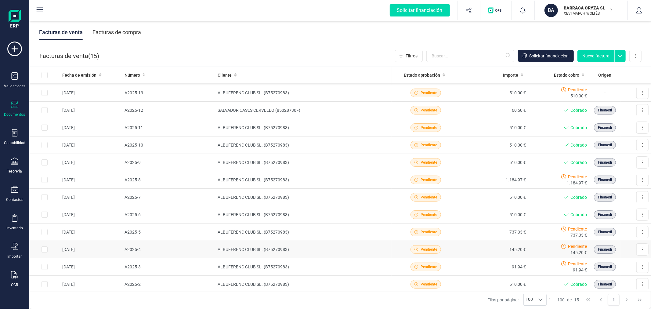
scroll to position [68, 0]
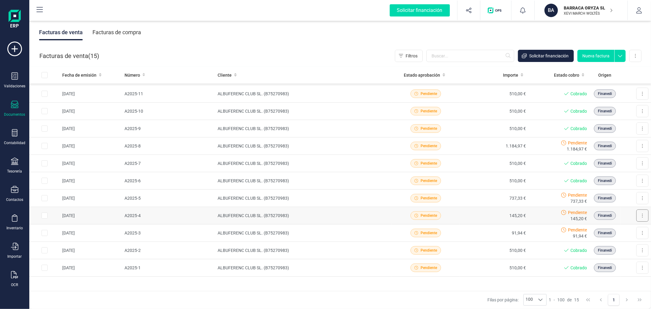
click at [642, 213] on icon at bounding box center [642, 215] width 1 height 5
click at [605, 257] on span "Marcar como cobrada" at bounding box center [616, 255] width 42 height 6
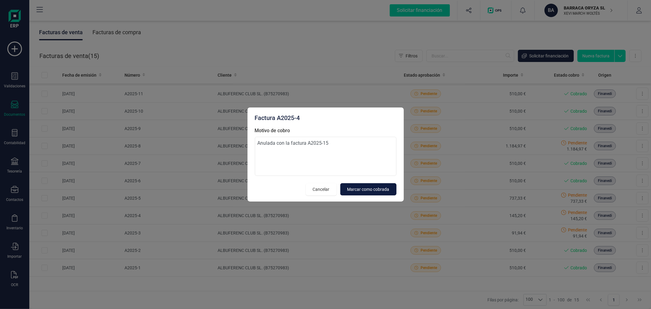
type textarea "Anulada con la factura A2025-15"
click at [371, 189] on span "Marcar como cobrada" at bounding box center [368, 189] width 42 height 6
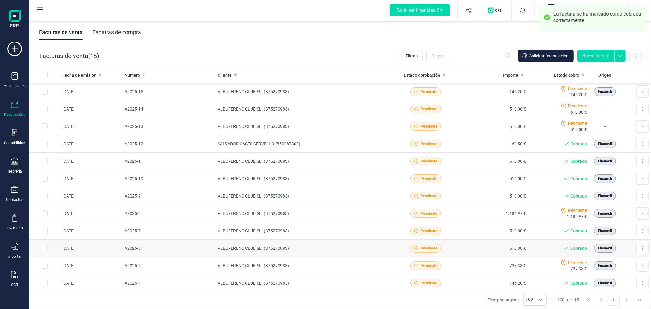
scroll to position [0, 0]
click at [641, 90] on button at bounding box center [642, 92] width 12 height 12
click at [615, 132] on span "Marcar como cobrada" at bounding box center [616, 132] width 42 height 6
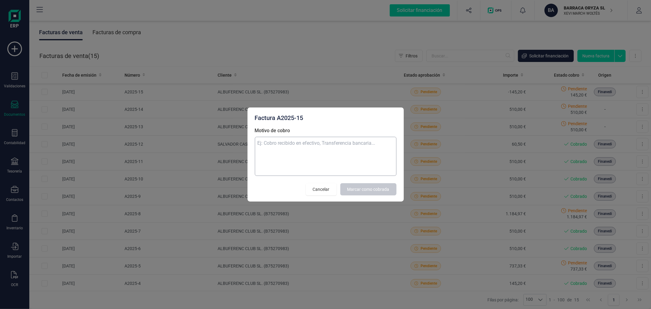
click at [344, 159] on textarea "Motivo de cobro" at bounding box center [326, 156] width 142 height 39
type textarea "Anula la factura A2025-4"
click at [363, 187] on span "Marcar como cobrada" at bounding box center [368, 189] width 42 height 6
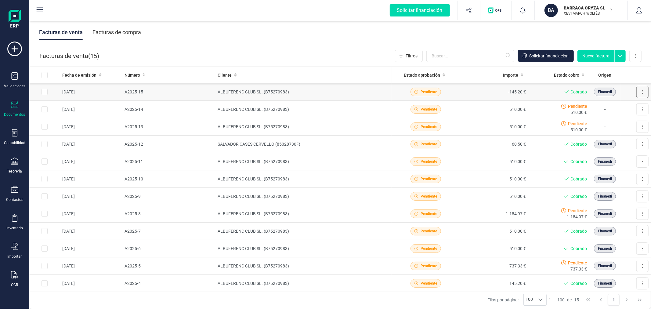
click at [642, 92] on button at bounding box center [642, 92] width 12 height 12
click at [621, 104] on span "Descargar documento" at bounding box center [616, 107] width 42 height 6
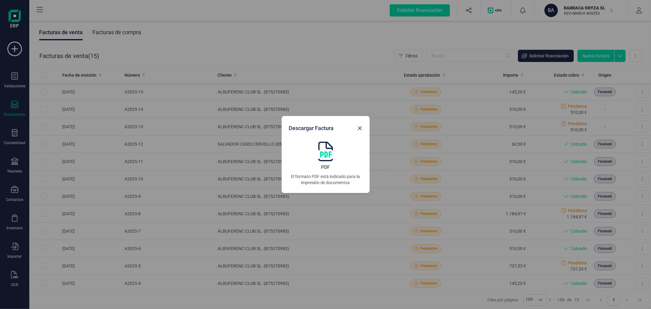
click at [320, 153] on img at bounding box center [325, 152] width 15 height 20
click at [360, 126] on icon "button" at bounding box center [359, 128] width 5 height 5
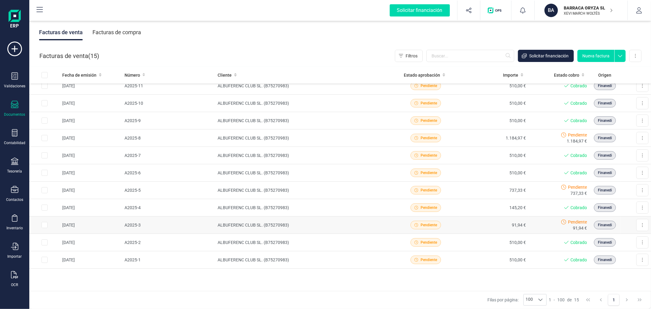
scroll to position [78, 0]
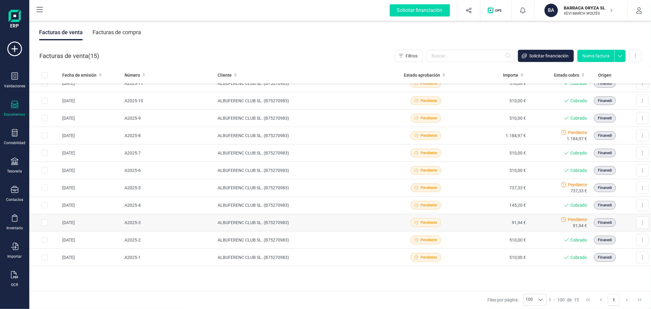
click at [265, 222] on td "ALBUFERENC CLUB SL. (B75270983)" at bounding box center [303, 222] width 176 height 17
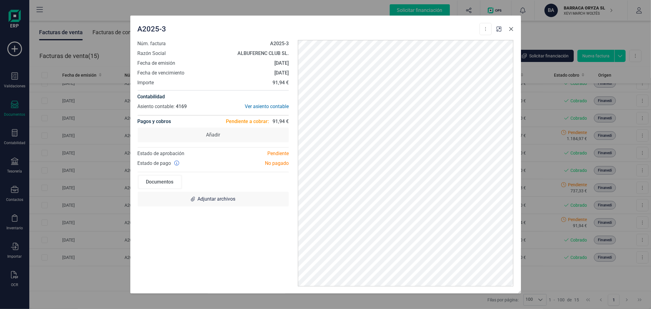
click at [511, 29] on icon "button" at bounding box center [511, 29] width 5 height 5
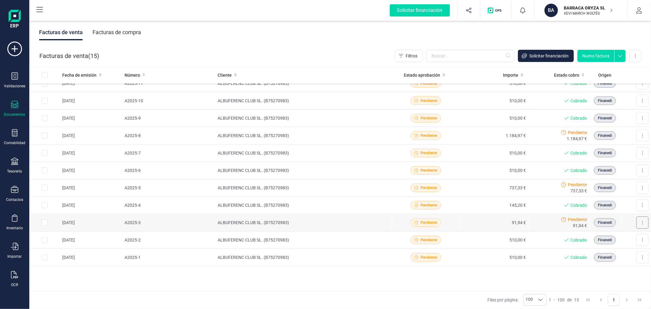
click at [636, 223] on button at bounding box center [642, 222] width 12 height 12
click at [604, 263] on span "Marcar como cobrada" at bounding box center [616, 262] width 42 height 6
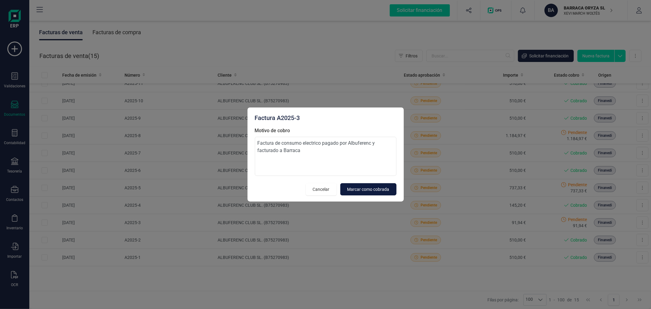
type textarea "Factura de consumo electrico pagado por Albuferenc y facturado a Barraca"
click at [379, 187] on span "Marcar como cobrada" at bounding box center [368, 189] width 42 height 6
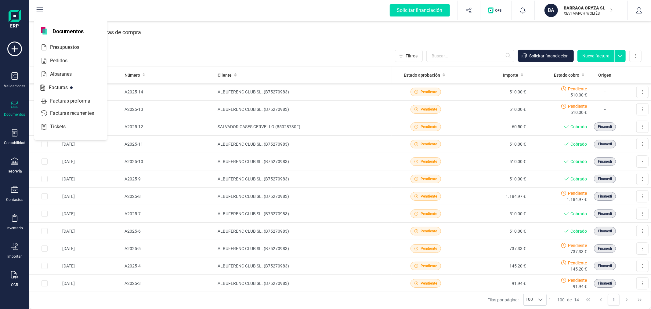
click at [13, 130] on icon at bounding box center [14, 132] width 7 height 7
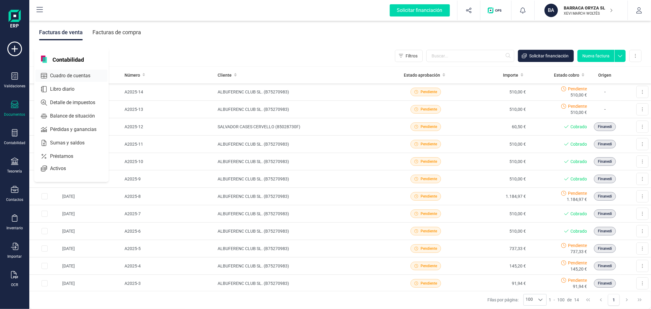
click at [67, 71] on div "Cuadro de cuentas" at bounding box center [71, 76] width 72 height 12
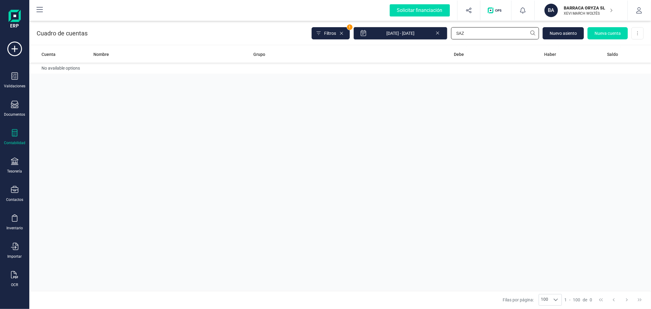
click at [475, 34] on input "SAZ" at bounding box center [495, 33] width 88 height 12
drag, startPoint x: 475, startPoint y: 34, endPoint x: 475, endPoint y: 37, distance: 3.1
click at [475, 34] on input "SAZ" at bounding box center [495, 33] width 88 height 12
type input "albuf"
click at [394, 67] on td "6.749,44 €" at bounding box center [420, 71] width 92 height 17
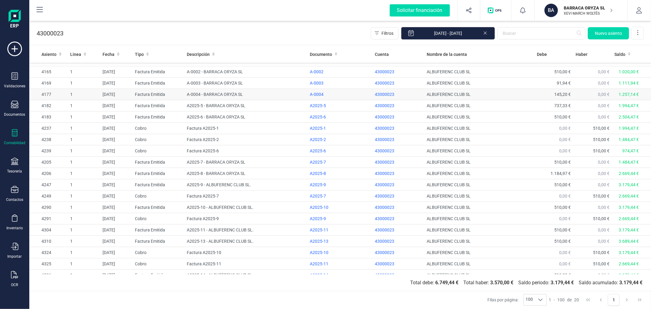
scroll to position [14, 0]
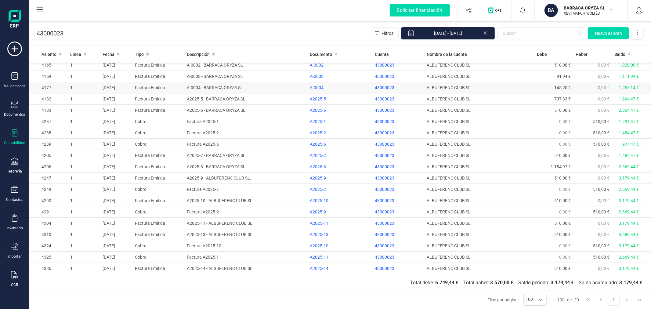
click at [232, 87] on td "A-0004 - BARRACA ORYZA SL" at bounding box center [245, 87] width 123 height 11
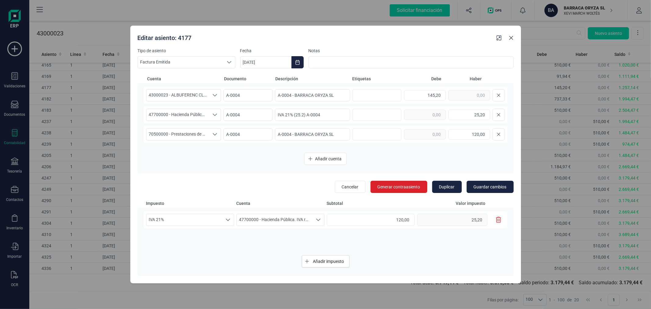
click at [512, 39] on icon "button" at bounding box center [511, 38] width 4 height 4
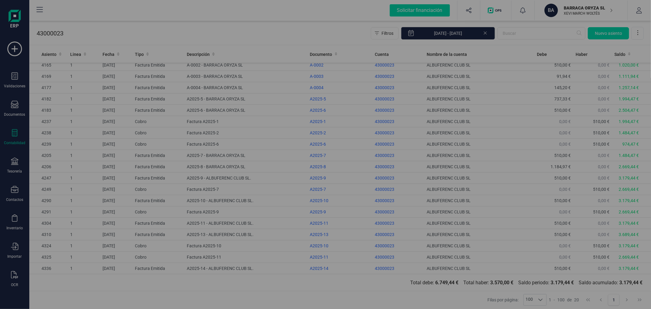
type input "[DATE]"
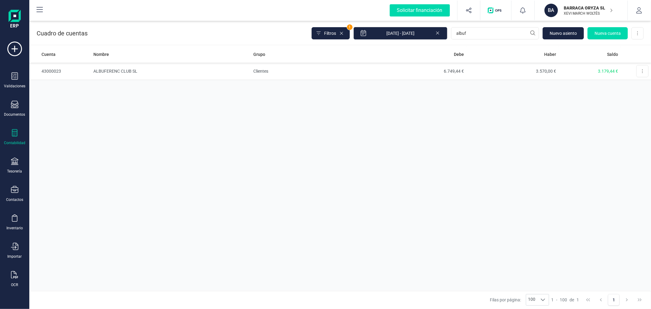
click at [475, 33] on input "albuf" at bounding box center [495, 33] width 88 height 12
click at [475, 33] on input "iber" at bounding box center [495, 33] width 88 height 12
type input "l"
type input "628"
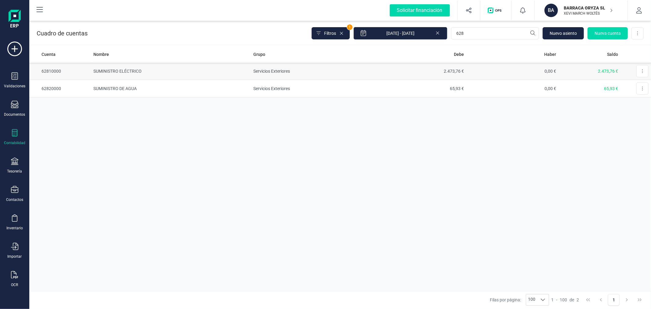
click at [287, 68] on td "Servicios Exteriores" at bounding box center [312, 71] width 123 height 17
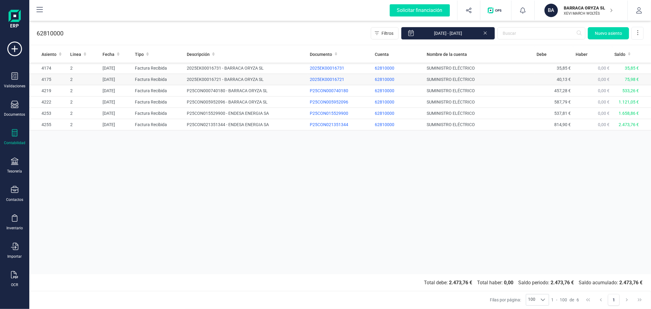
click at [208, 79] on td "2025EK00016721 - BARRACA ORYZA SL" at bounding box center [245, 79] width 123 height 11
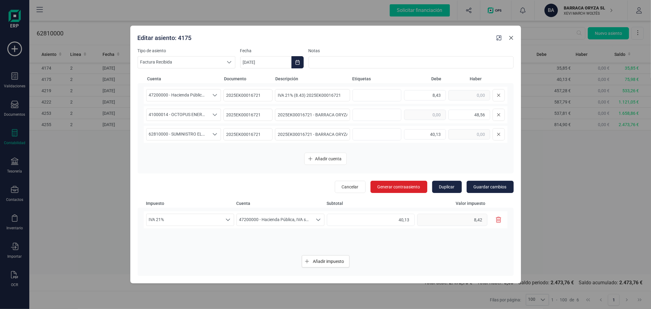
click at [510, 37] on icon "button" at bounding box center [511, 38] width 4 height 4
type input "[DATE]"
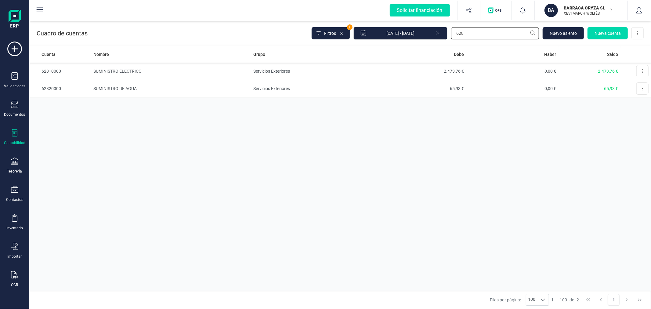
click at [501, 32] on input "628" at bounding box center [495, 33] width 88 height 12
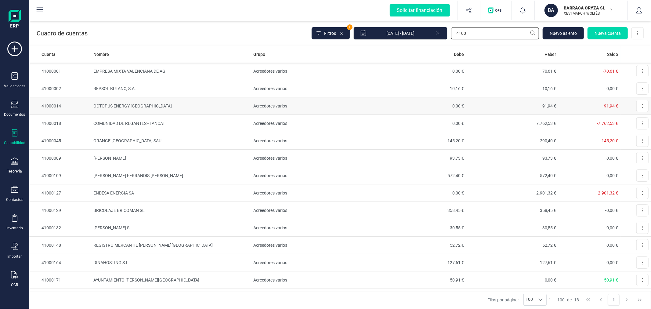
type input "4100"
click at [328, 105] on td "Acreedores varios" at bounding box center [312, 105] width 123 height 17
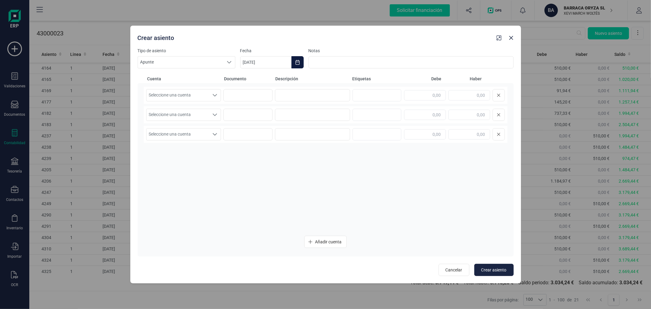
click at [296, 64] on icon "Choose Date" at bounding box center [297, 62] width 5 height 5
click at [250, 78] on icon "Previous Month" at bounding box center [252, 80] width 5 height 5
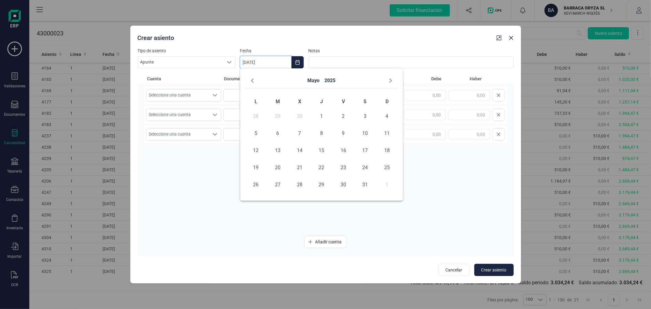
click at [250, 78] on icon "Previous Month" at bounding box center [252, 80] width 5 height 5
click at [259, 152] on span "10" at bounding box center [256, 150] width 12 height 12
type input "[DATE]"
click at [186, 92] on span "Seleccione una cuenta" at bounding box center [177, 95] width 63 height 12
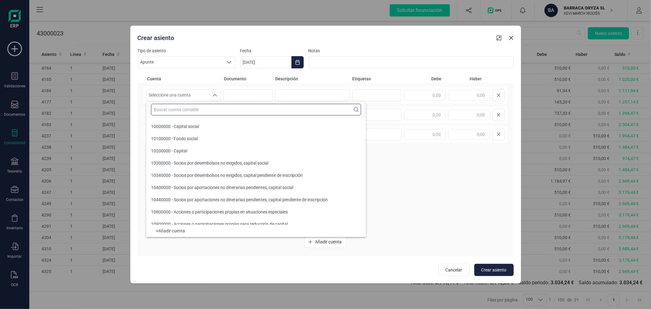
click at [203, 112] on input "text" at bounding box center [256, 110] width 210 height 12
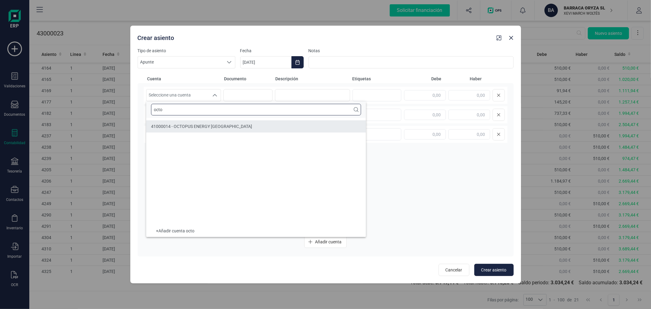
type input "octo"
click at [223, 131] on li "41000014 - OCTOPUS ENERGY [GEOGRAPHIC_DATA]" at bounding box center [256, 126] width 220 height 12
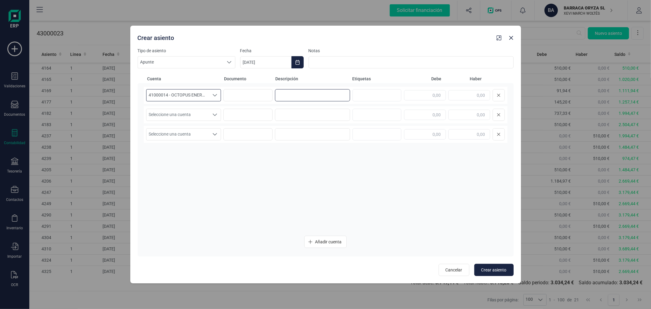
click at [324, 91] on input at bounding box center [312, 95] width 75 height 12
type input "F"
type input "COMPENSACION SALDO"
type input "91,94"
click at [211, 112] on div "Seleccione una cuenta" at bounding box center [215, 115] width 12 height 12
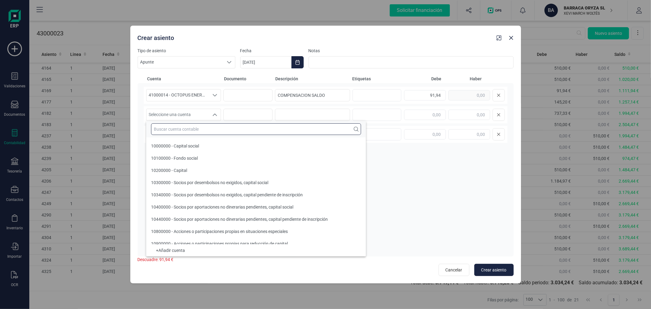
click at [219, 125] on input "text" at bounding box center [256, 129] width 210 height 12
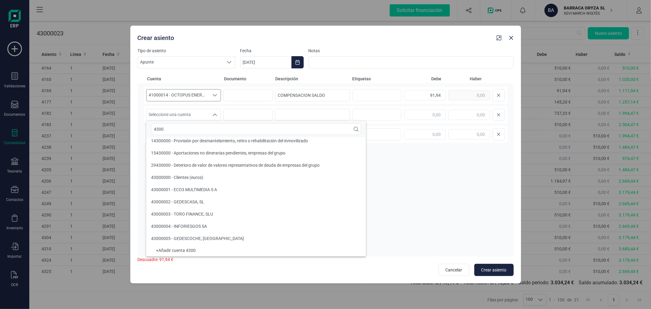
scroll to position [2, 0]
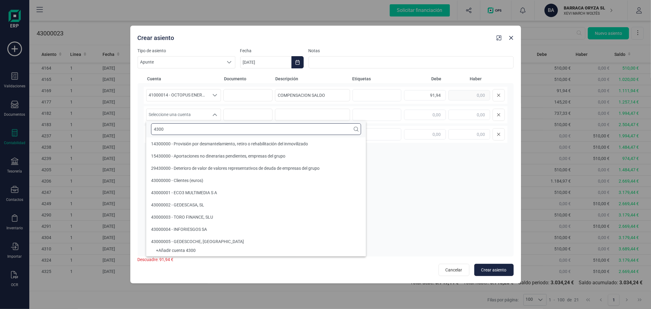
click at [215, 129] on input "4300" at bounding box center [256, 129] width 210 height 12
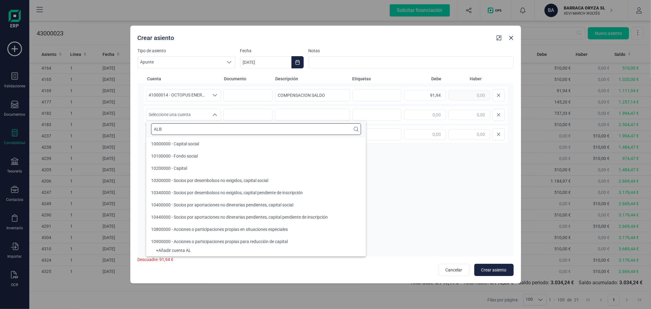
scroll to position [0, 0]
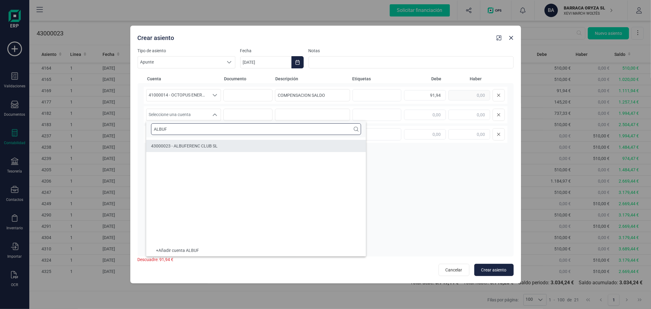
type input "ALBUF"
click at [223, 150] on li "43000023 - ALBUFERENC CLUB SL" at bounding box center [256, 146] width 220 height 12
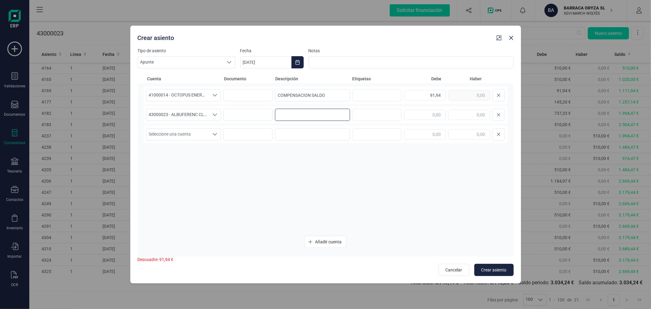
click at [301, 115] on input at bounding box center [312, 115] width 75 height 12
click at [340, 94] on input "COMPENSACION SALDO" at bounding box center [312, 95] width 75 height 12
click at [340, 93] on input "COMPENSACION SALDO" at bounding box center [312, 95] width 75 height 12
click at [321, 118] on input at bounding box center [312, 115] width 75 height 12
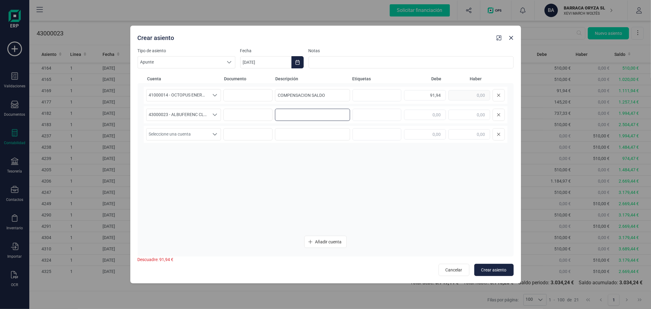
paste input "COMPENSACION SALDO"
type input "COMPENSACION SALDO"
click at [478, 117] on input "text" at bounding box center [469, 115] width 42 height 10
type input "91,94"
click at [503, 267] on span "Crear asiento" at bounding box center [493, 270] width 25 height 6
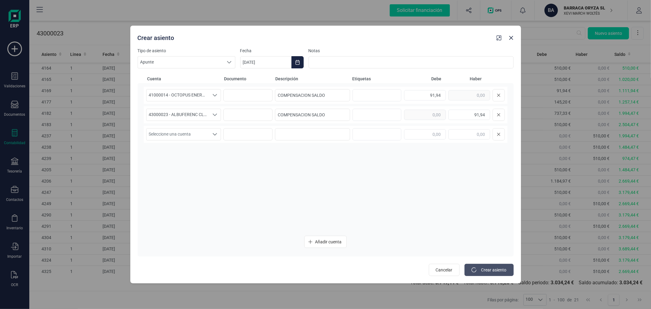
type input "[DATE]"
